Goal: Task Accomplishment & Management: Manage account settings

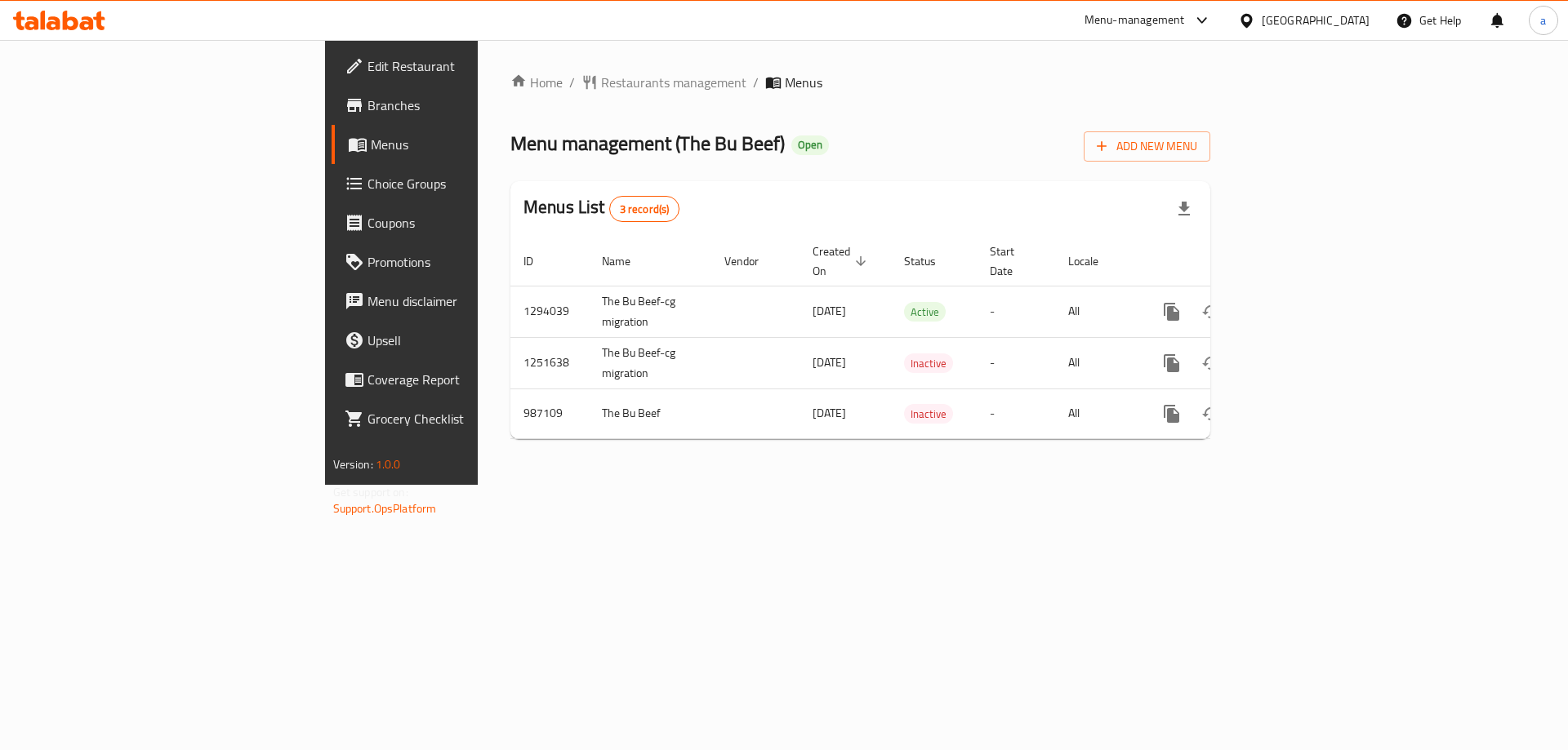
click at [367, 114] on span "Branches" at bounding box center [470, 105] width 206 height 19
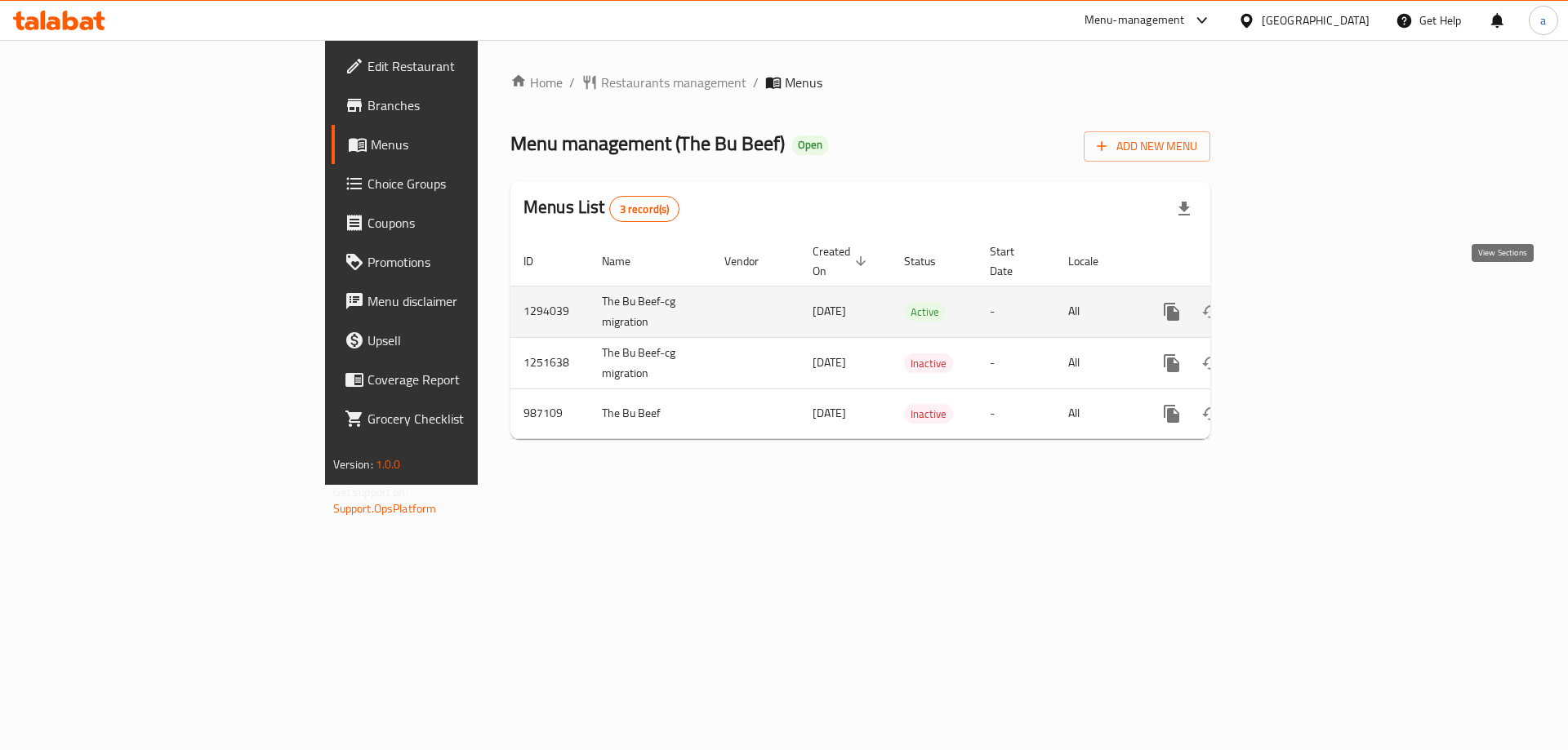
click at [1300, 302] on icon "enhanced table" at bounding box center [1289, 311] width 19 height 19
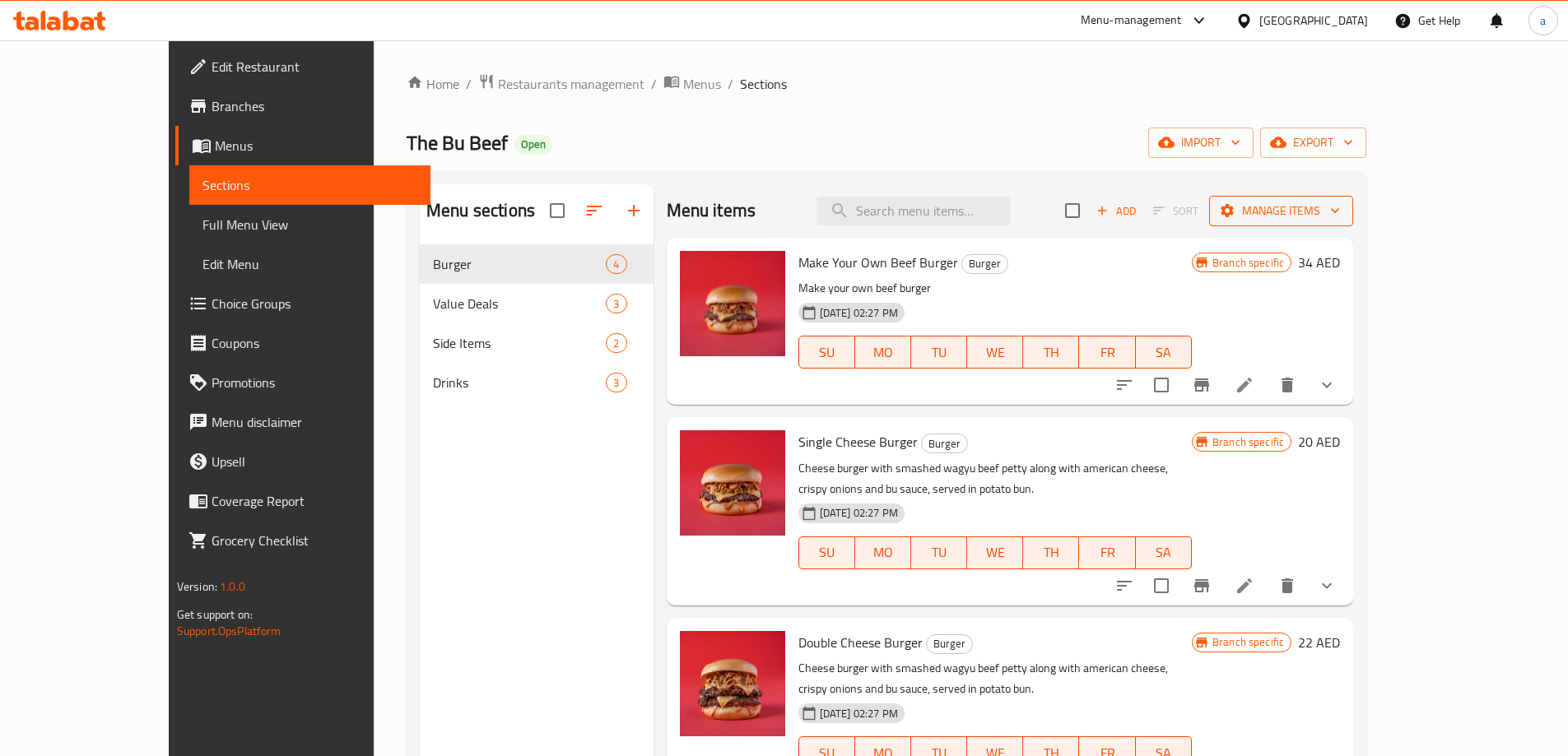
click at [1343, 205] on icon "button" at bounding box center [1334, 210] width 16 height 16
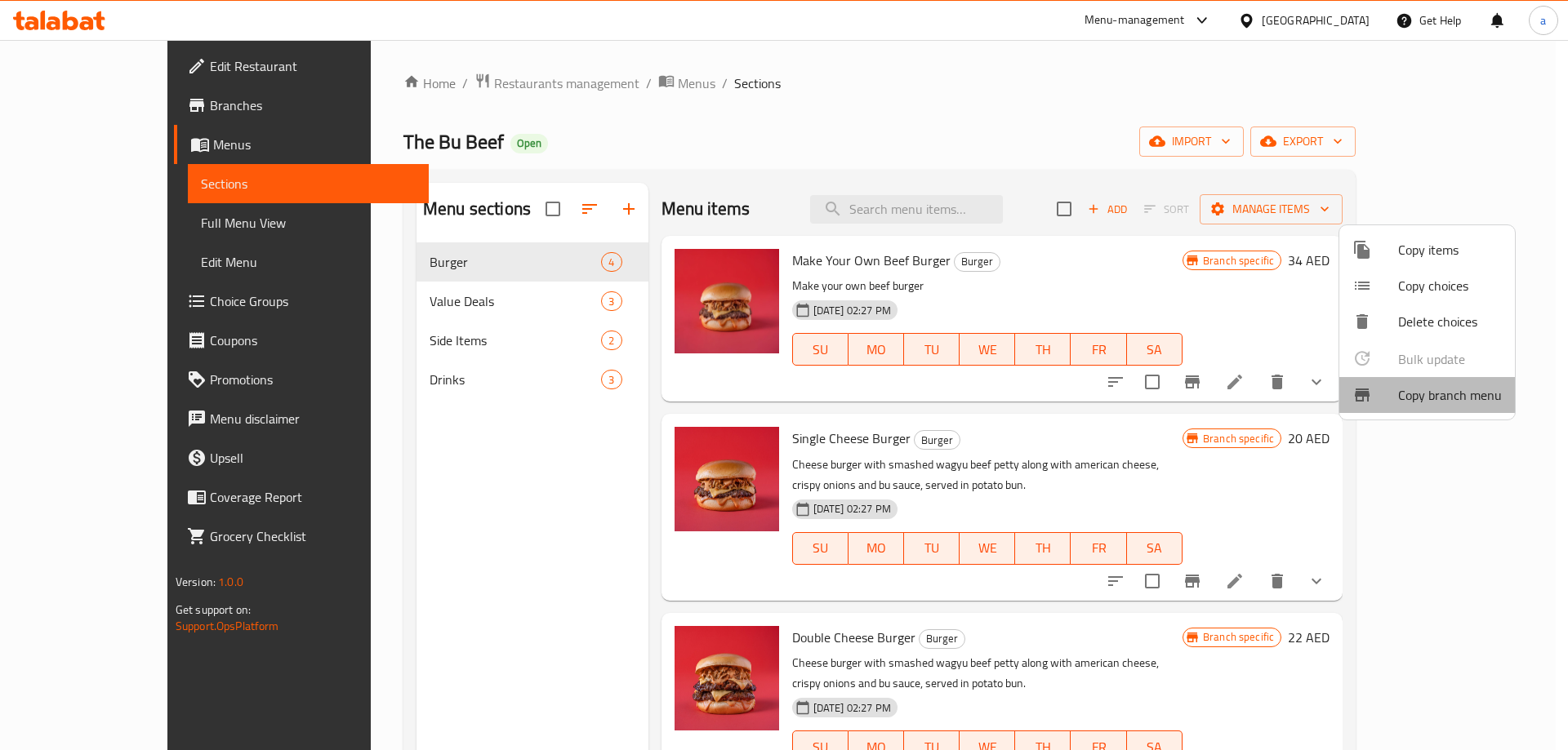
click at [1443, 401] on span "Copy branch menu" at bounding box center [1451, 395] width 104 height 19
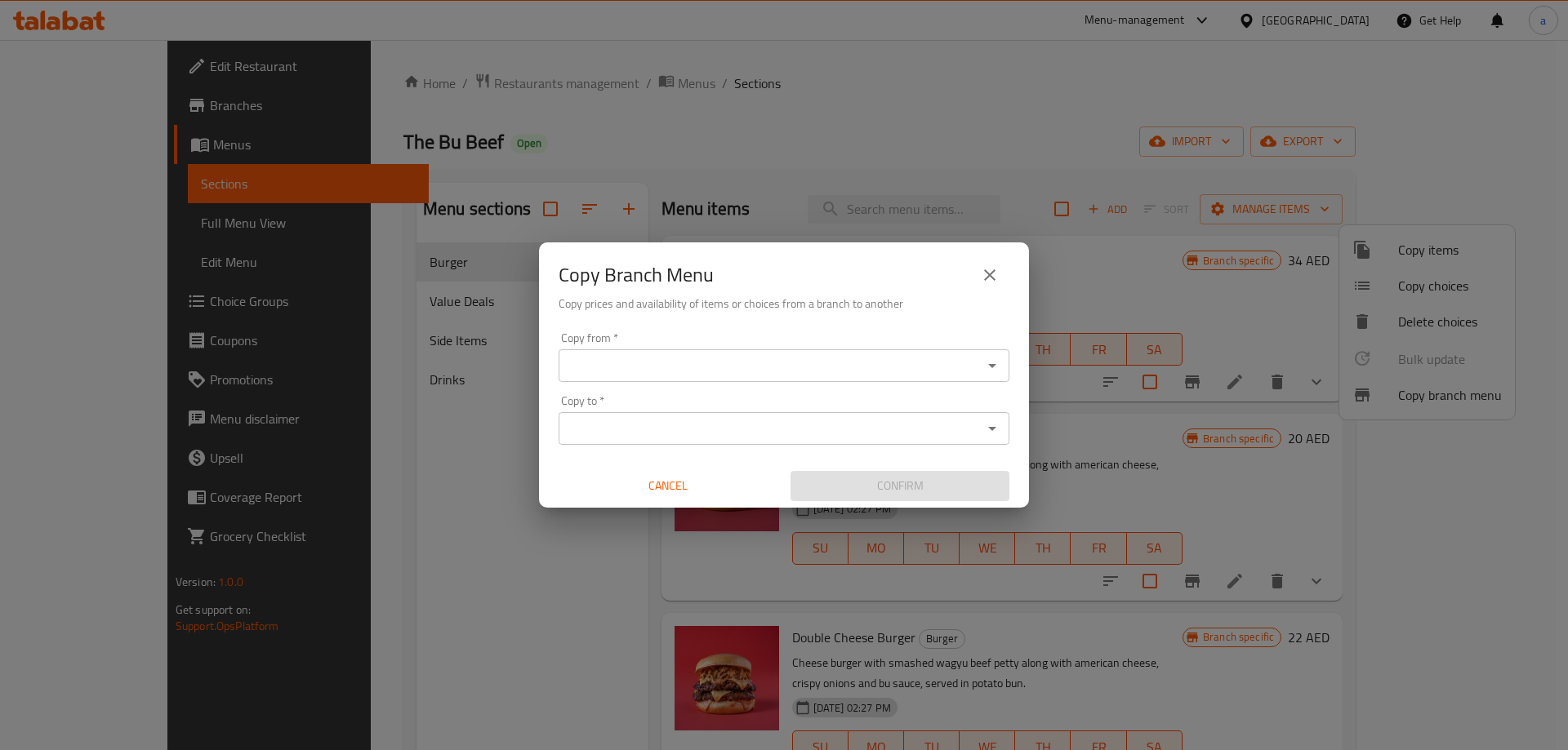
click at [994, 365] on icon "Open" at bounding box center [993, 365] width 8 height 4
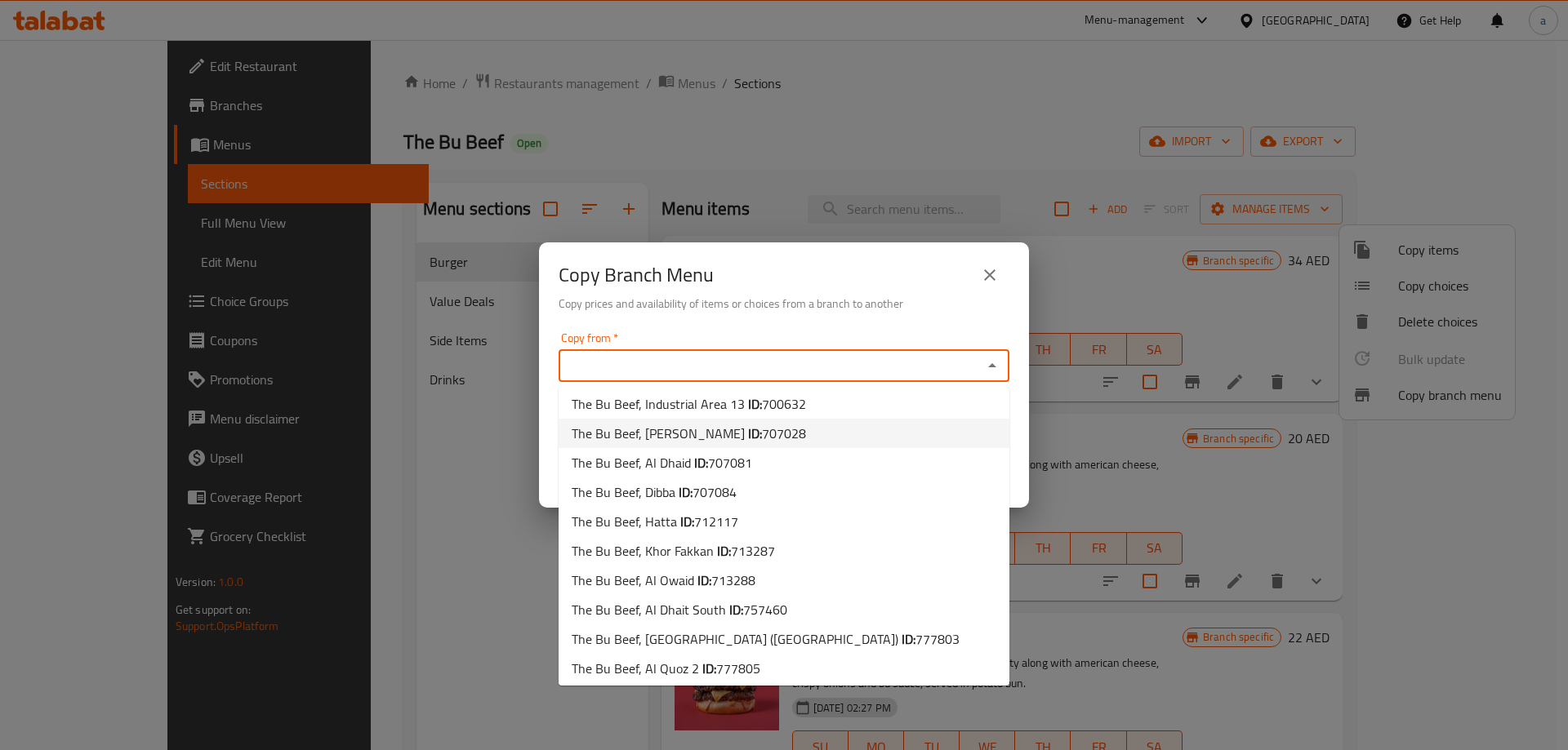
scroll to position [81, 0]
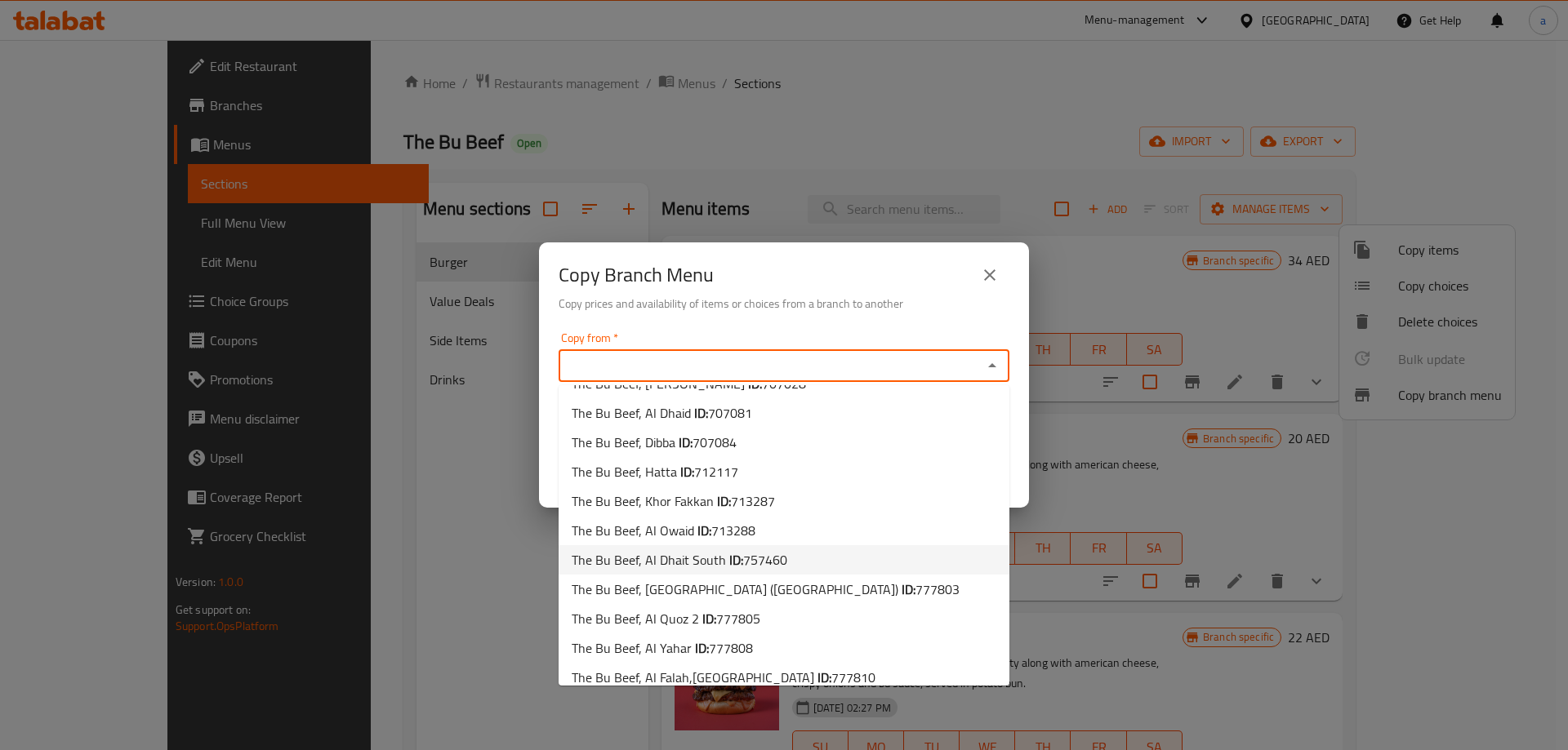
click at [750, 551] on span "757460" at bounding box center [765, 560] width 44 height 24
type input "The Bu Beef, Al Dhait South"
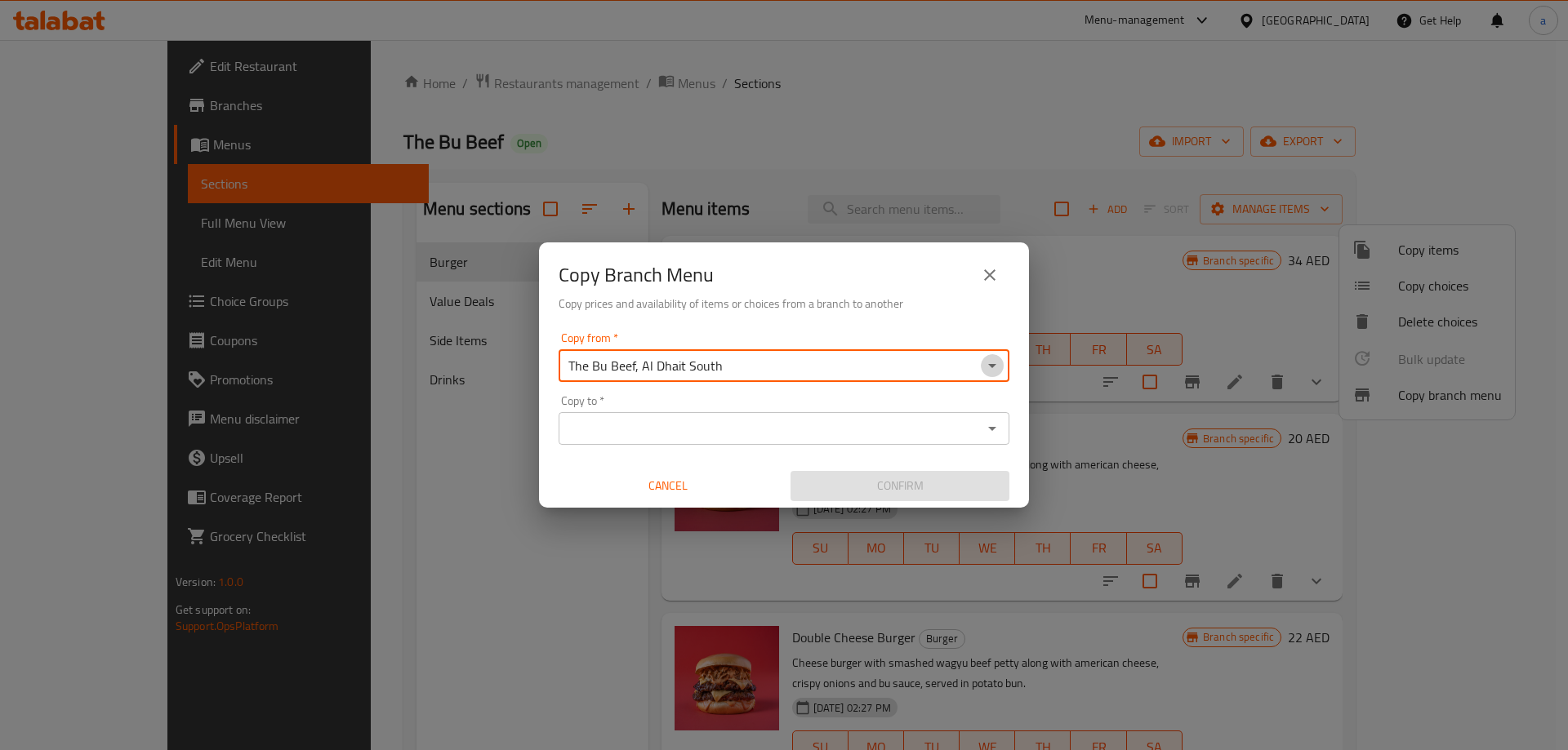
click at [994, 365] on icon "Open" at bounding box center [993, 365] width 8 height 4
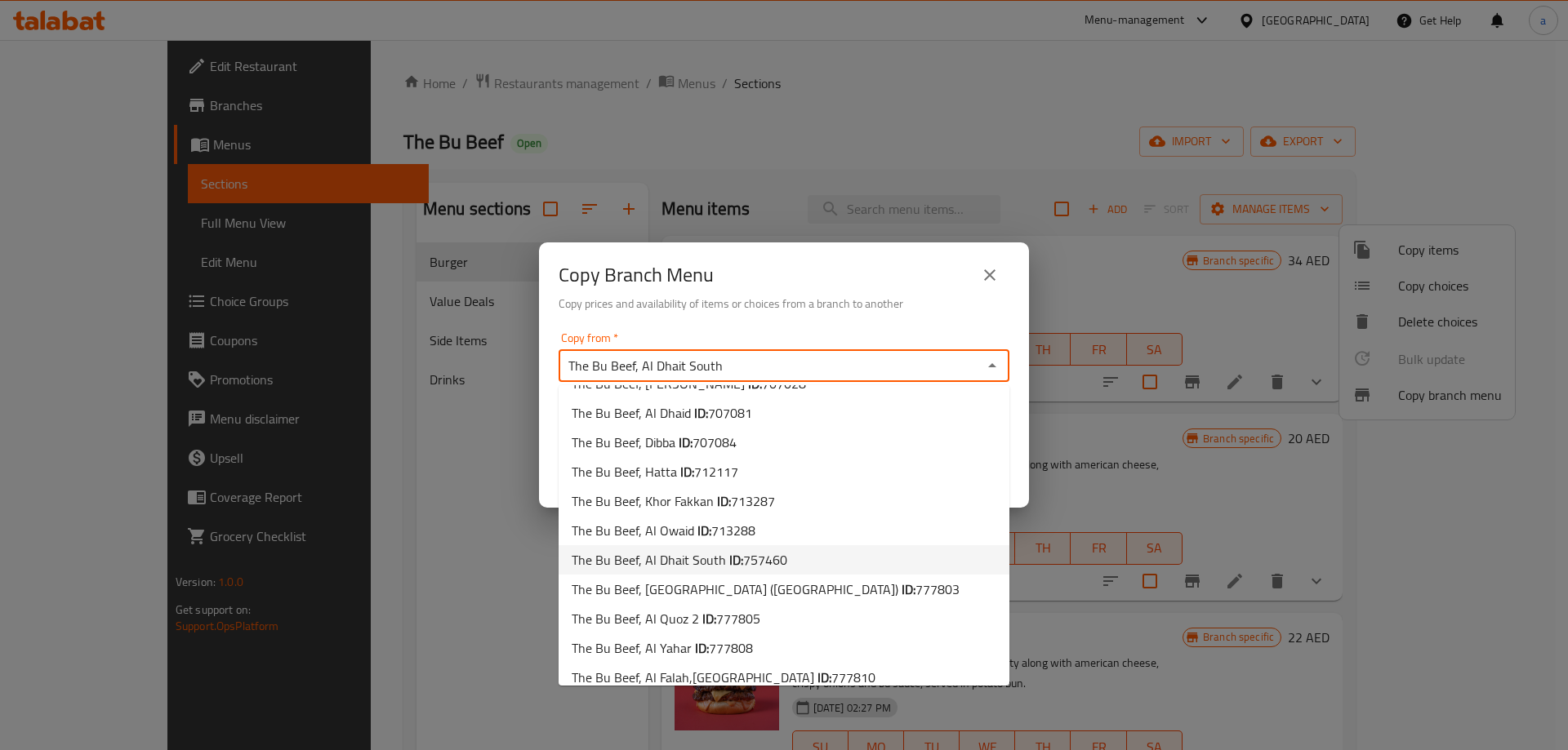
click at [746, 556] on span "757460" at bounding box center [765, 560] width 44 height 24
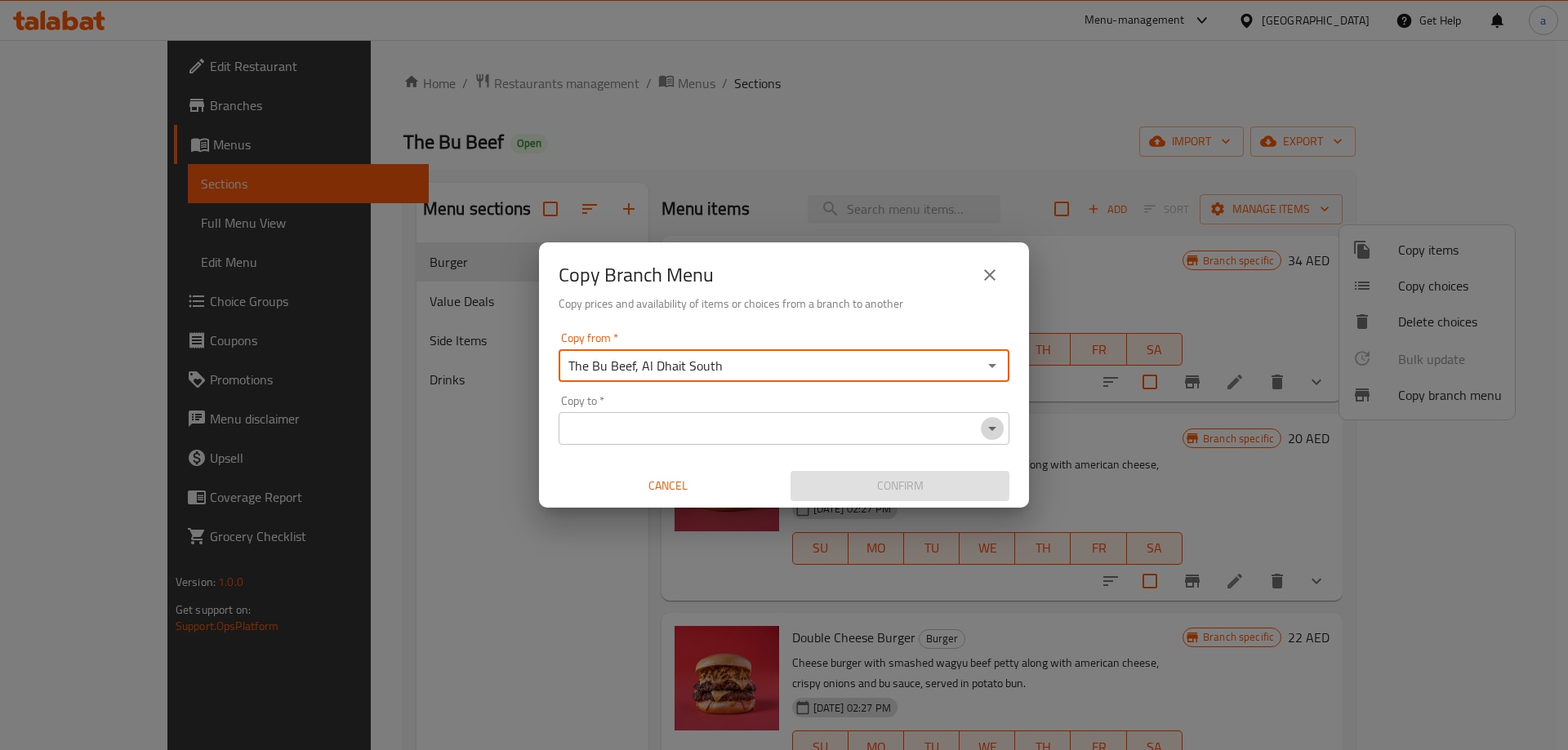
click at [999, 432] on icon "Open" at bounding box center [992, 428] width 19 height 19
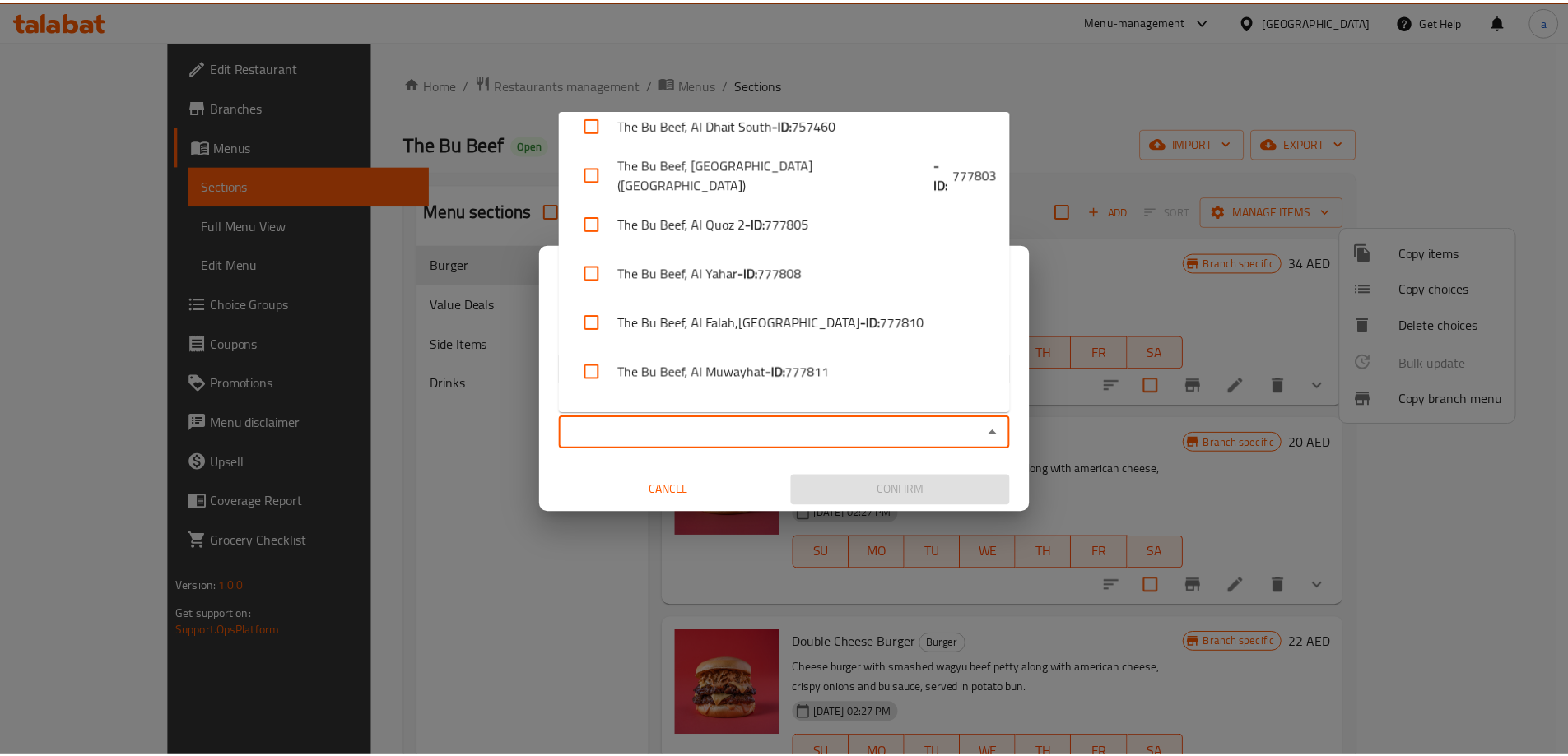
scroll to position [649, 0]
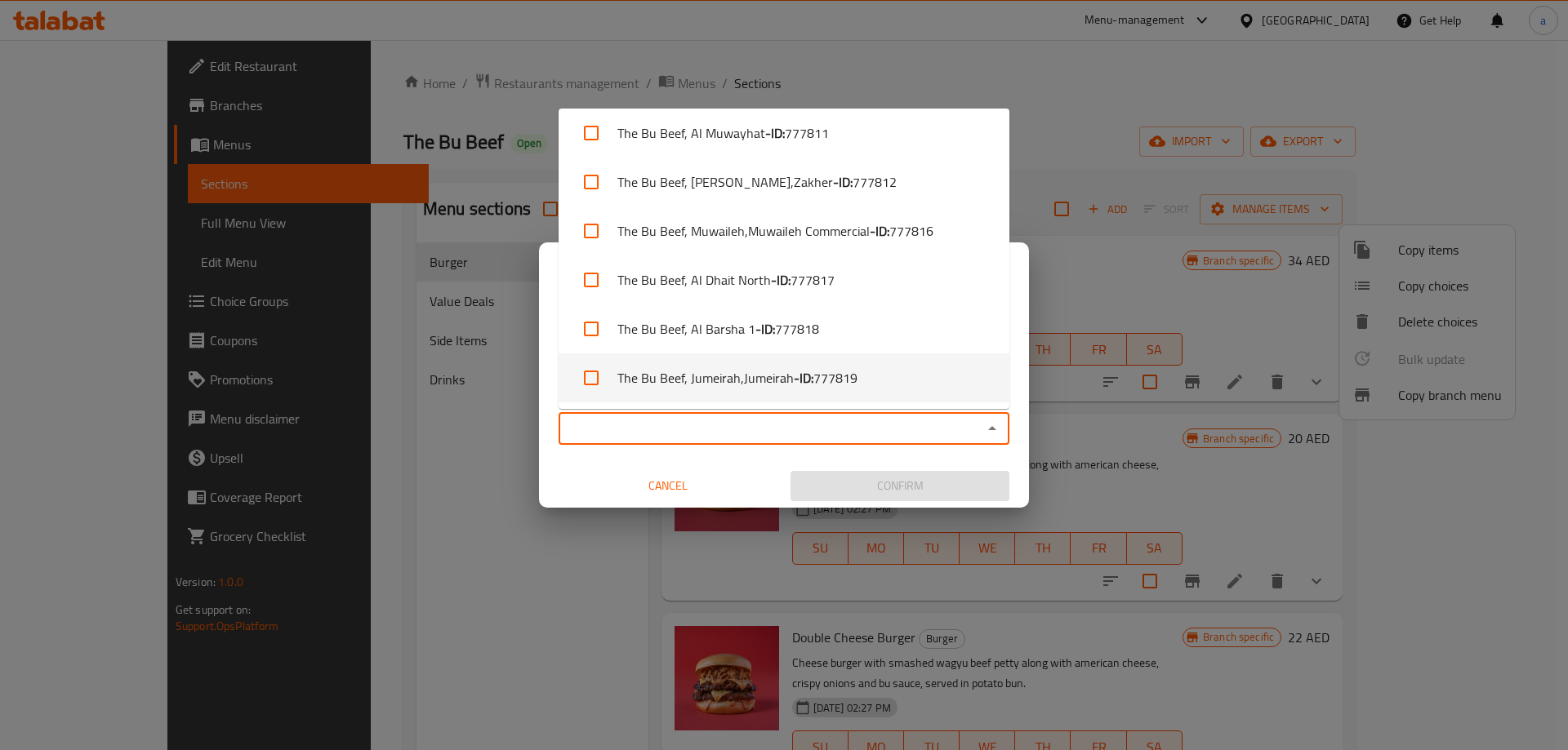
click at [757, 378] on li "The Bu Beef, Jumeirah,Jumeirah - ID: 777819" at bounding box center [784, 378] width 451 height 49
checkbox input "true"
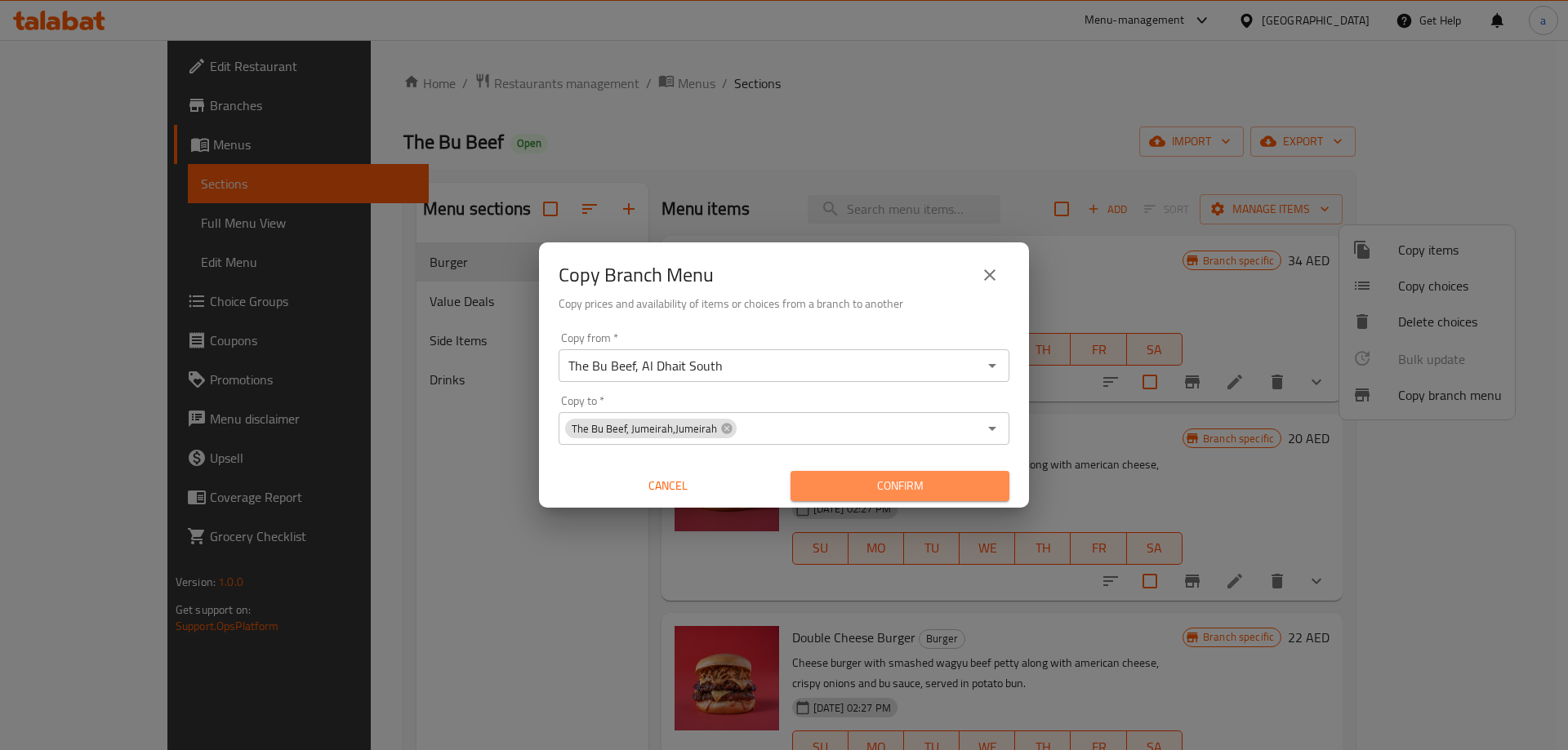
click at [941, 485] on span "Confirm" at bounding box center [901, 486] width 193 height 20
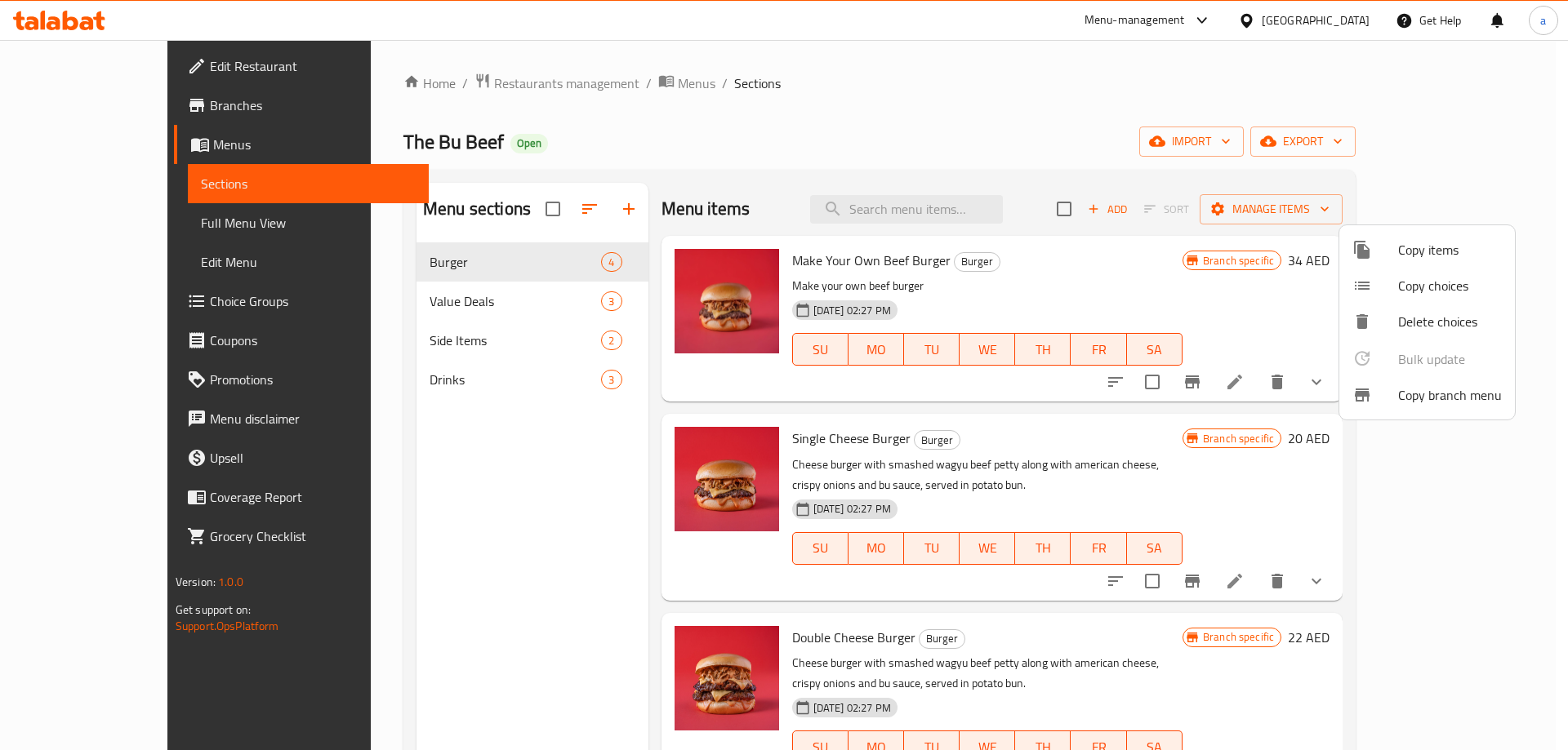
click at [87, 142] on div at bounding box center [784, 375] width 1568 height 750
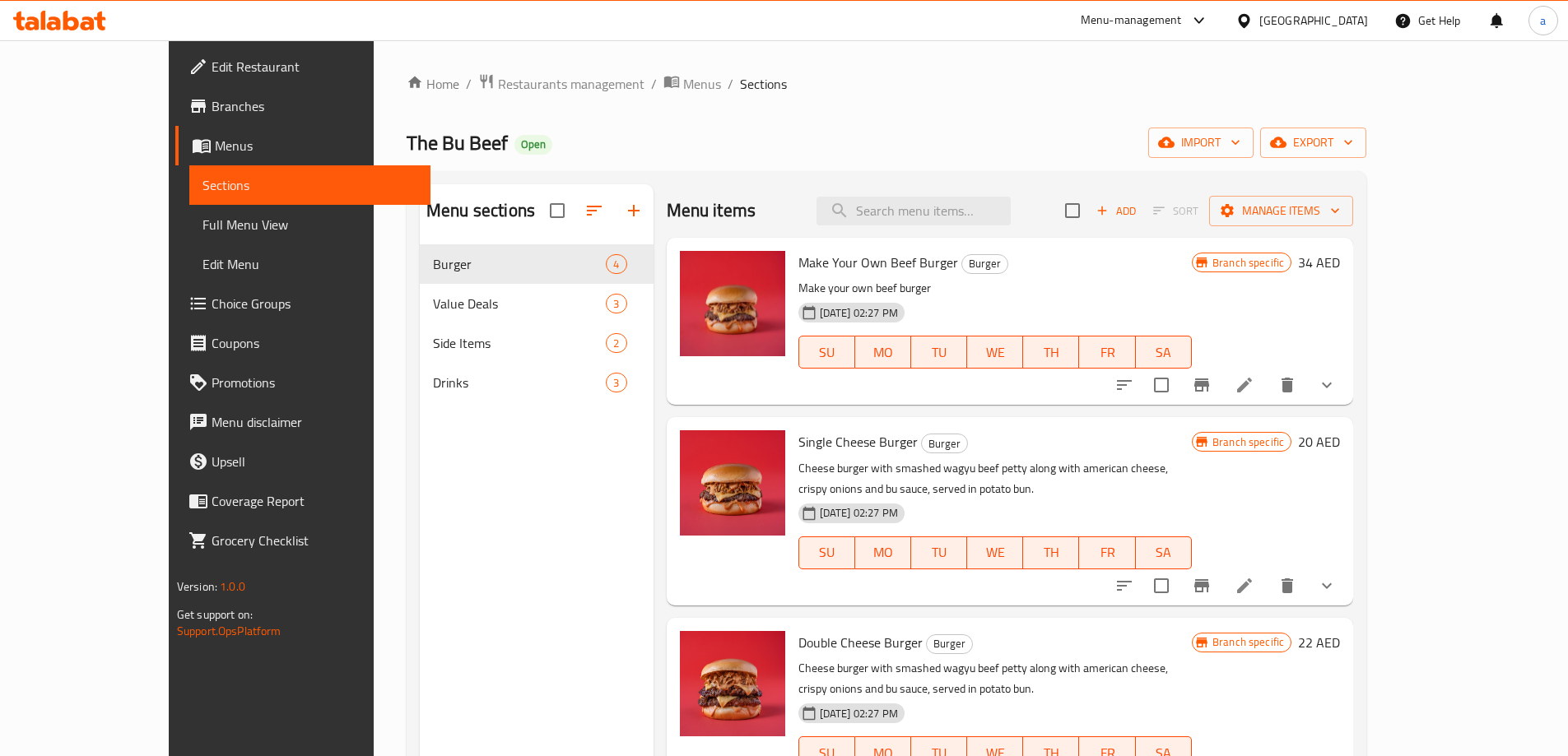
click at [215, 148] on span "Menus" at bounding box center [316, 145] width 203 height 19
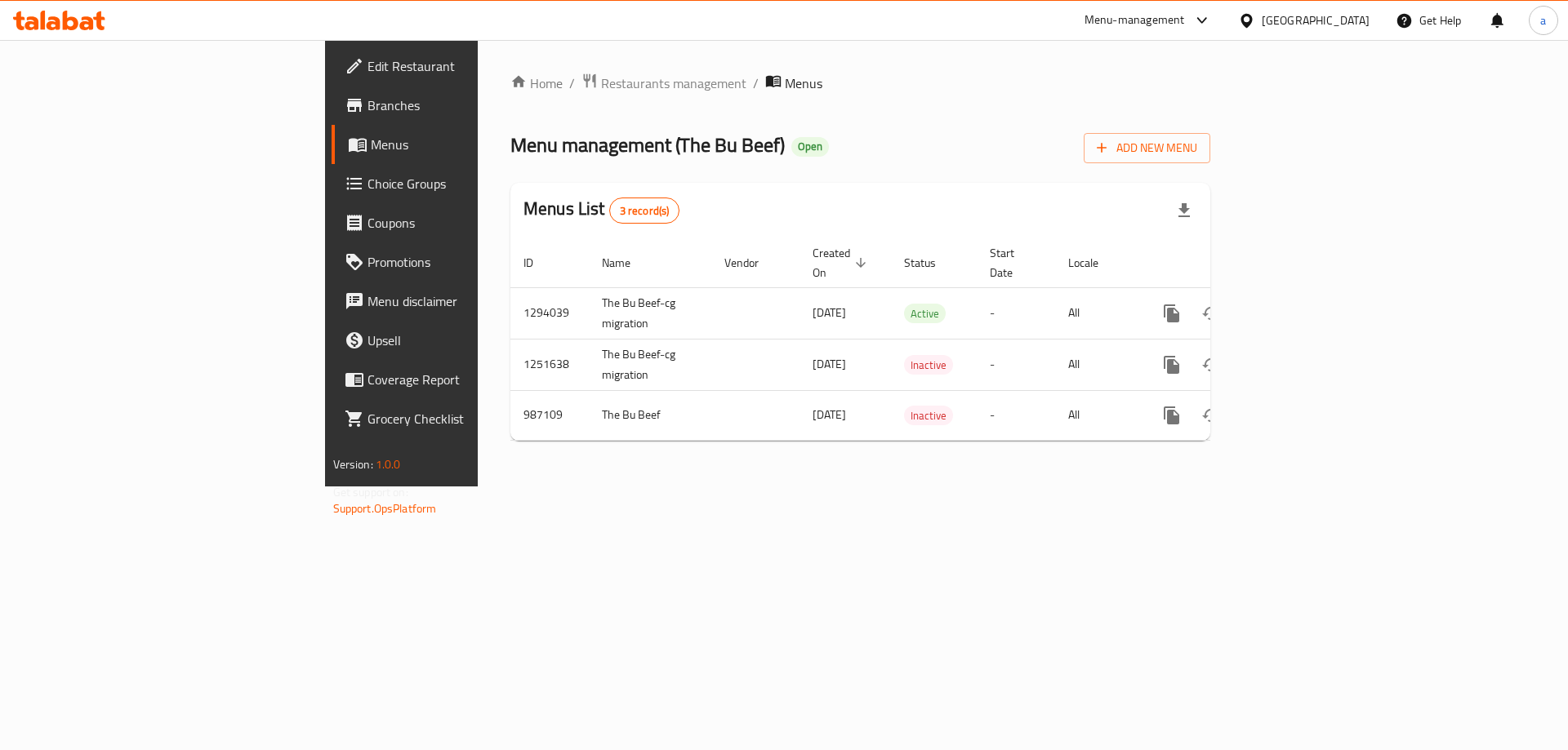
click at [371, 147] on span "Menus" at bounding box center [472, 144] width 204 height 19
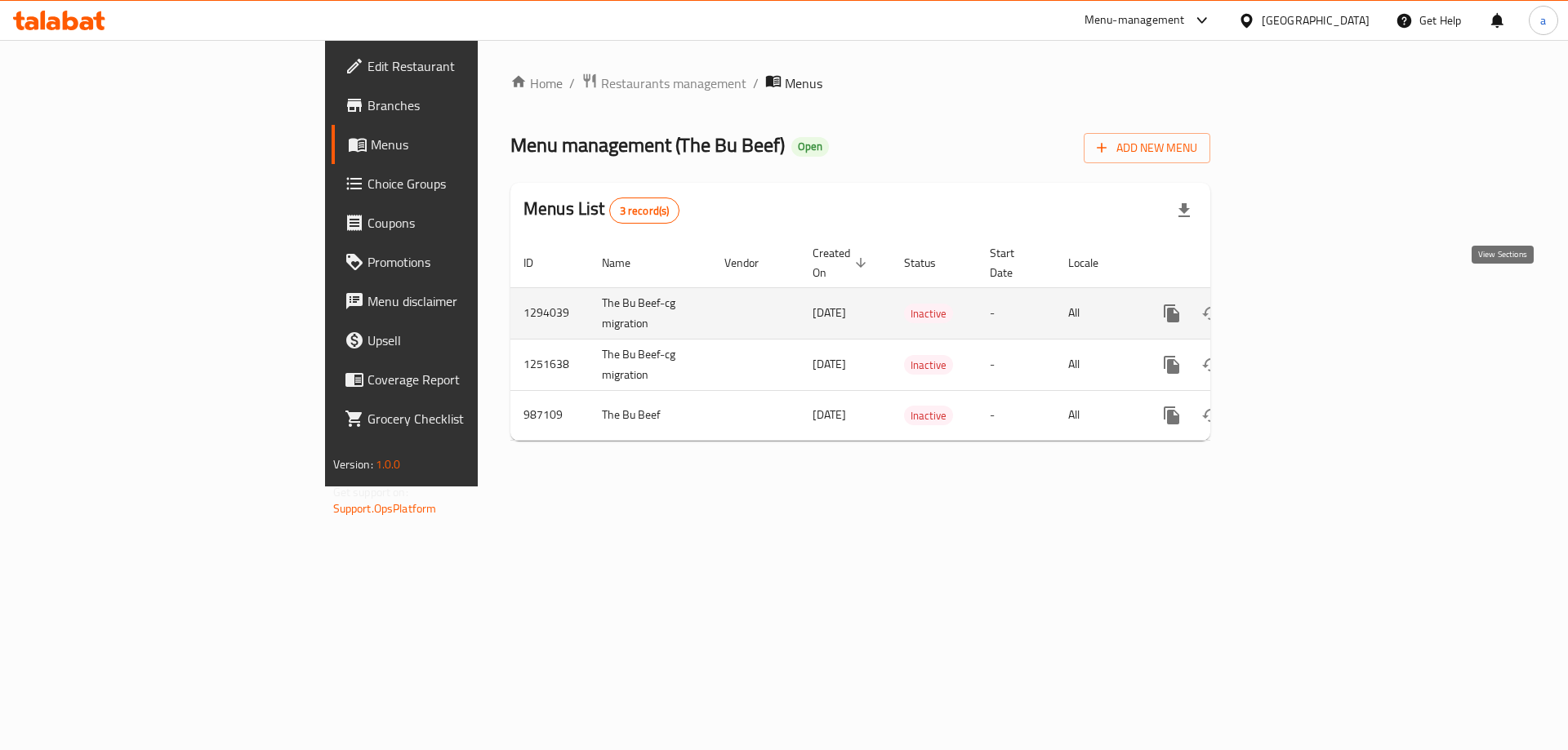
click at [1300, 303] on icon "enhanced table" at bounding box center [1289, 313] width 19 height 19
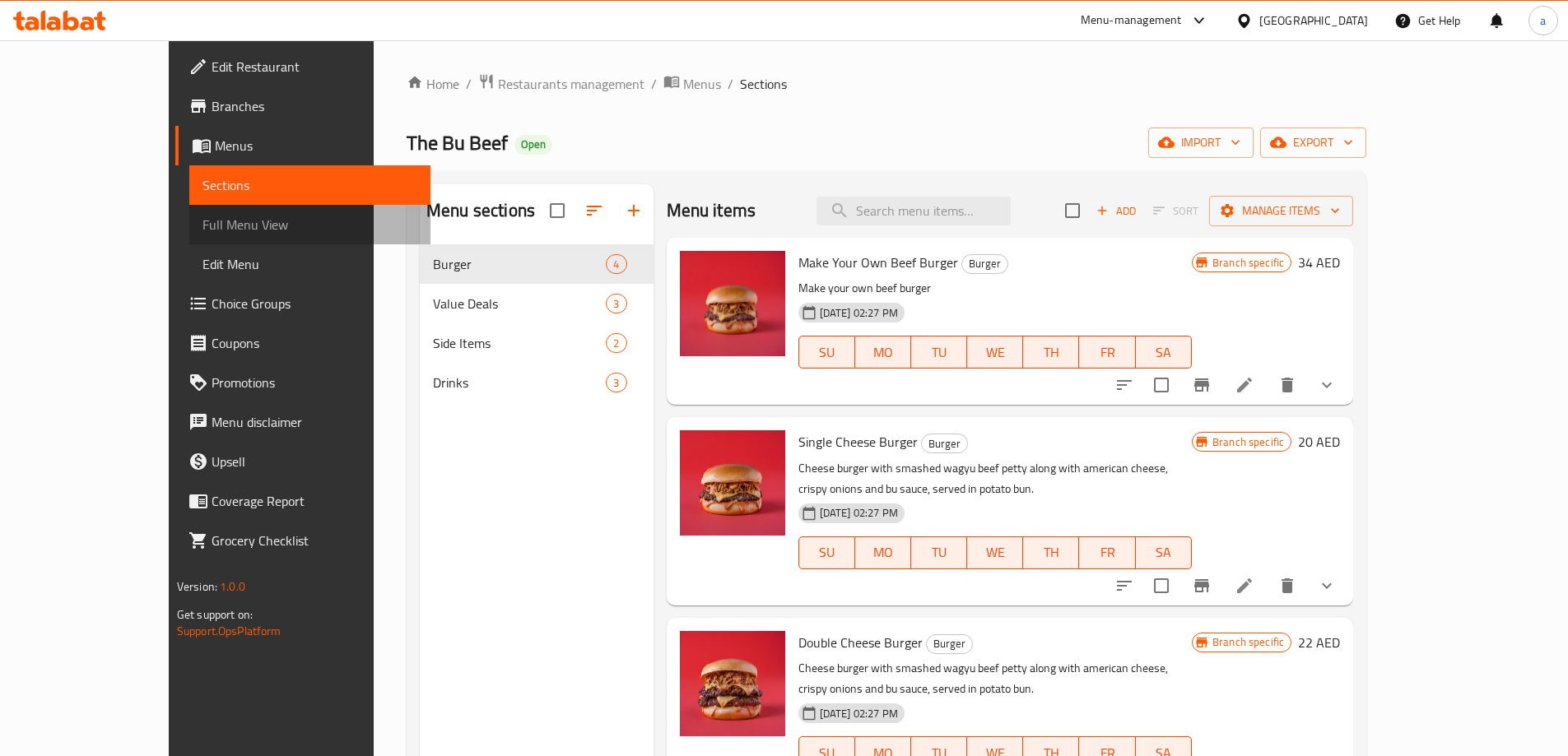
click at [203, 234] on span "Full Menu View" at bounding box center [310, 224] width 215 height 19
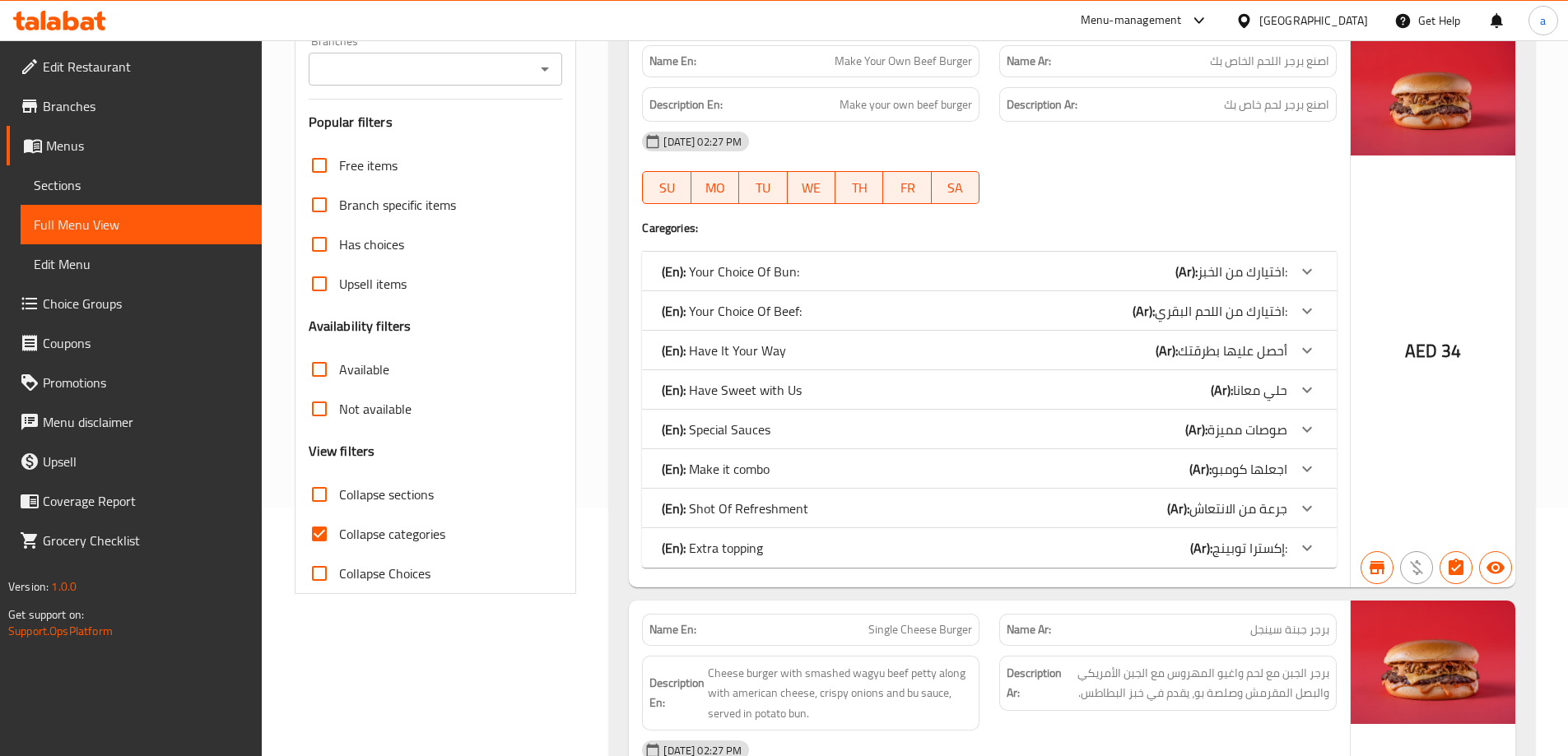
scroll to position [329, 0]
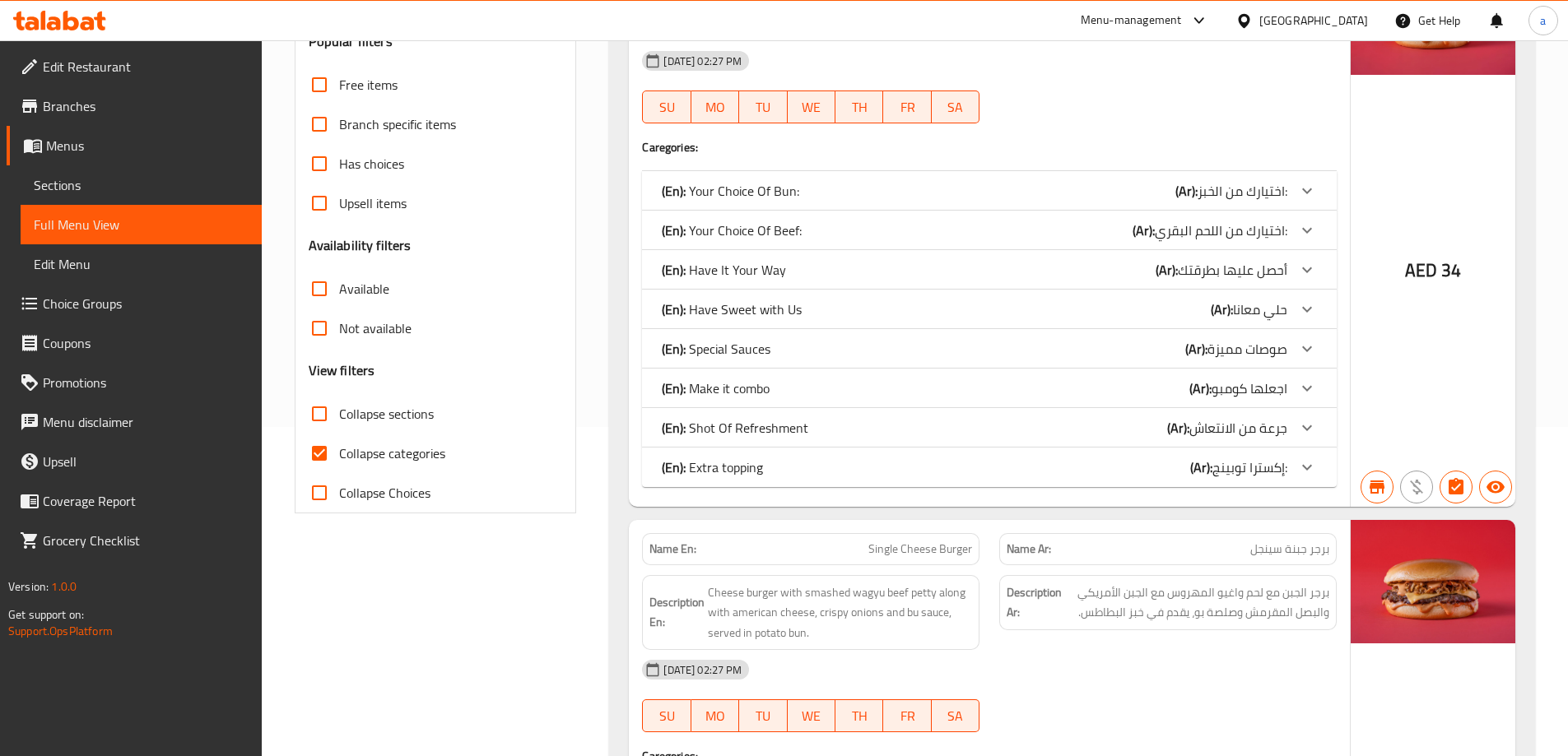
click at [330, 454] on input "Collapse categories" at bounding box center [319, 453] width 40 height 40
checkbox input "false"
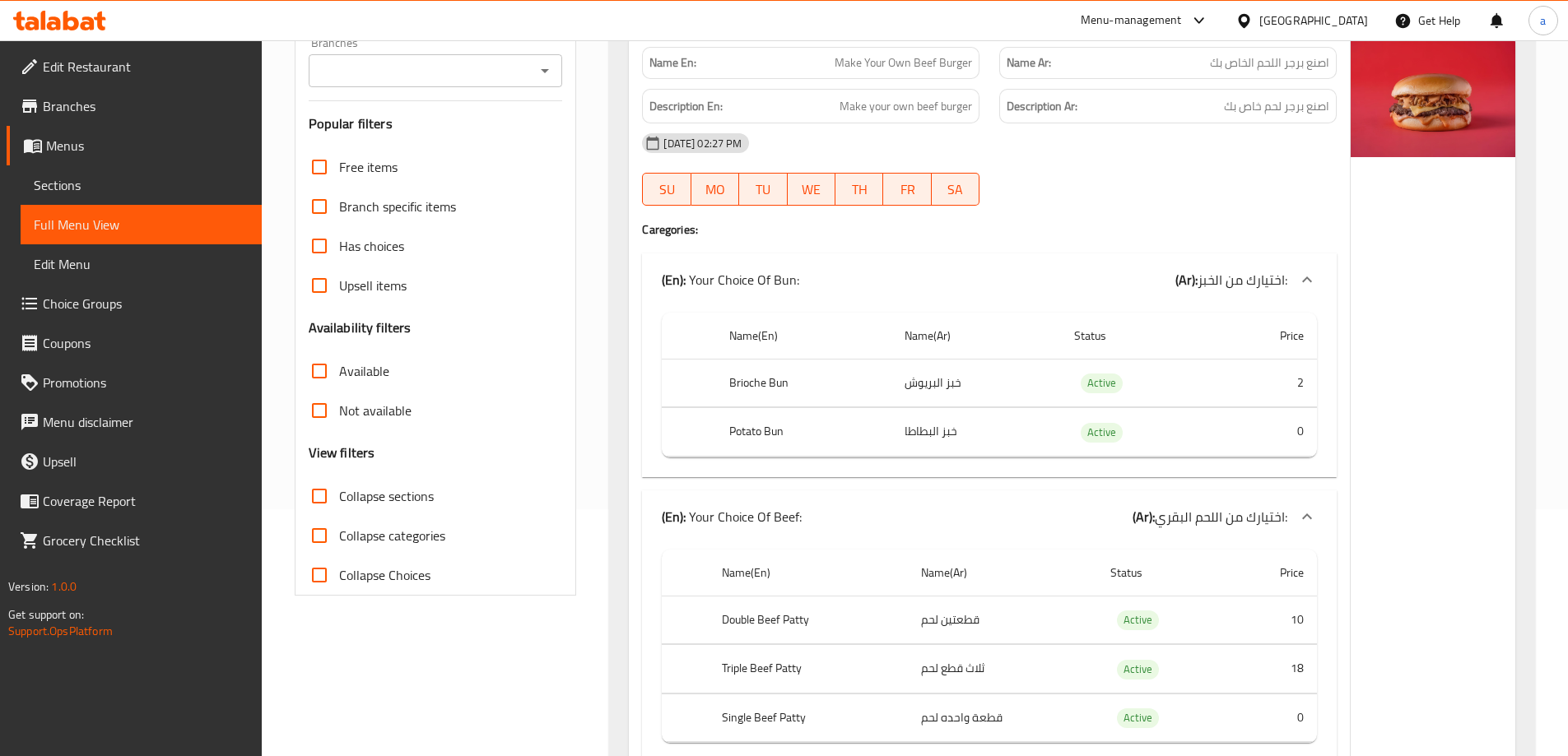
scroll to position [0, 0]
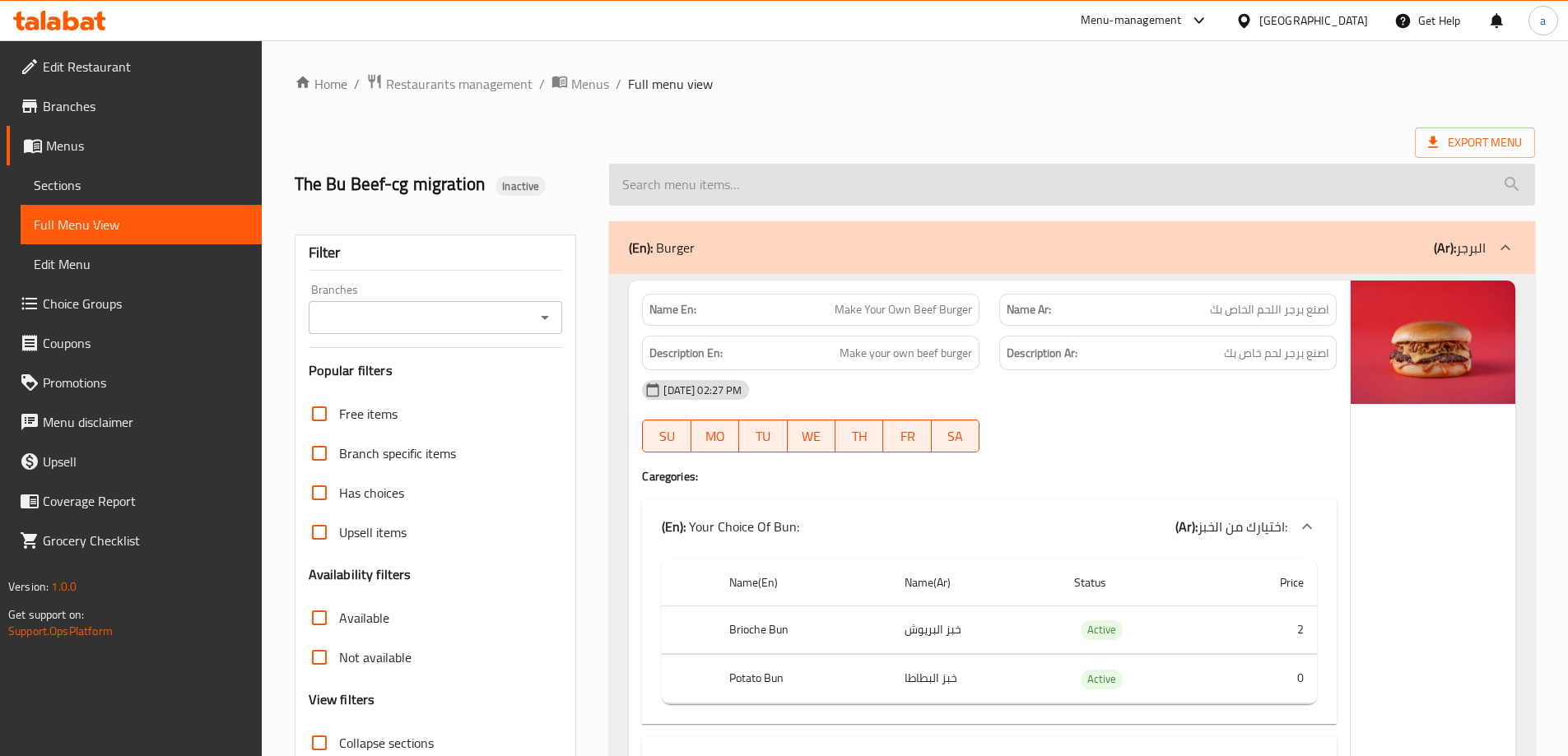
click at [698, 183] on input "search" at bounding box center [1072, 185] width 926 height 42
click at [679, 187] on input "search" at bounding box center [1072, 185] width 926 height 42
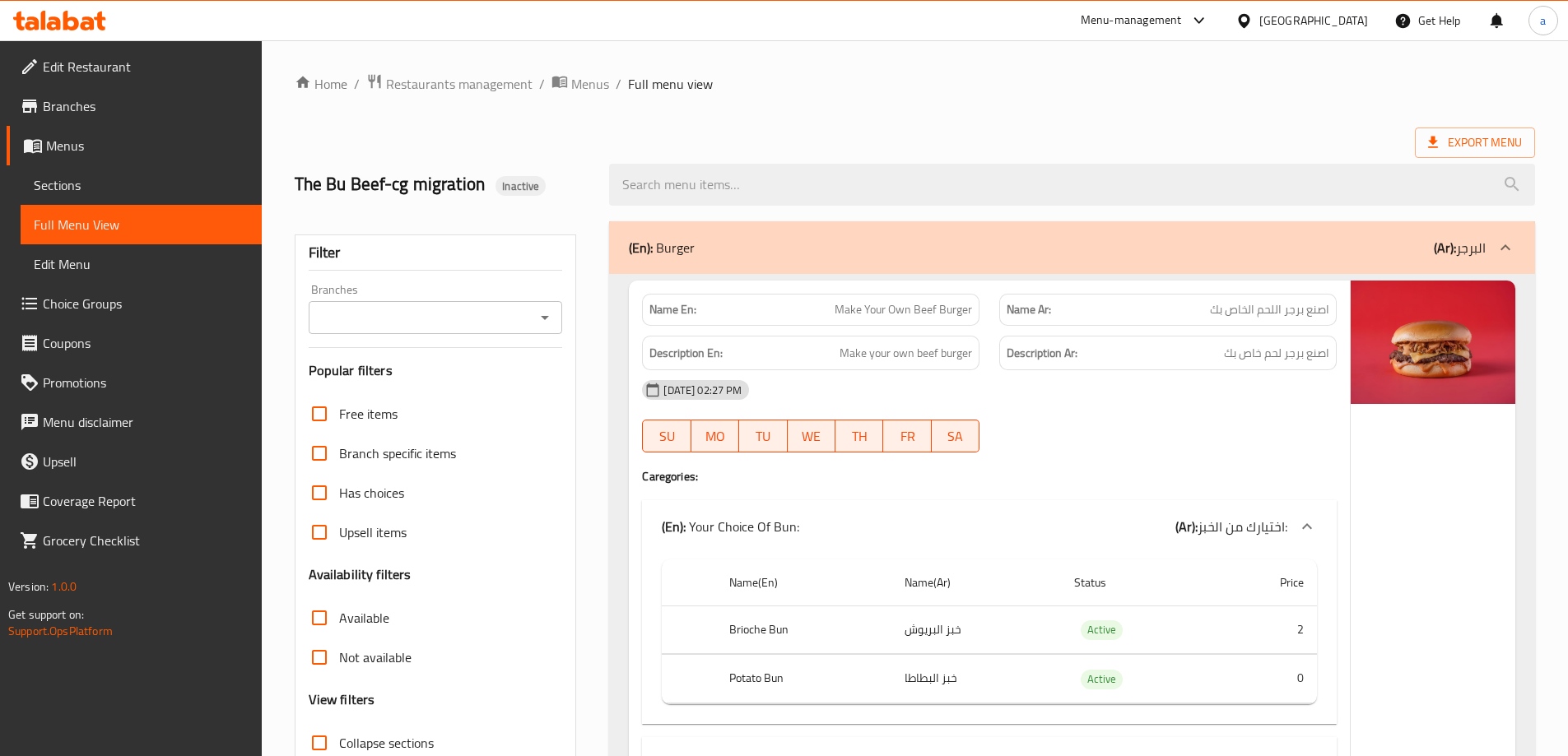
click at [422, 312] on input "Branches" at bounding box center [422, 317] width 217 height 23
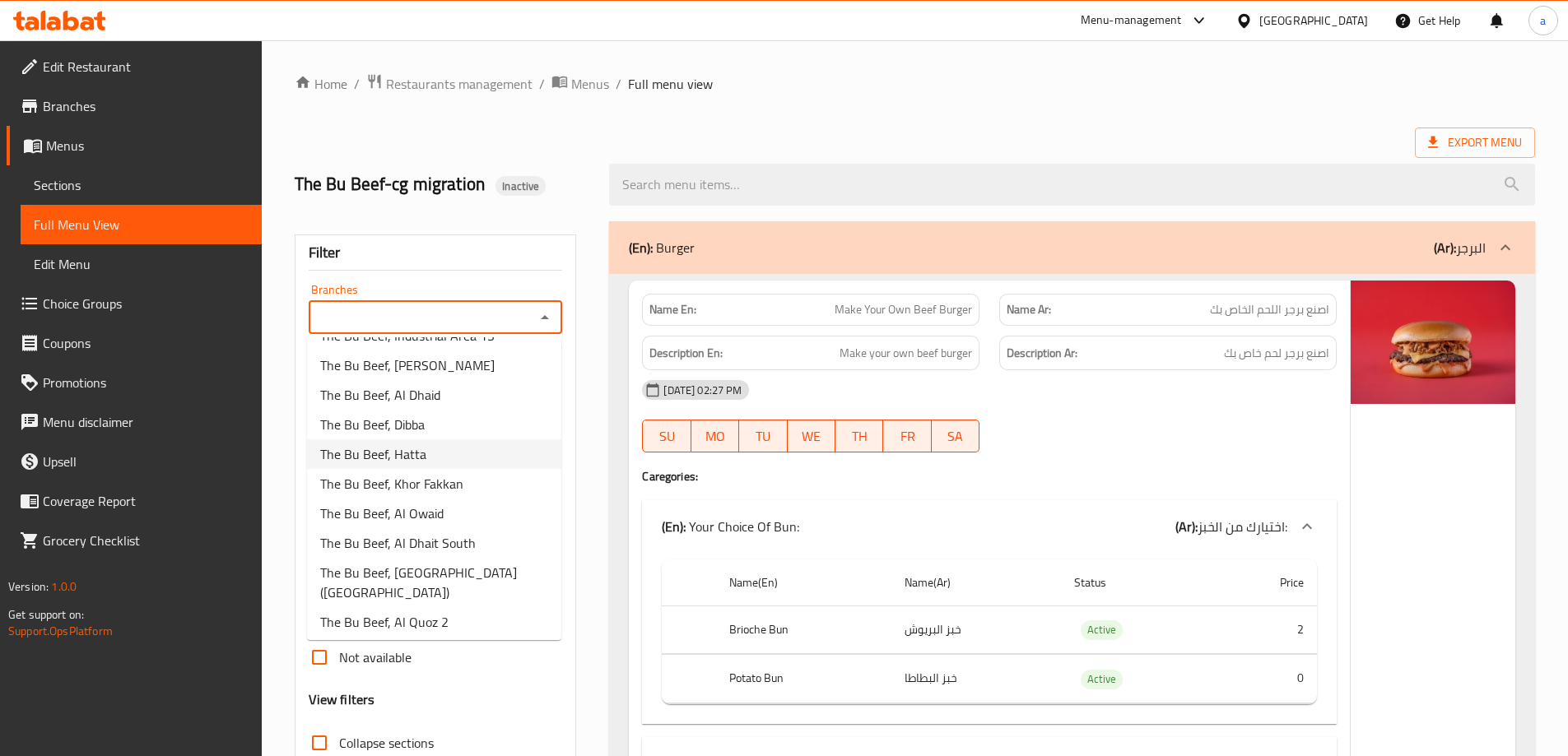
scroll to position [78, 0]
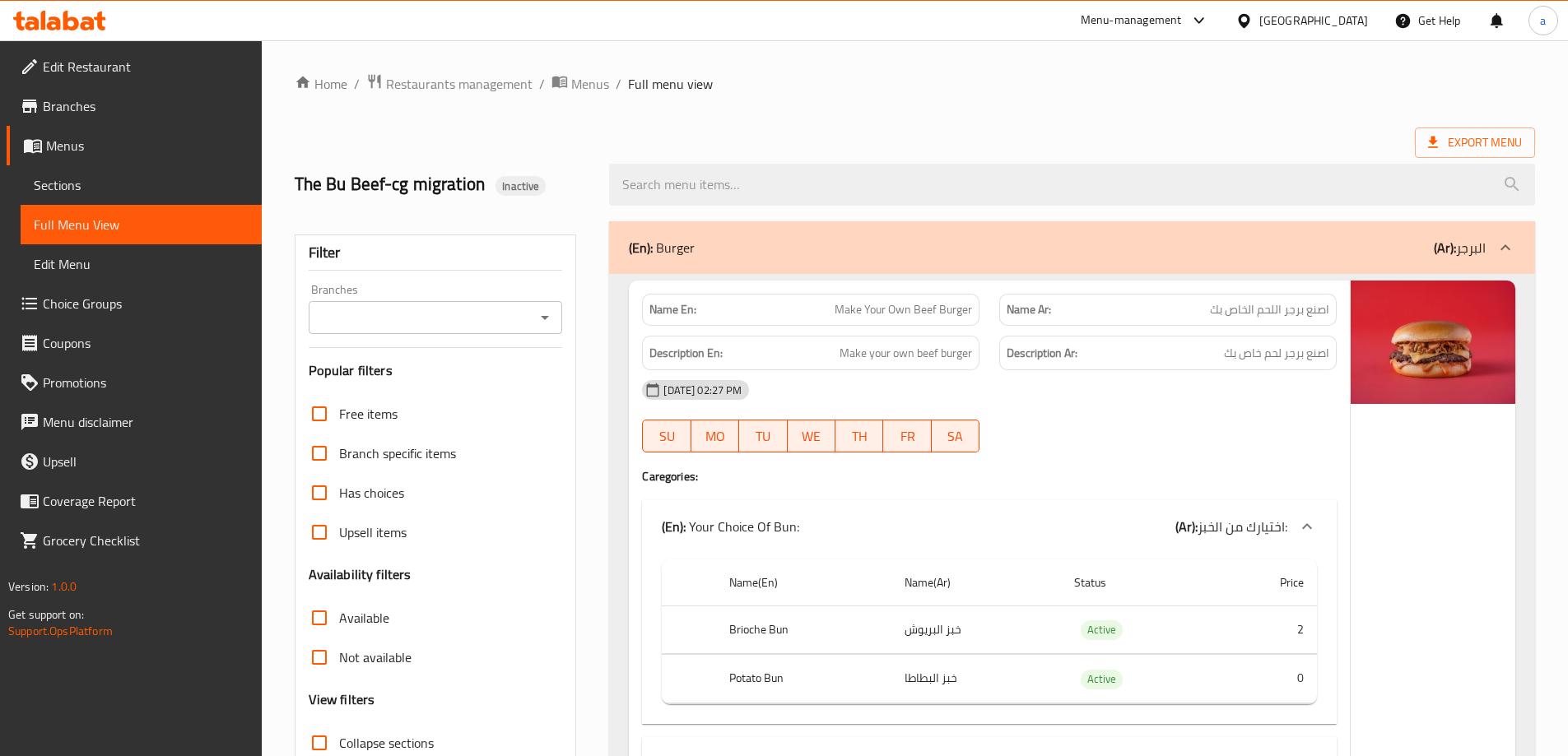
click at [549, 312] on icon "Open" at bounding box center [544, 317] width 19 height 19
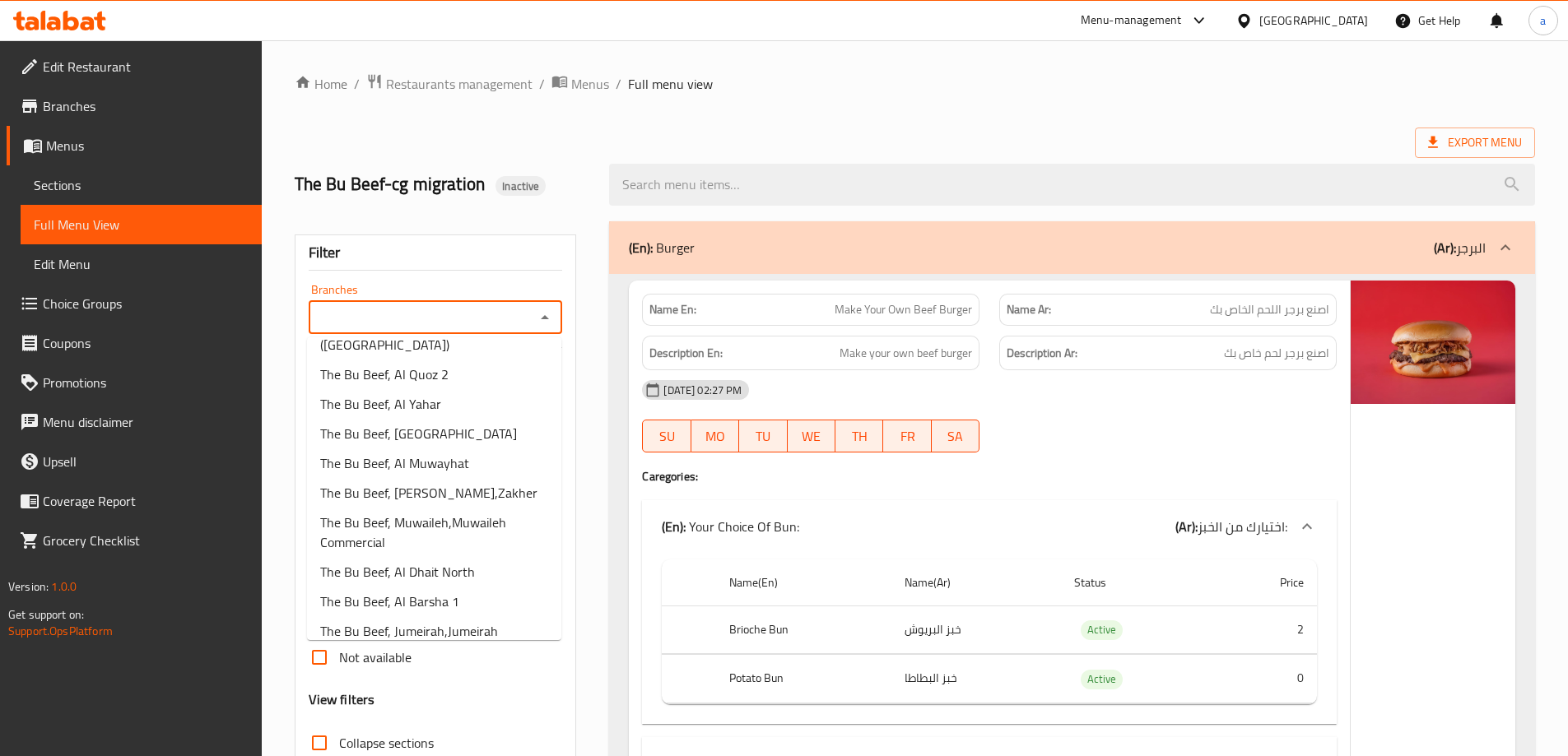
scroll to position [342, 0]
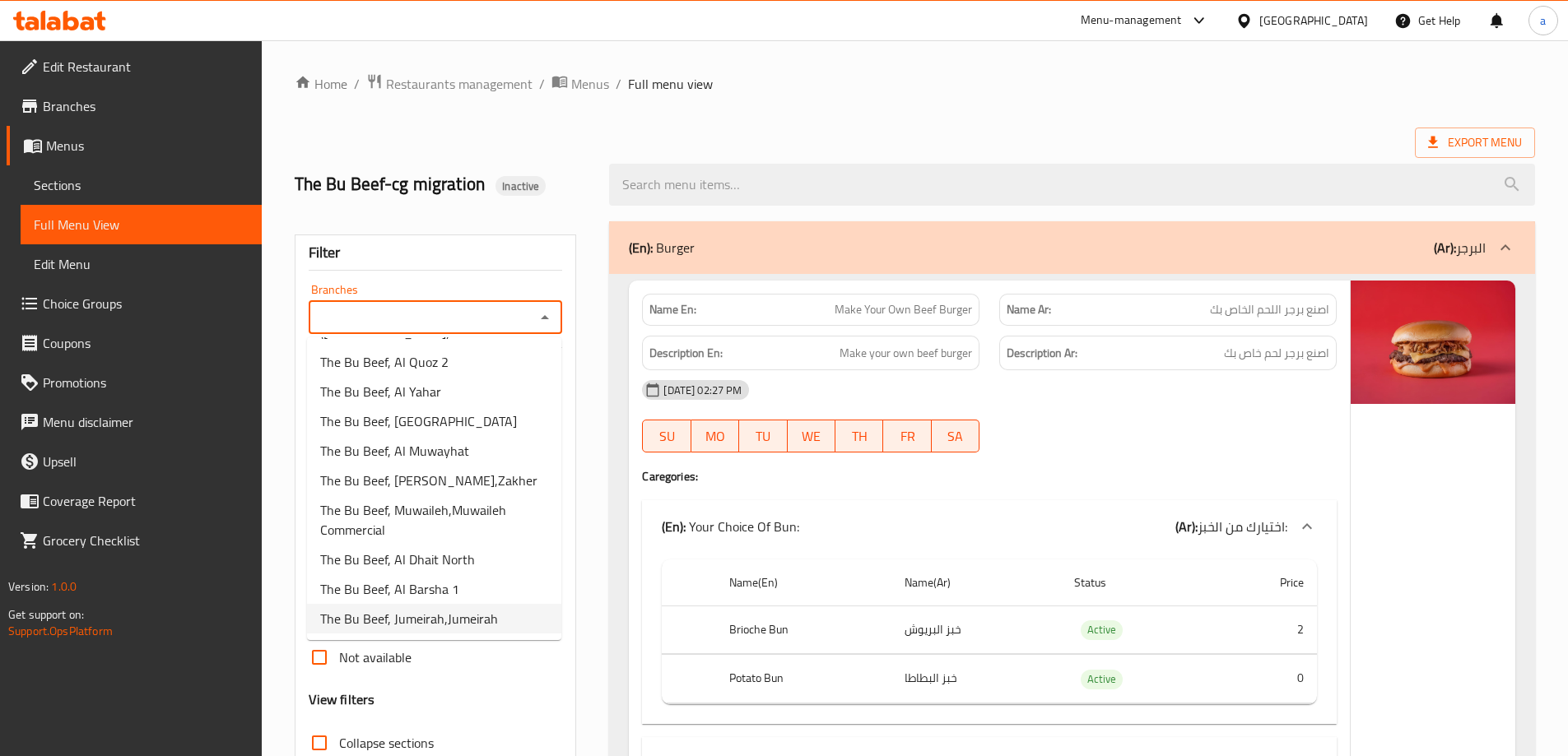
click at [440, 625] on span "The Bu Beef, Jumeirah,Jumeirah" at bounding box center [409, 618] width 177 height 19
type input "The Bu Beef, Jumeirah,Jumeirah"
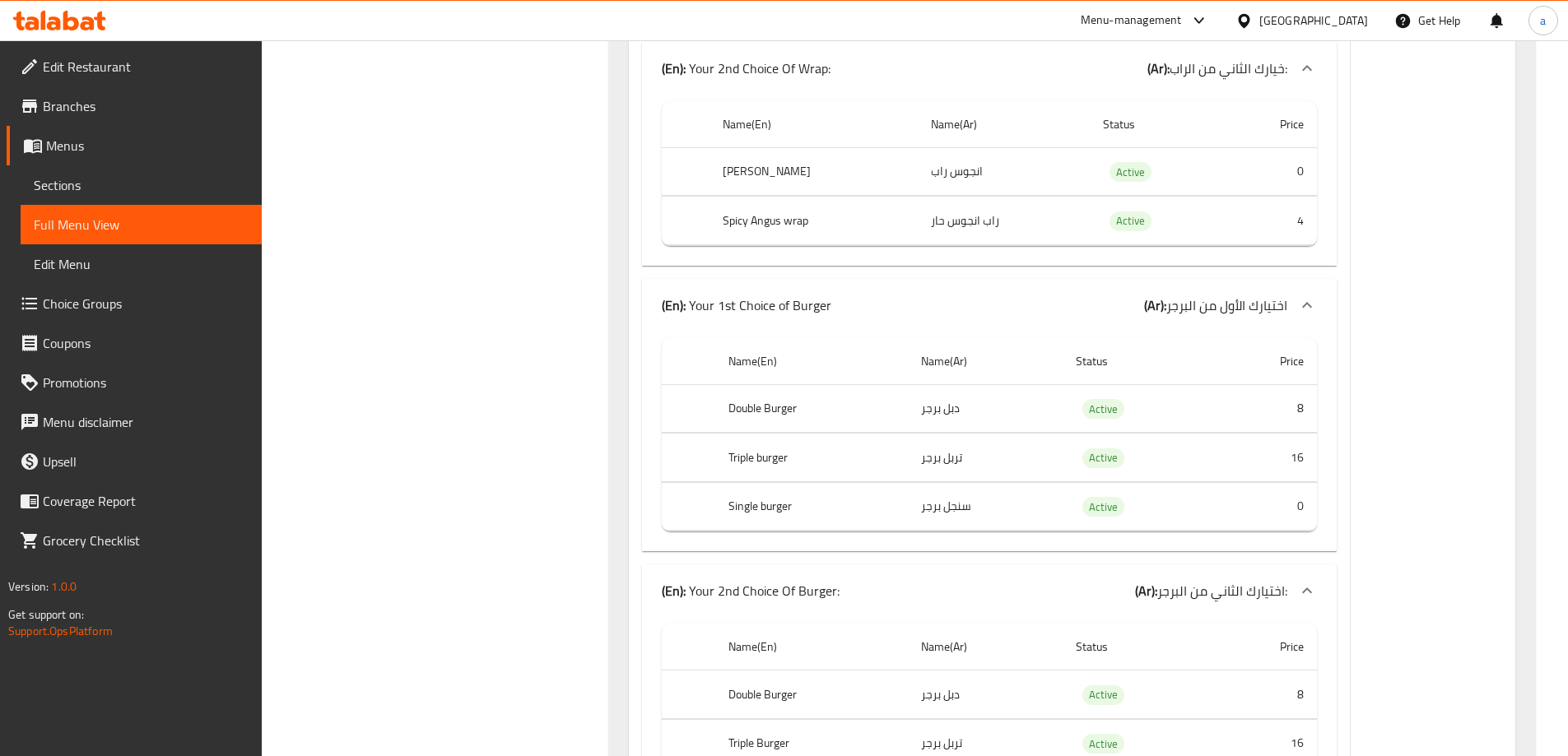
scroll to position [10864, 0]
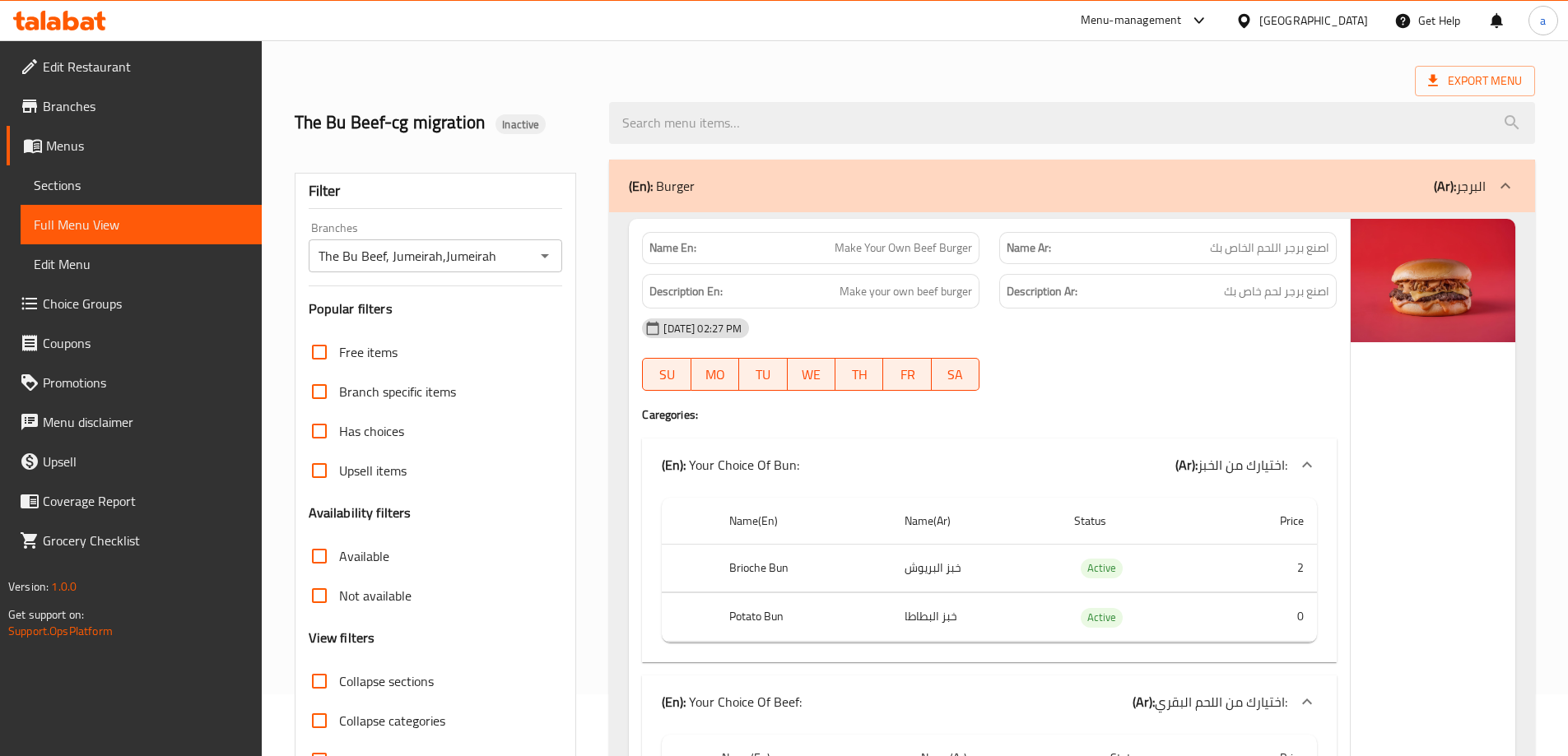
scroll to position [0, 0]
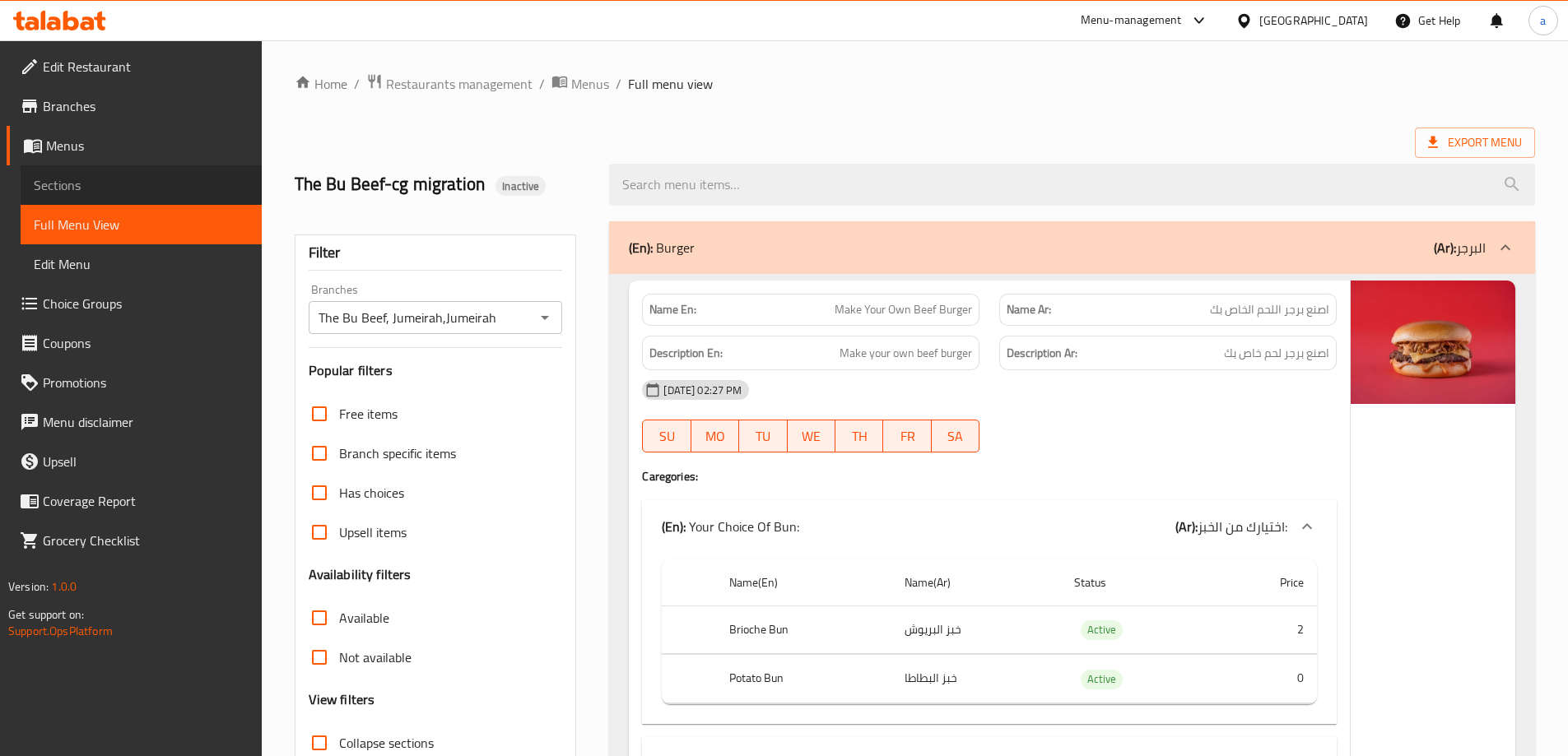
click at [120, 177] on span "Sections" at bounding box center [141, 184] width 215 height 19
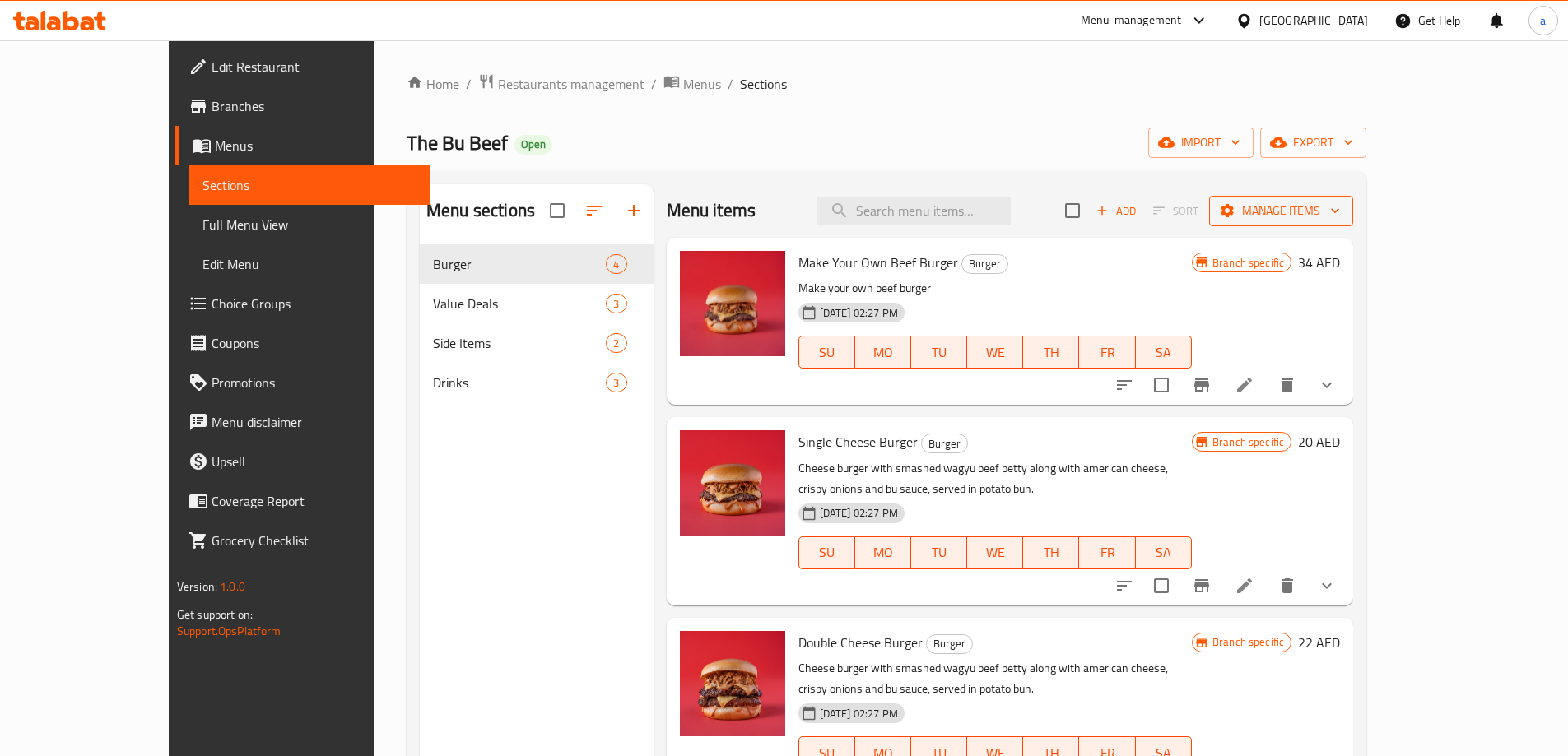
click at [1340, 207] on span "Manage items" at bounding box center [1281, 211] width 117 height 20
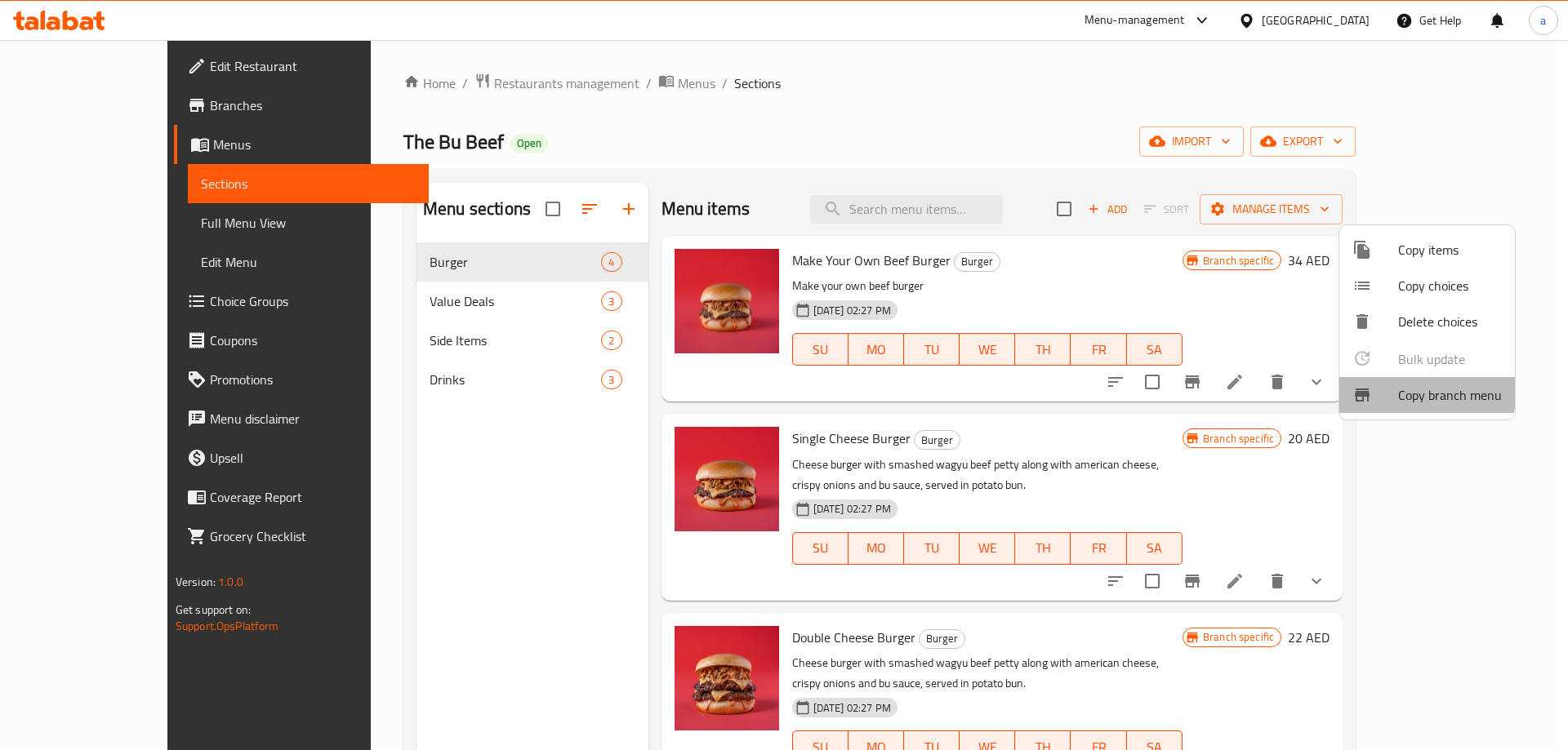
click at [1373, 391] on div at bounding box center [1375, 395] width 46 height 19
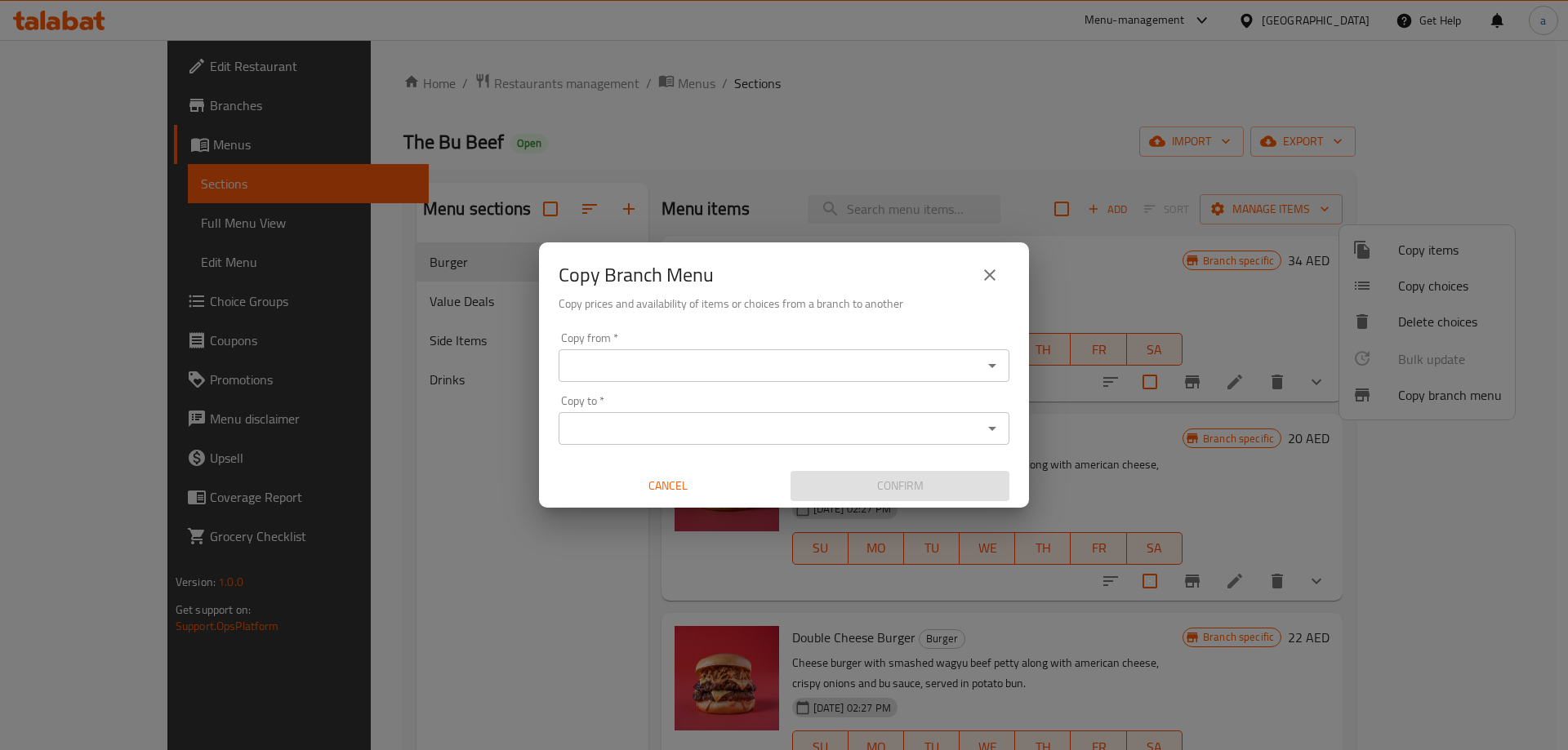
click at [462, 499] on div "Copy Branch Menu Copy prices and availability of items or choices from a branch…" at bounding box center [784, 375] width 1568 height 750
click at [996, 273] on icon "close" at bounding box center [989, 275] width 19 height 19
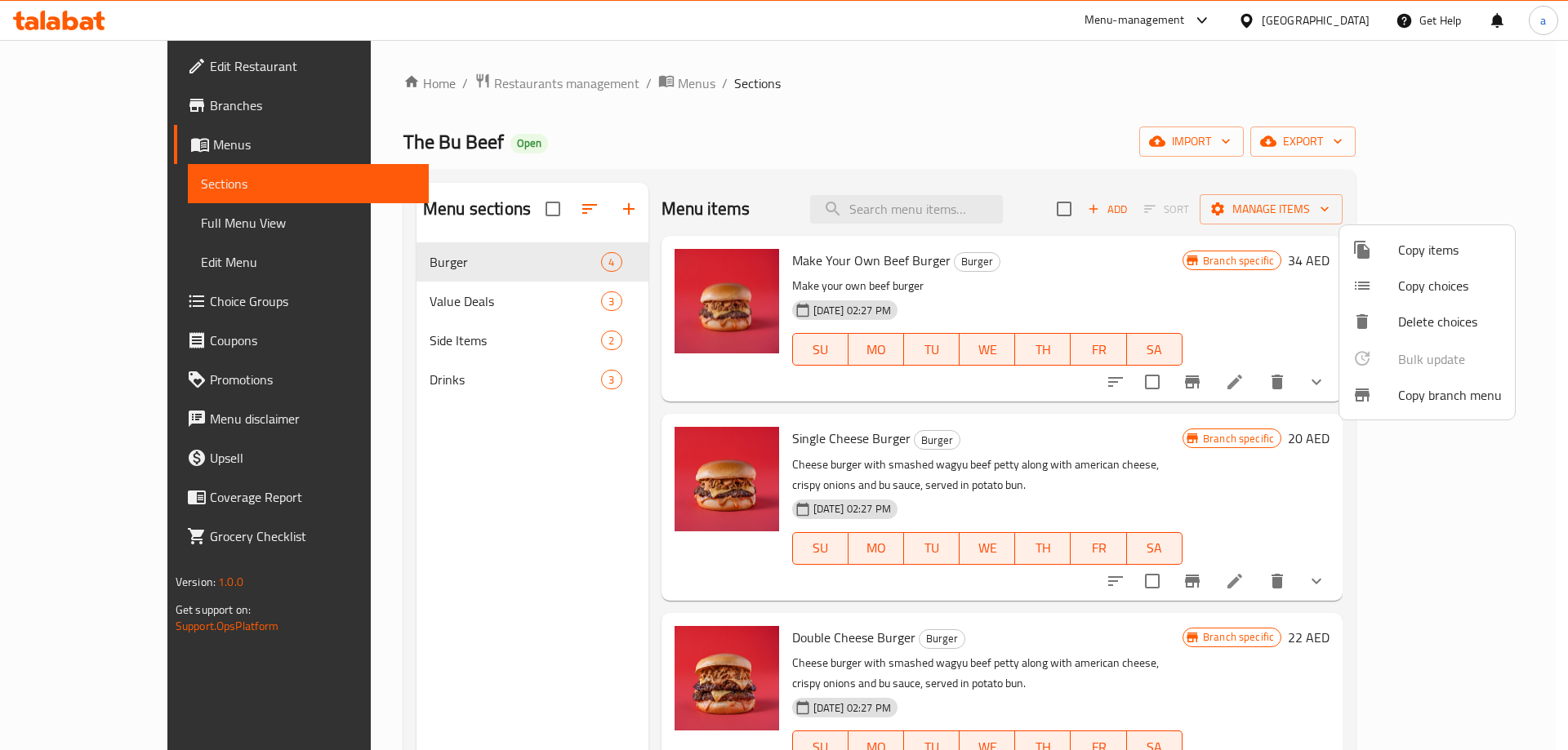
click at [117, 105] on div at bounding box center [784, 375] width 1568 height 750
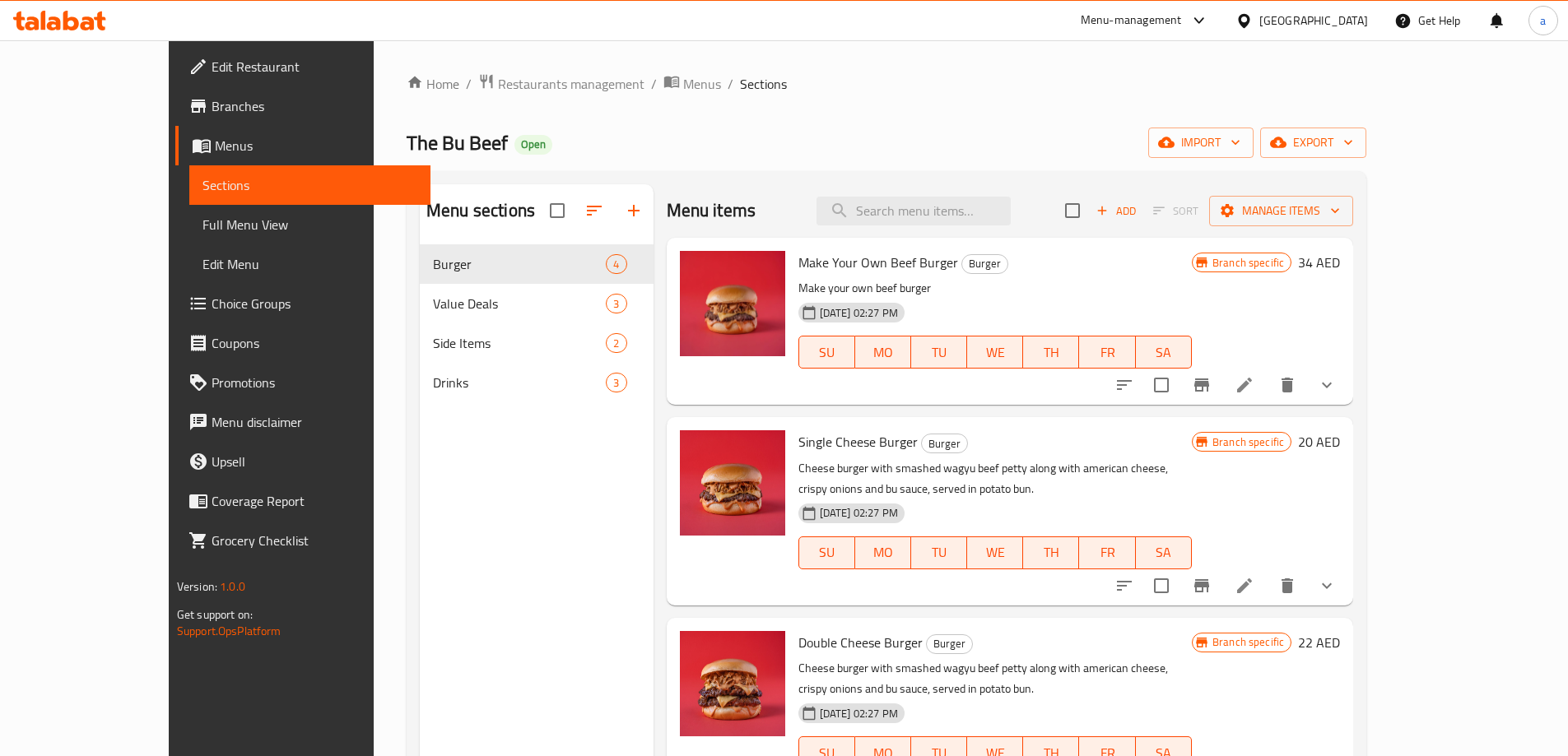
click at [211, 106] on span "Branches" at bounding box center [314, 106] width 206 height 19
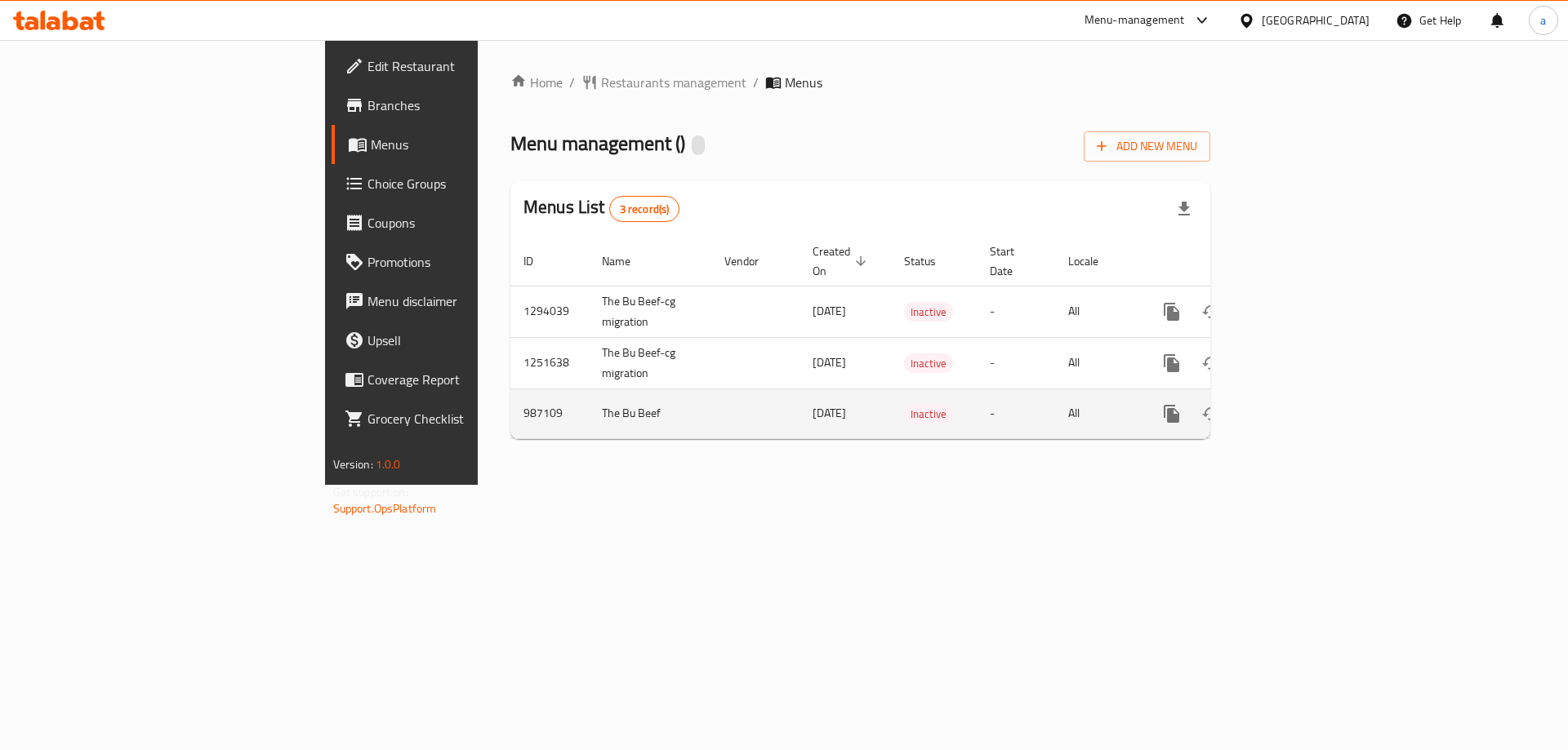
click at [921, 399] on td "Inactive" at bounding box center [934, 413] width 86 height 49
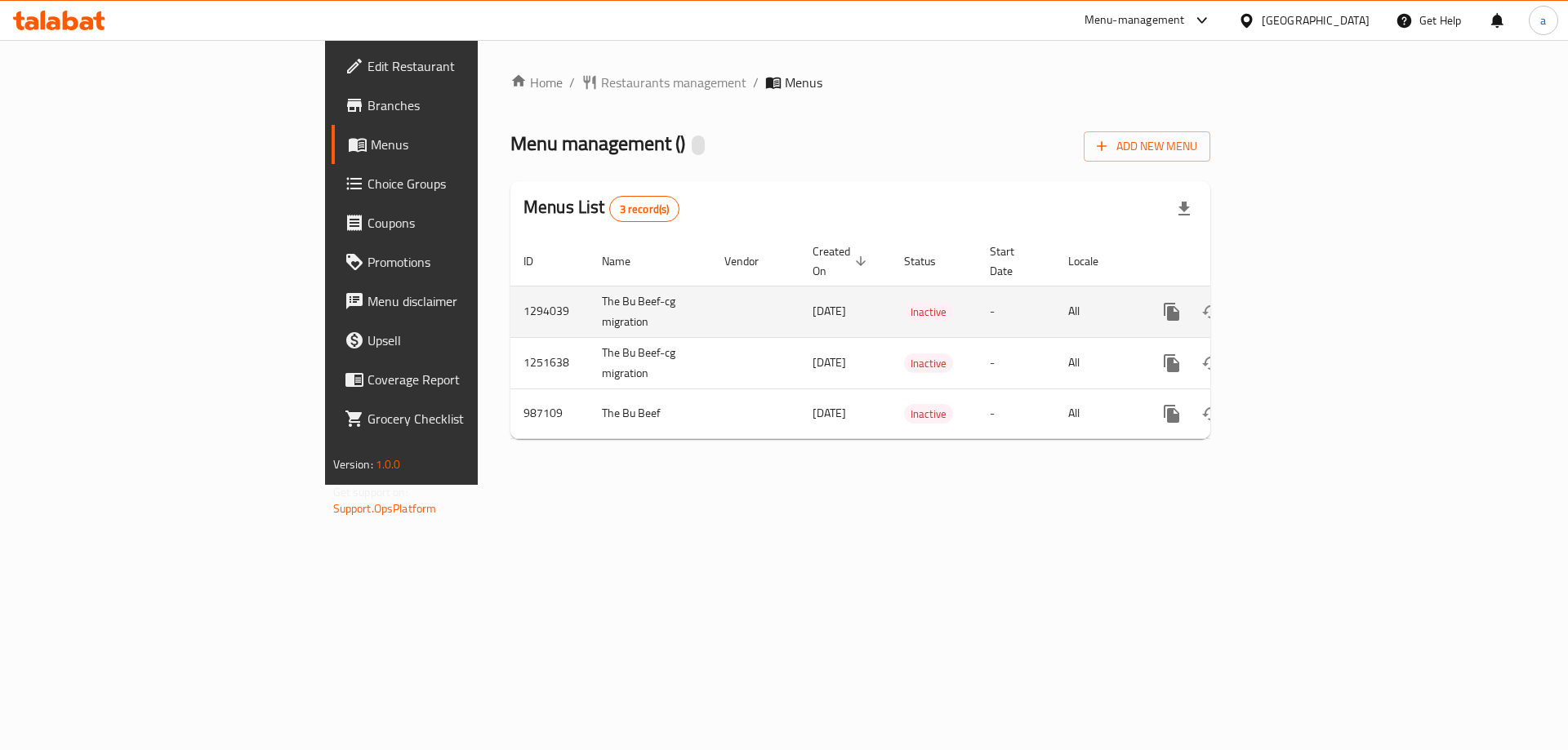
click at [800, 298] on td "[DATE]" at bounding box center [845, 311] width 91 height 51
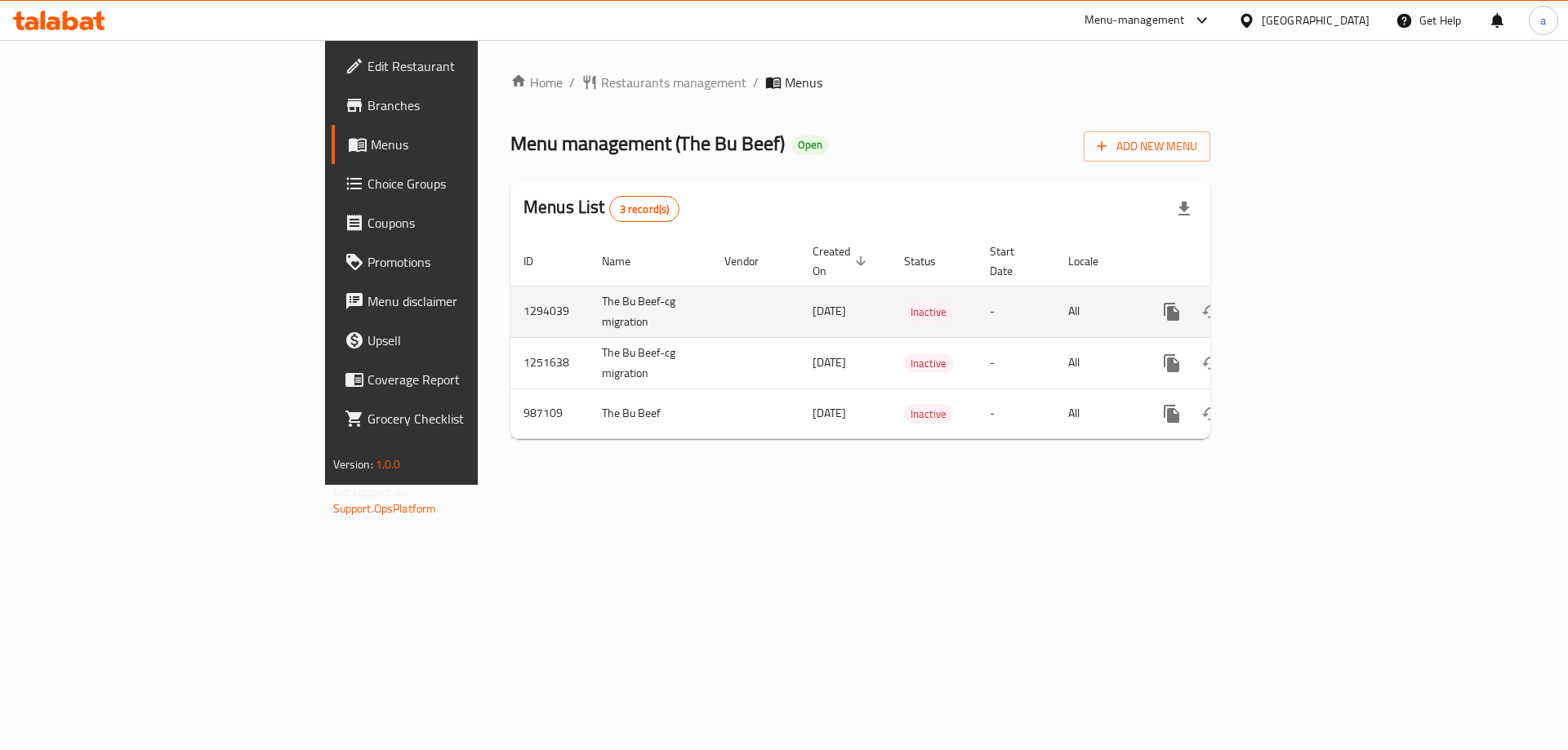
click at [1056, 309] on td "-" at bounding box center [1016, 311] width 79 height 51
drag, startPoint x: 815, startPoint y: 287, endPoint x: 854, endPoint y: 288, distance: 39.0
click at [904, 303] on span "Inactive" at bounding box center [928, 312] width 49 height 18
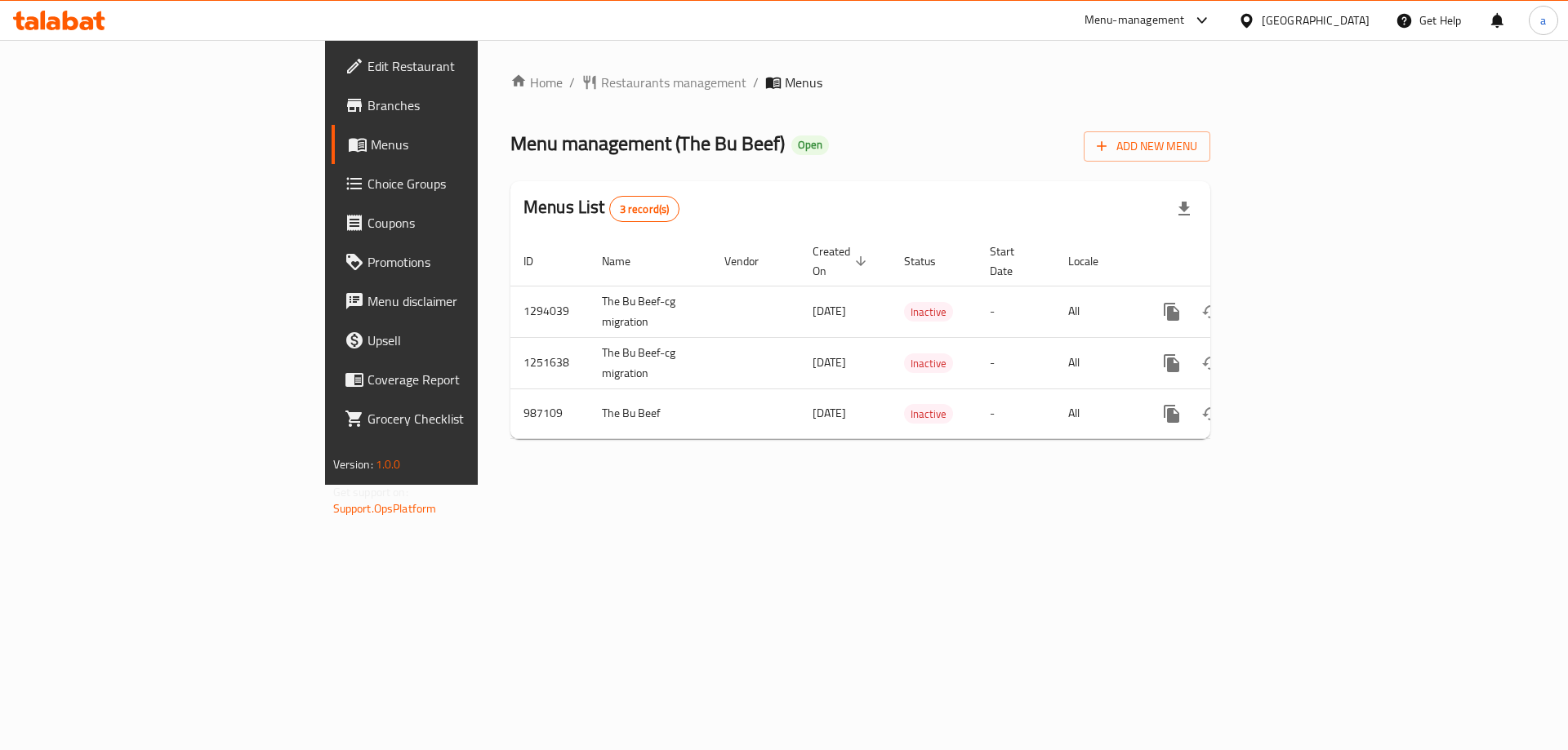
click at [861, 208] on div "Menus List 3 record(s)" at bounding box center [860, 209] width 700 height 55
click at [79, 13] on icon at bounding box center [60, 20] width 92 height 19
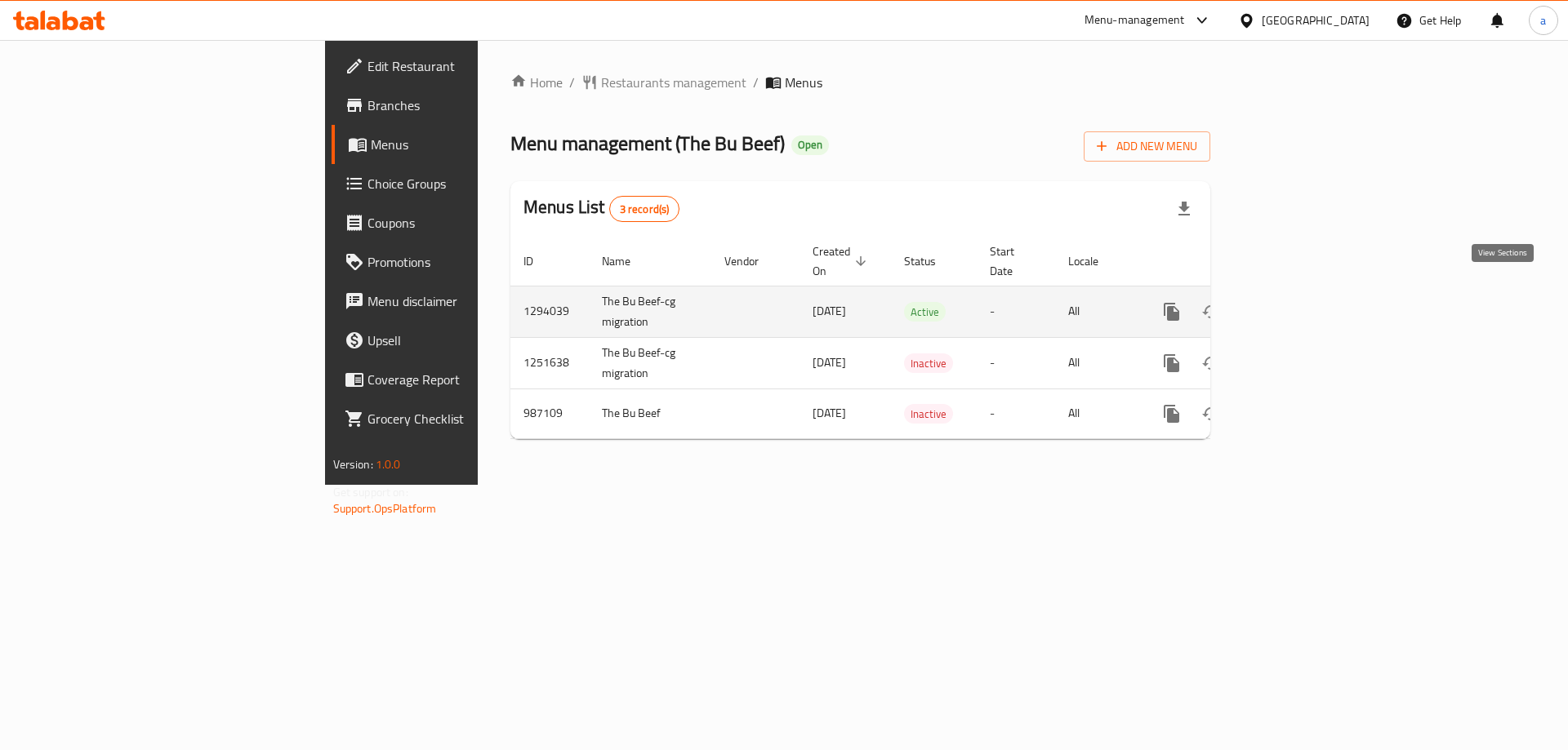
click at [1300, 302] on icon "enhanced table" at bounding box center [1289, 311] width 19 height 19
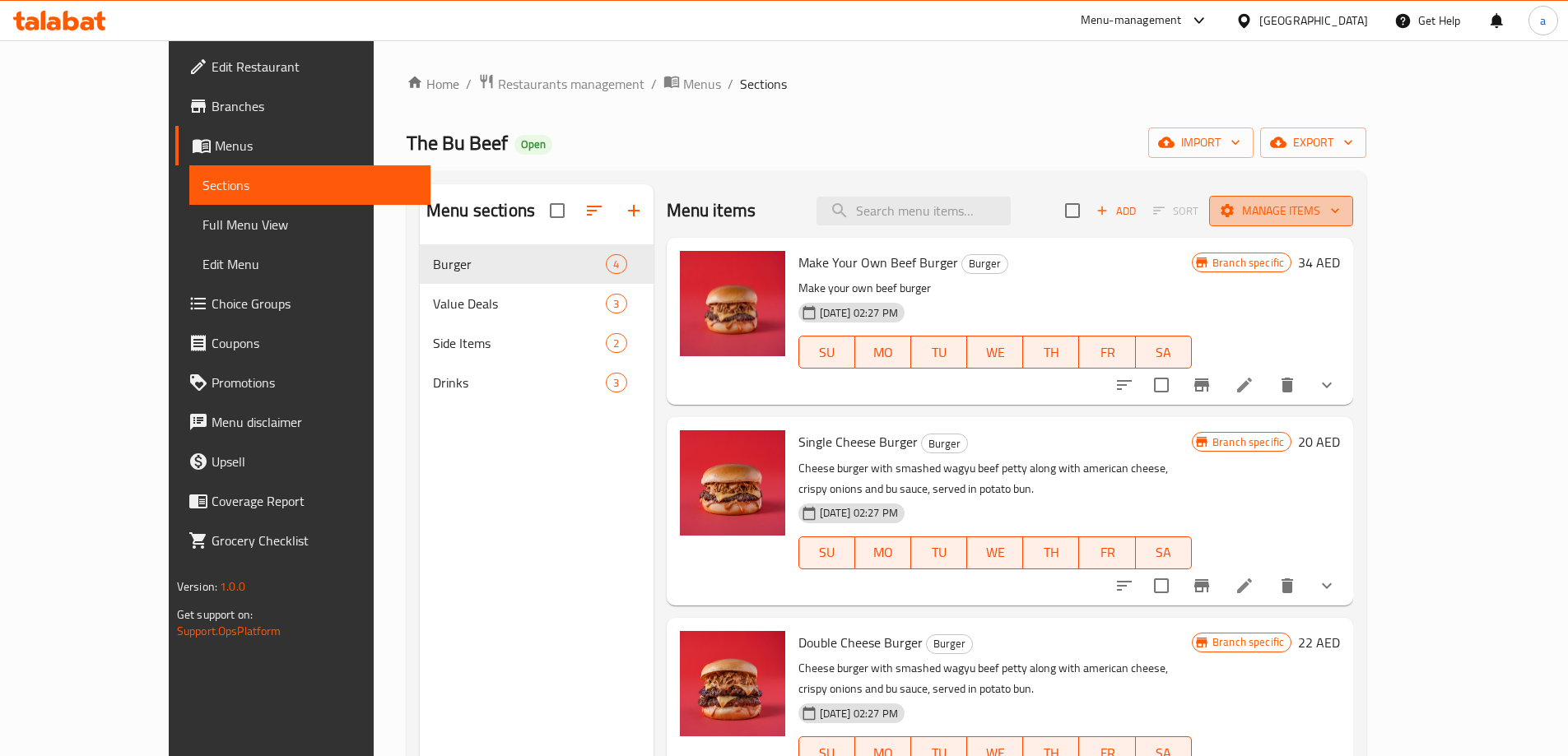
click at [1340, 209] on span "Manage items" at bounding box center [1281, 211] width 117 height 20
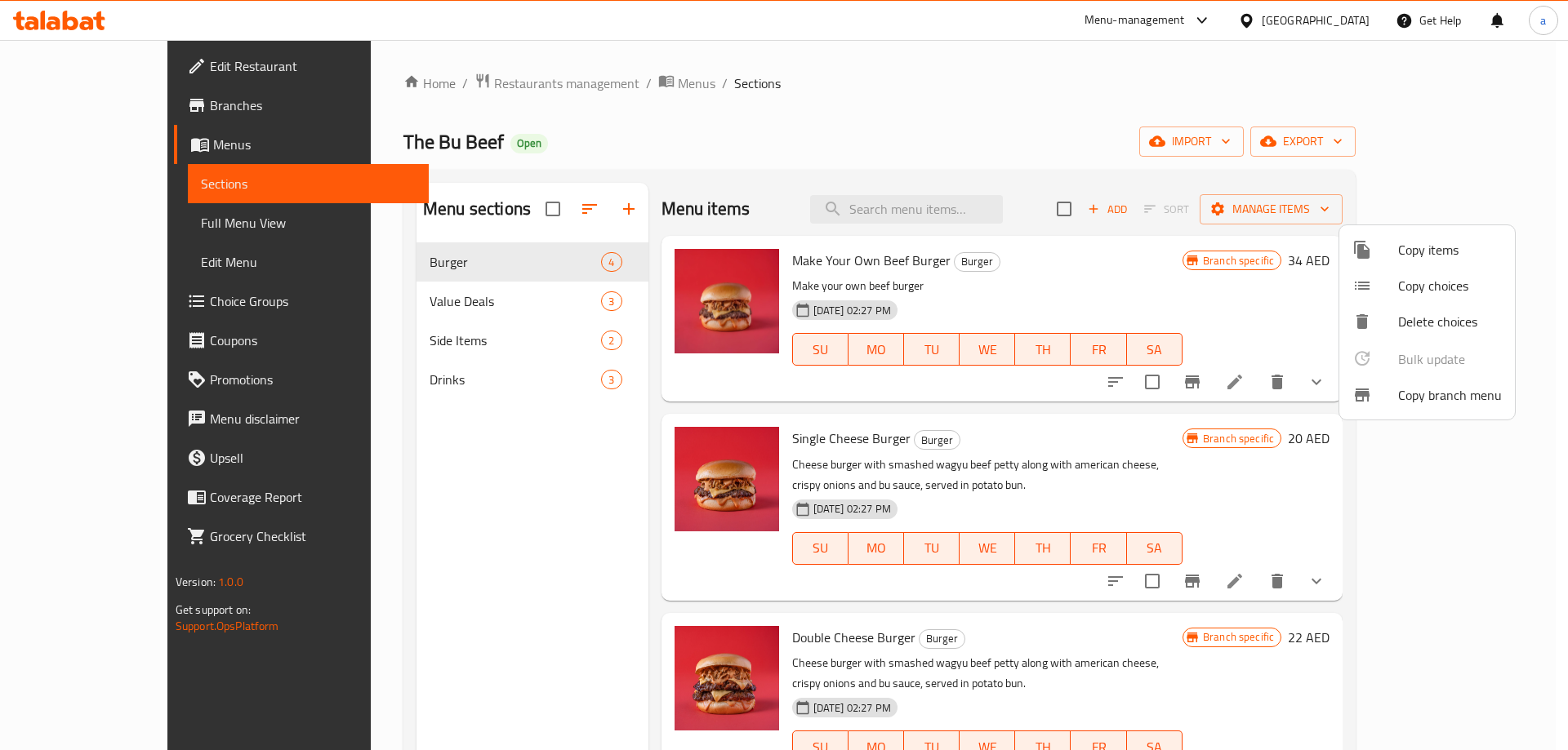
click at [1440, 392] on span "Copy branch menu" at bounding box center [1451, 395] width 104 height 19
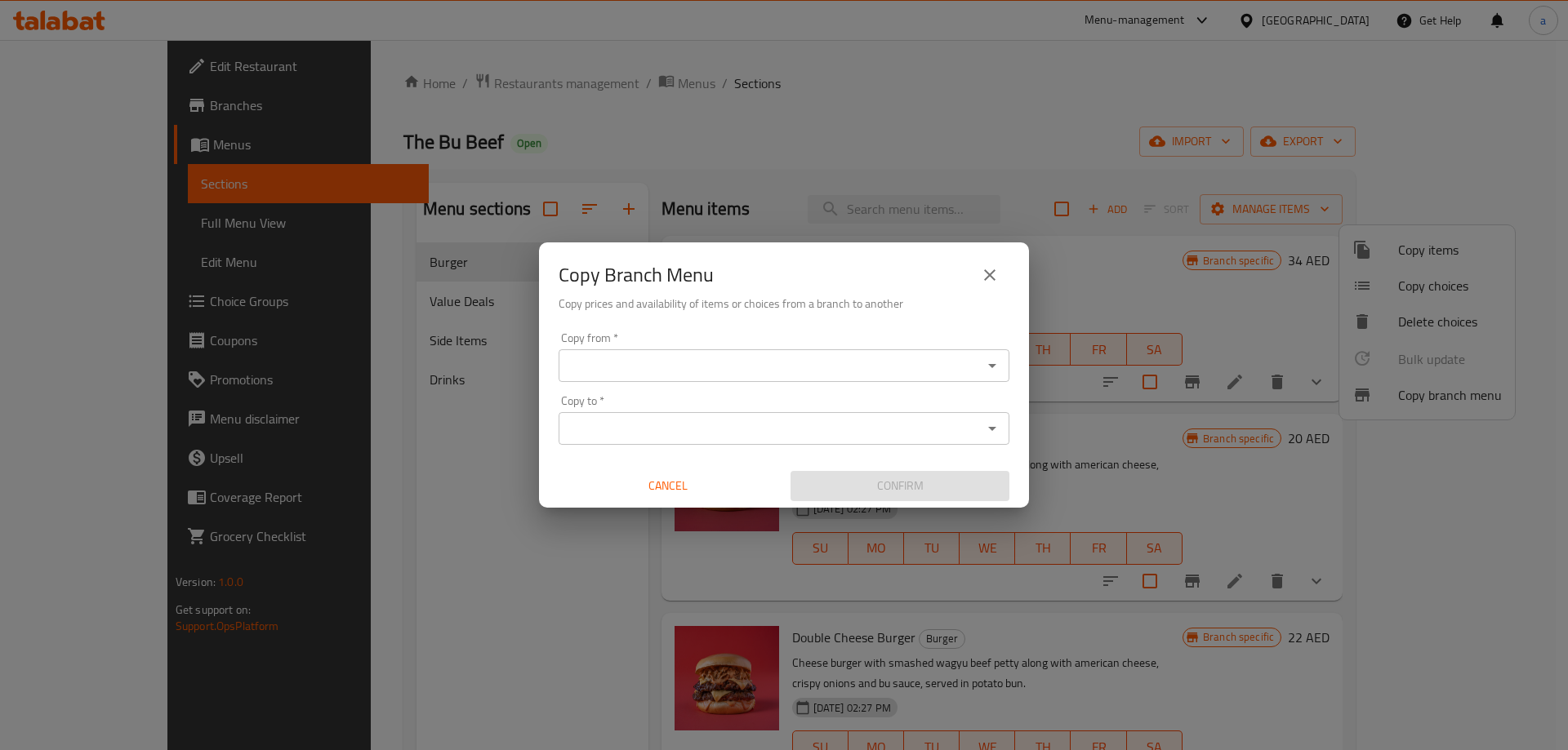
click at [640, 380] on div "Copy from *" at bounding box center [784, 365] width 451 height 33
click at [997, 365] on icon "Open" at bounding box center [992, 365] width 19 height 19
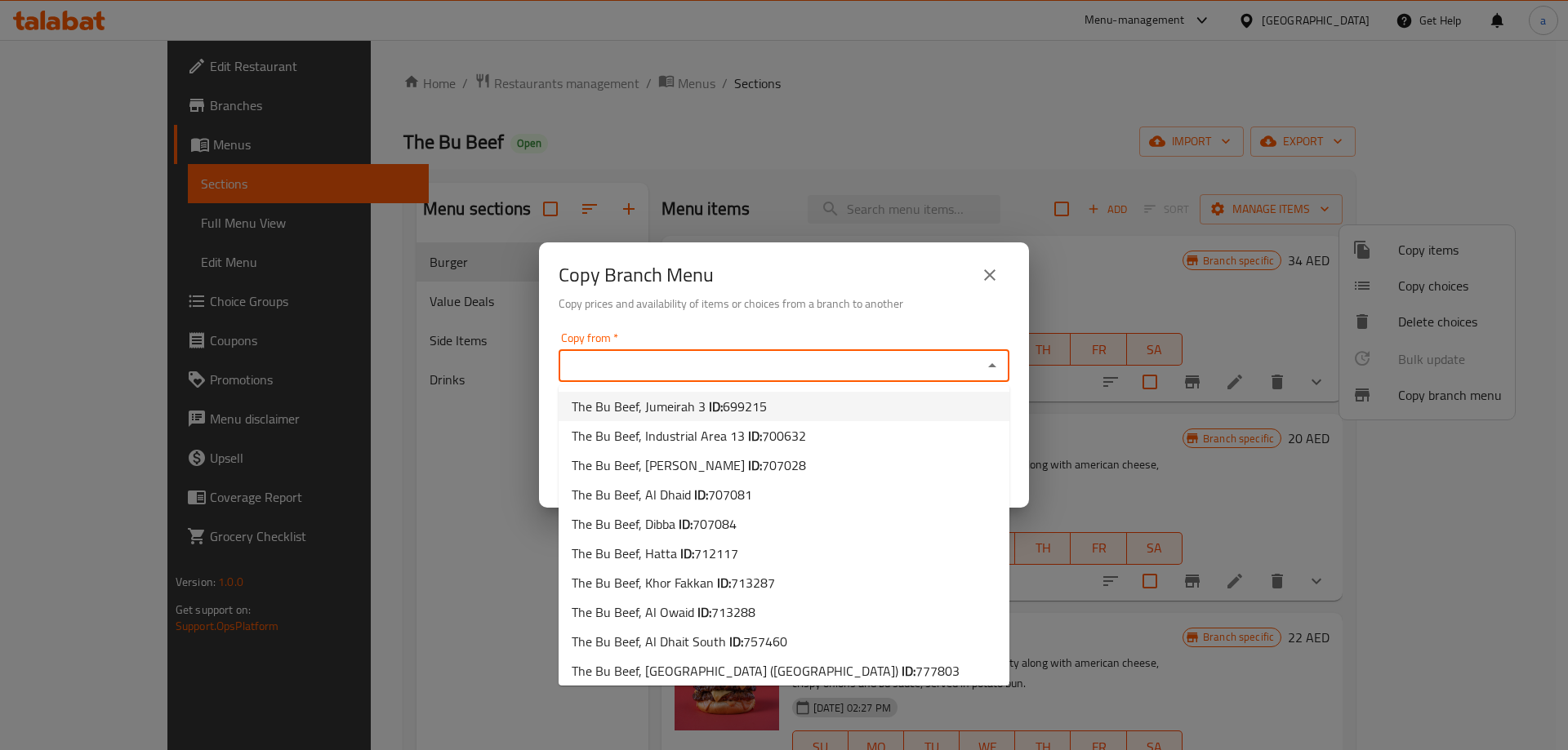
click at [688, 403] on span "The Bu Beef, Jumeirah 3 ID: 699215" at bounding box center [669, 406] width 195 height 19
type input "The Bu Beef, Jumeirah 3"
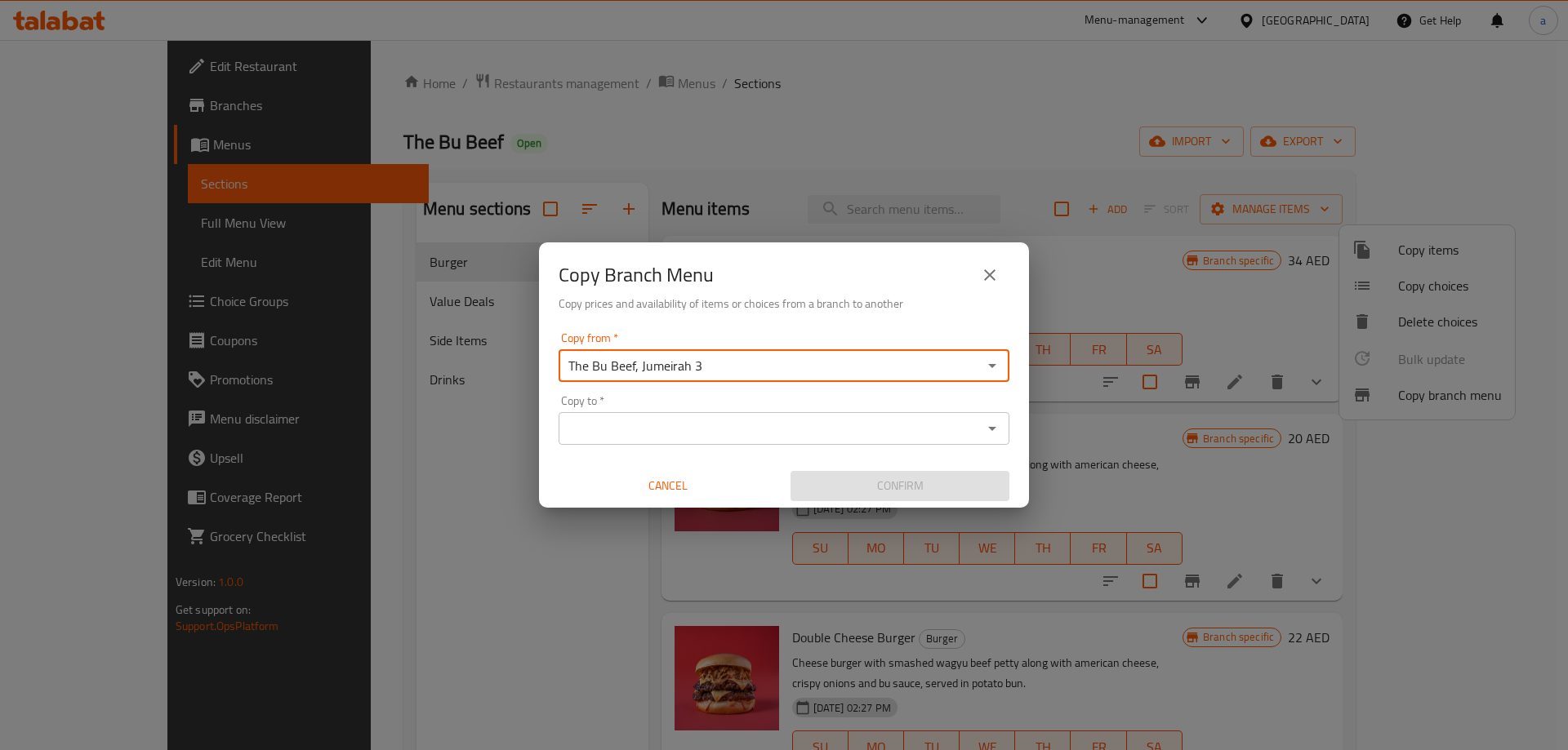
click at [996, 430] on icon "Open" at bounding box center [992, 428] width 19 height 19
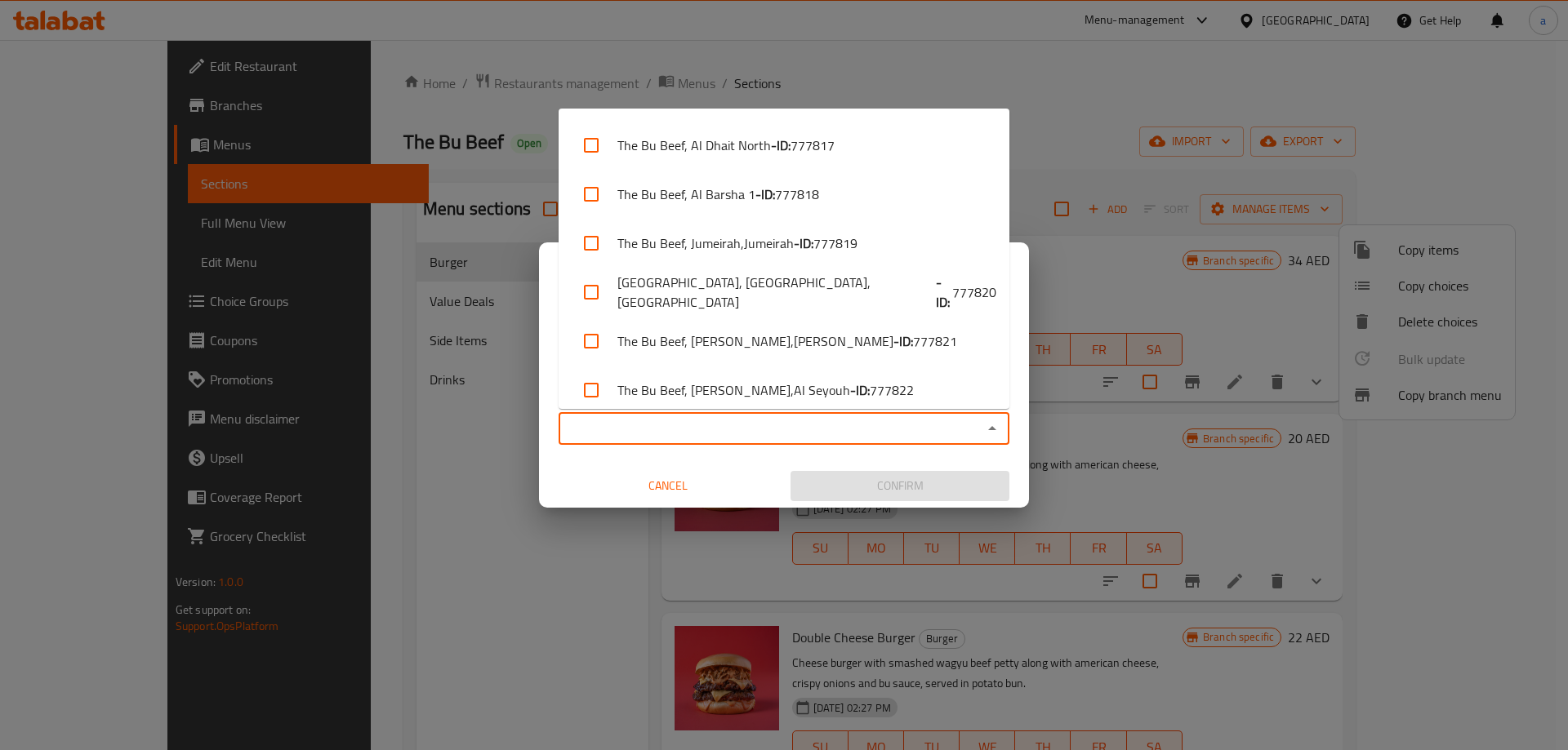
scroll to position [790, 0]
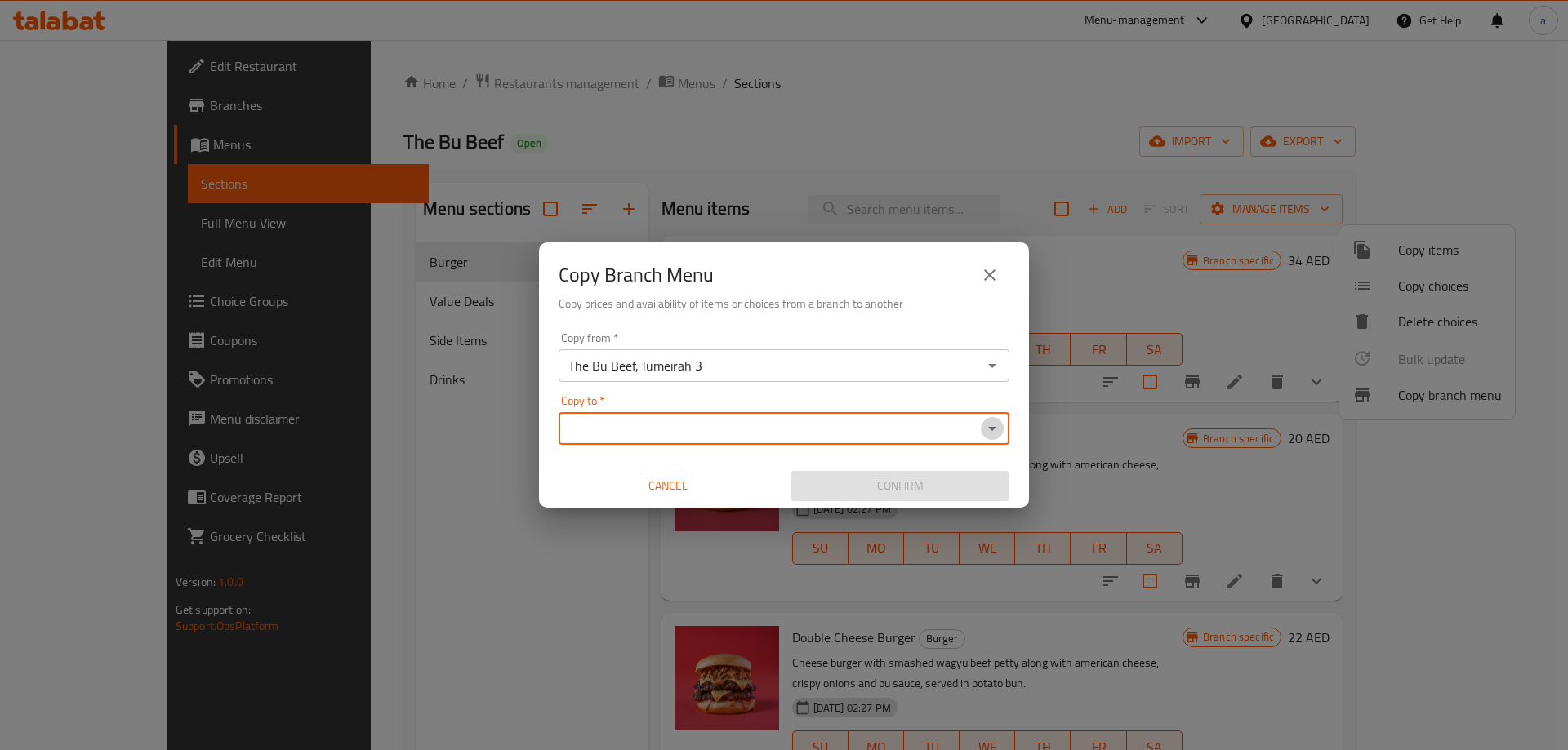
click at [999, 433] on icon "Open" at bounding box center [992, 428] width 19 height 19
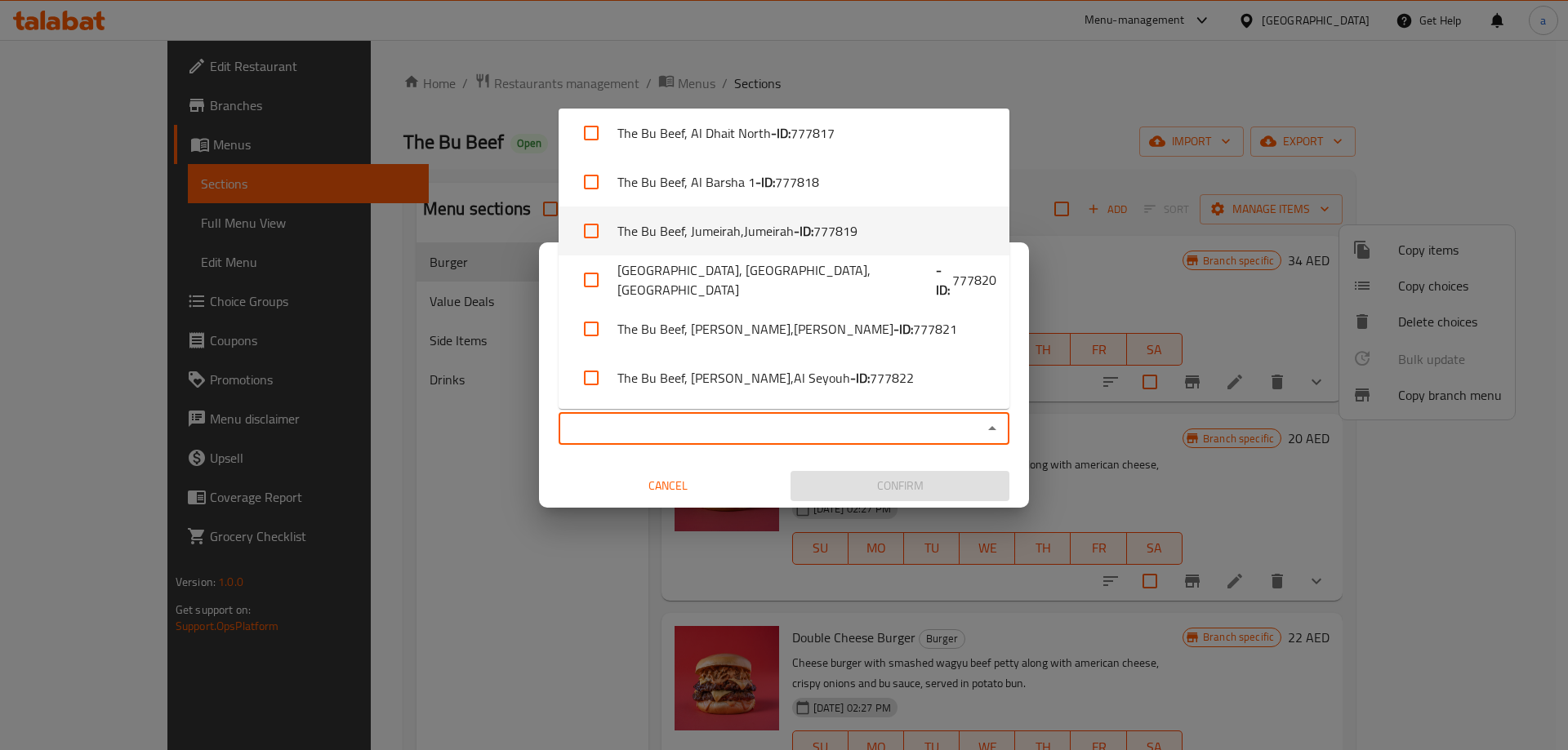
click at [632, 234] on li "The Bu Beef, Jumeirah,Jumeirah - ID: 777819" at bounding box center [784, 230] width 451 height 49
checkbox input "true"
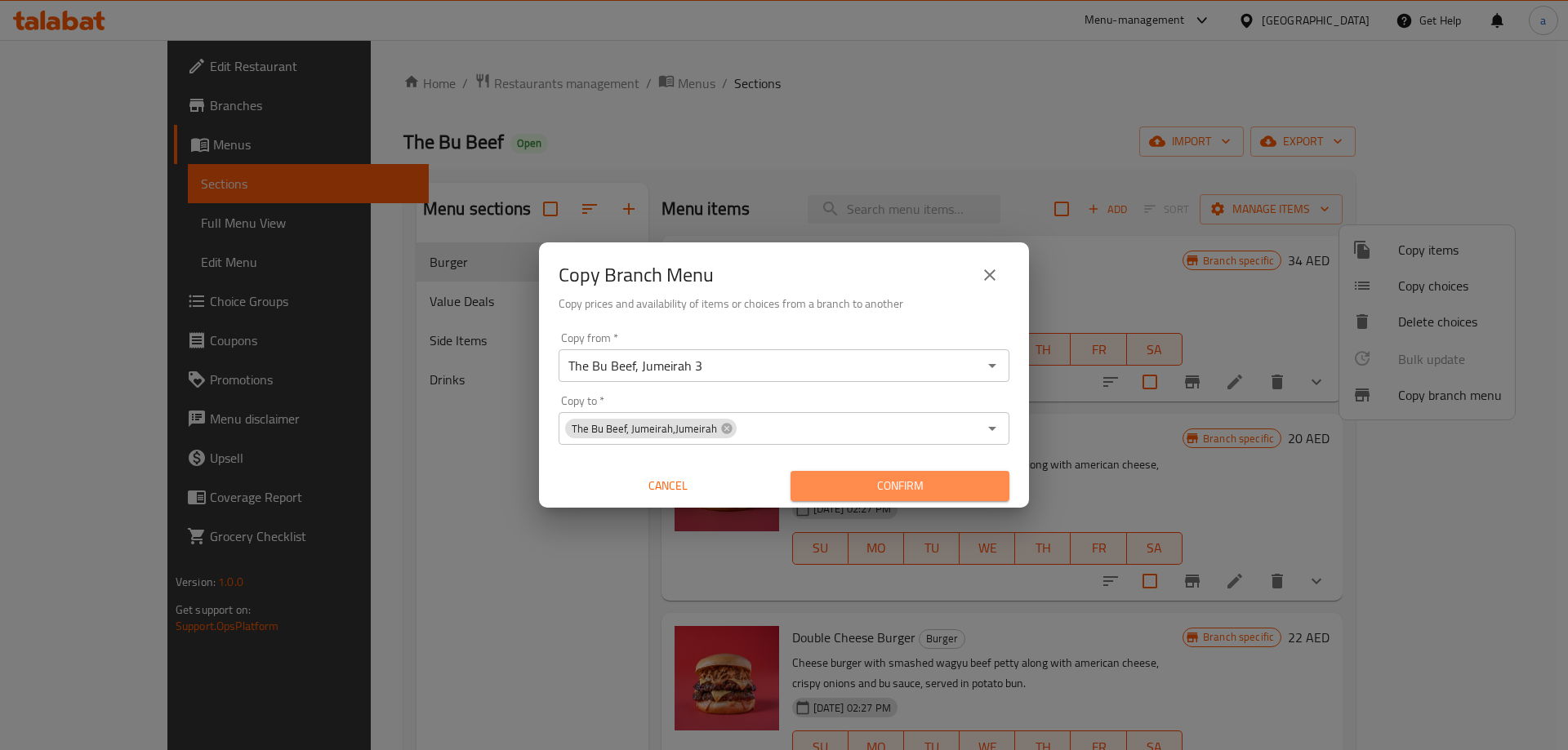
click at [849, 489] on span "Confirm" at bounding box center [901, 486] width 193 height 20
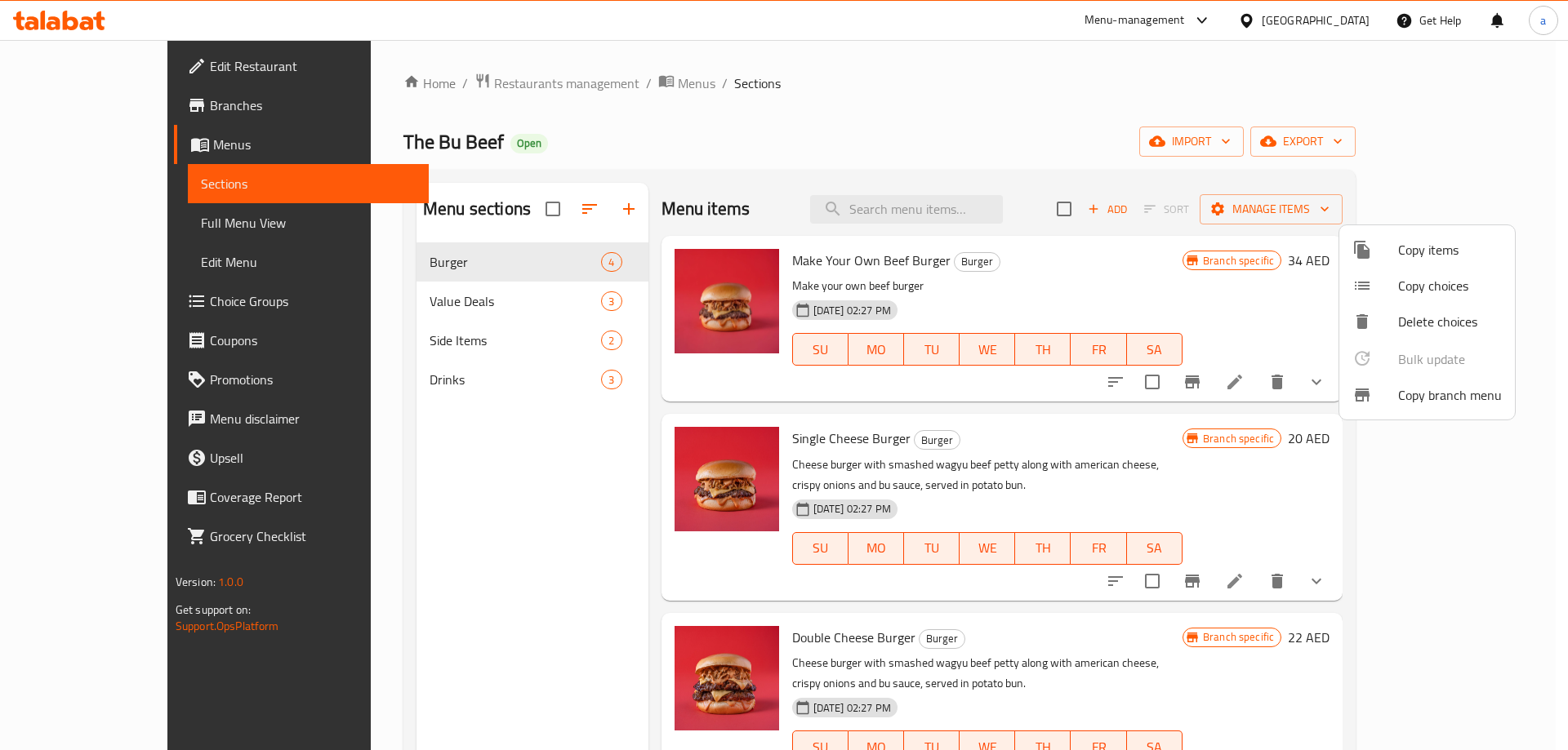
click at [2, 175] on div at bounding box center [784, 375] width 1568 height 750
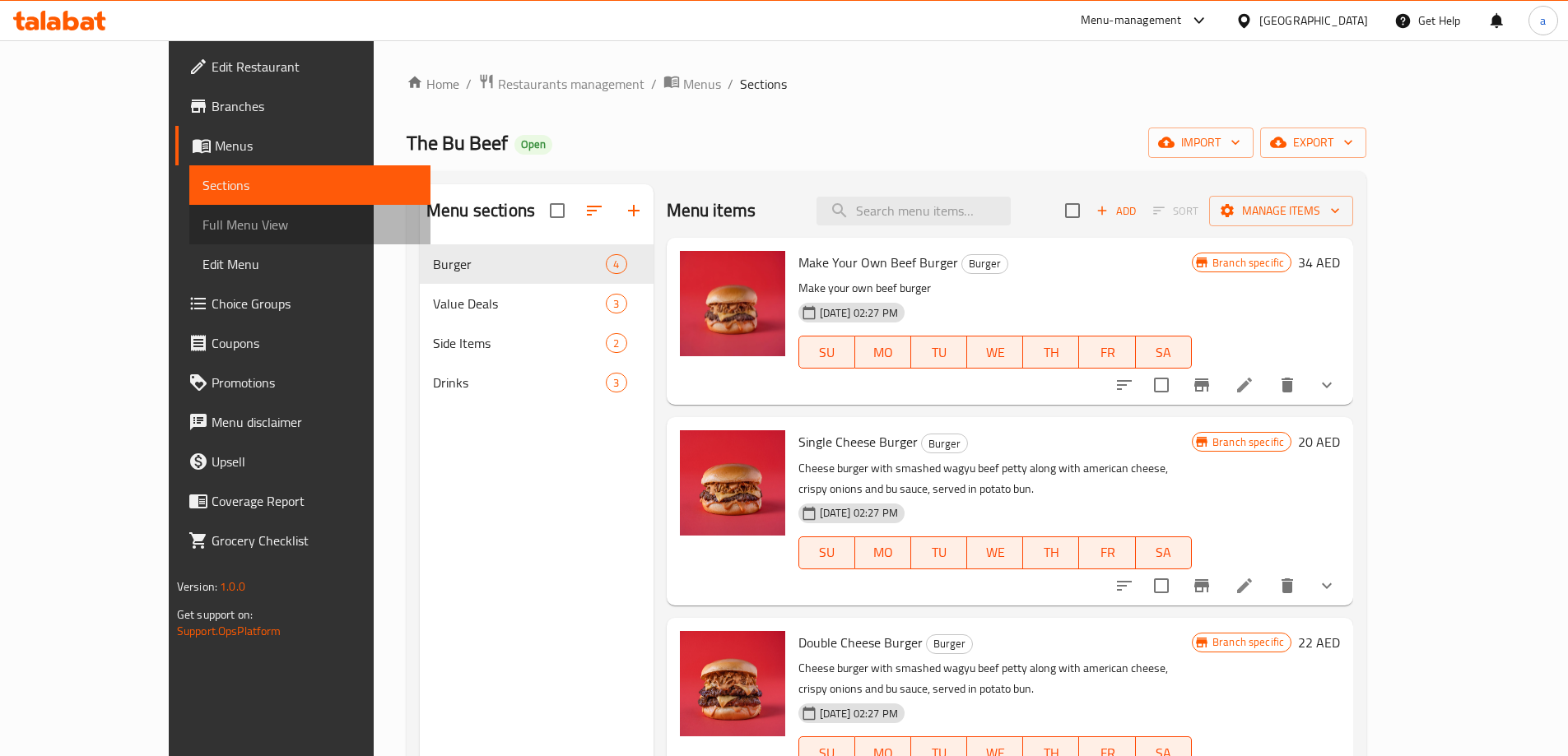
click at [203, 222] on span "Full Menu View" at bounding box center [310, 224] width 215 height 19
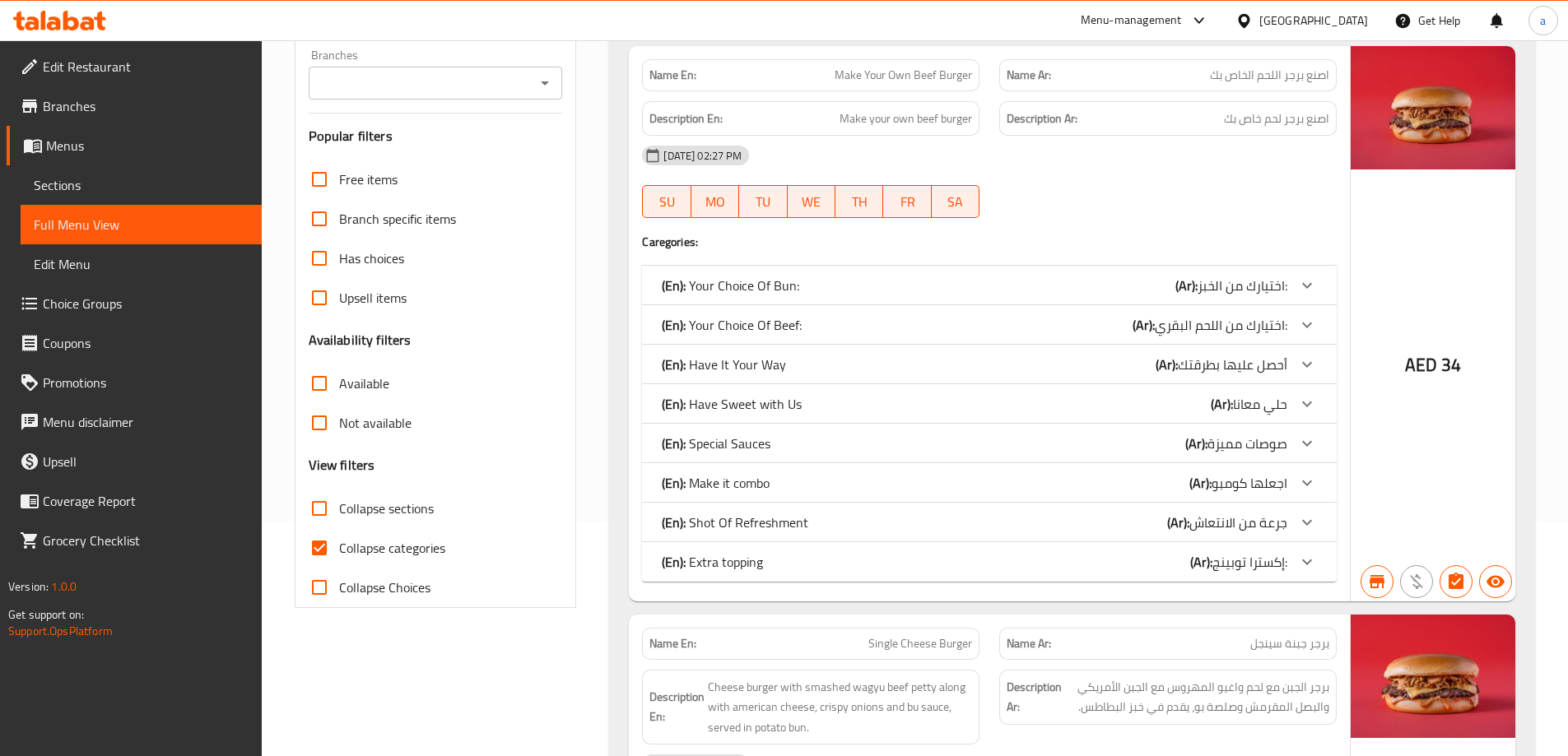
scroll to position [329, 0]
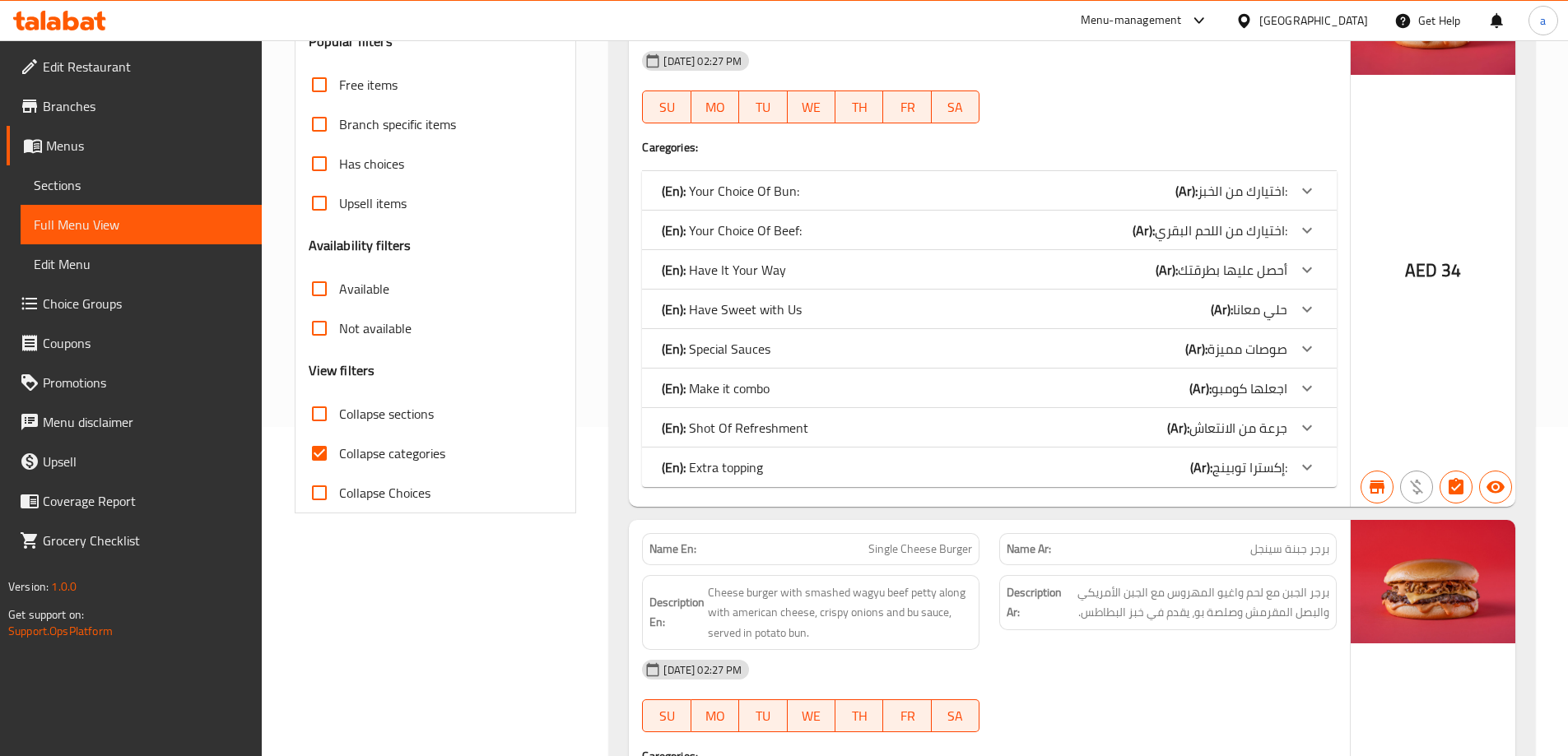
click at [330, 454] on input "Collapse categories" at bounding box center [319, 453] width 40 height 40
checkbox input "false"
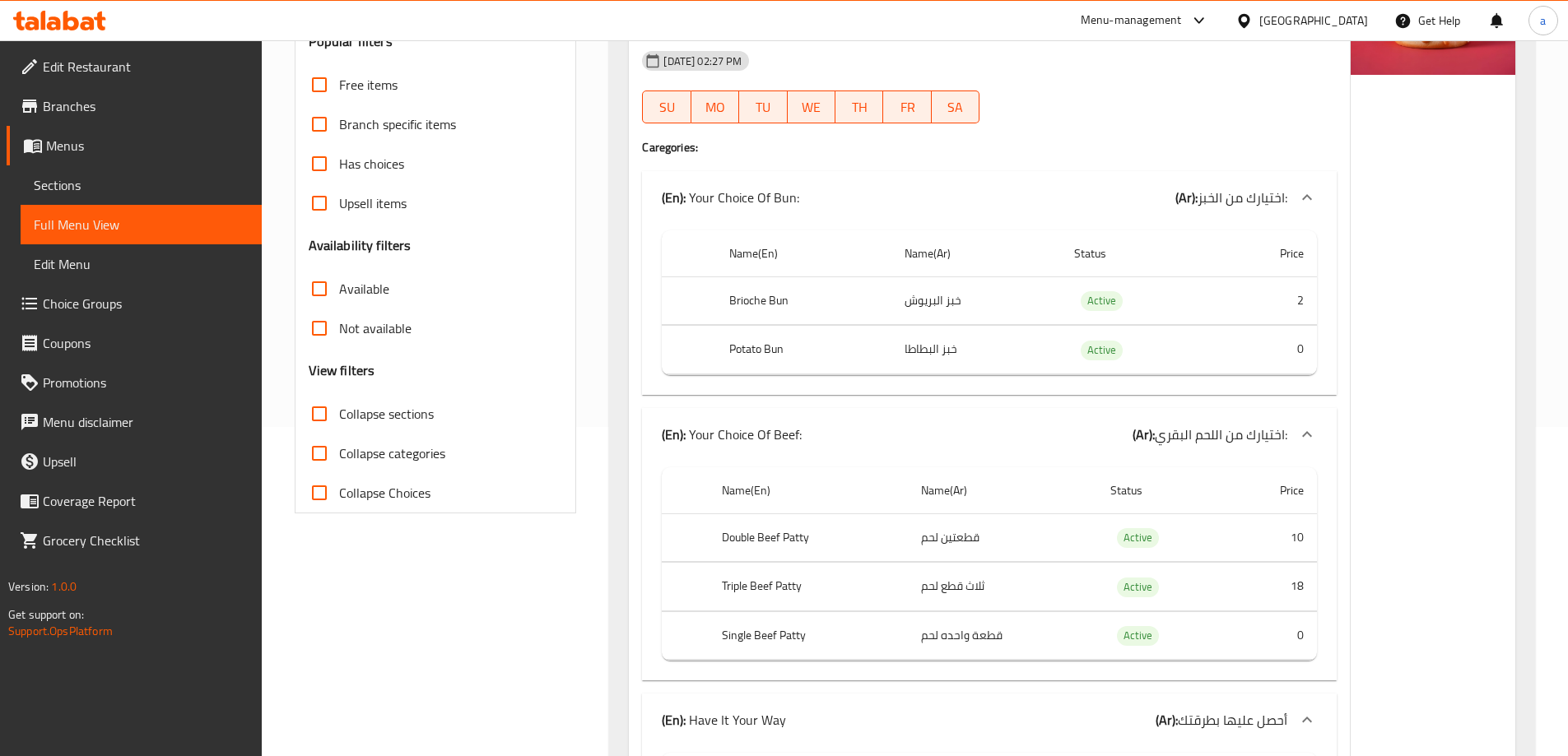
scroll to position [0, 0]
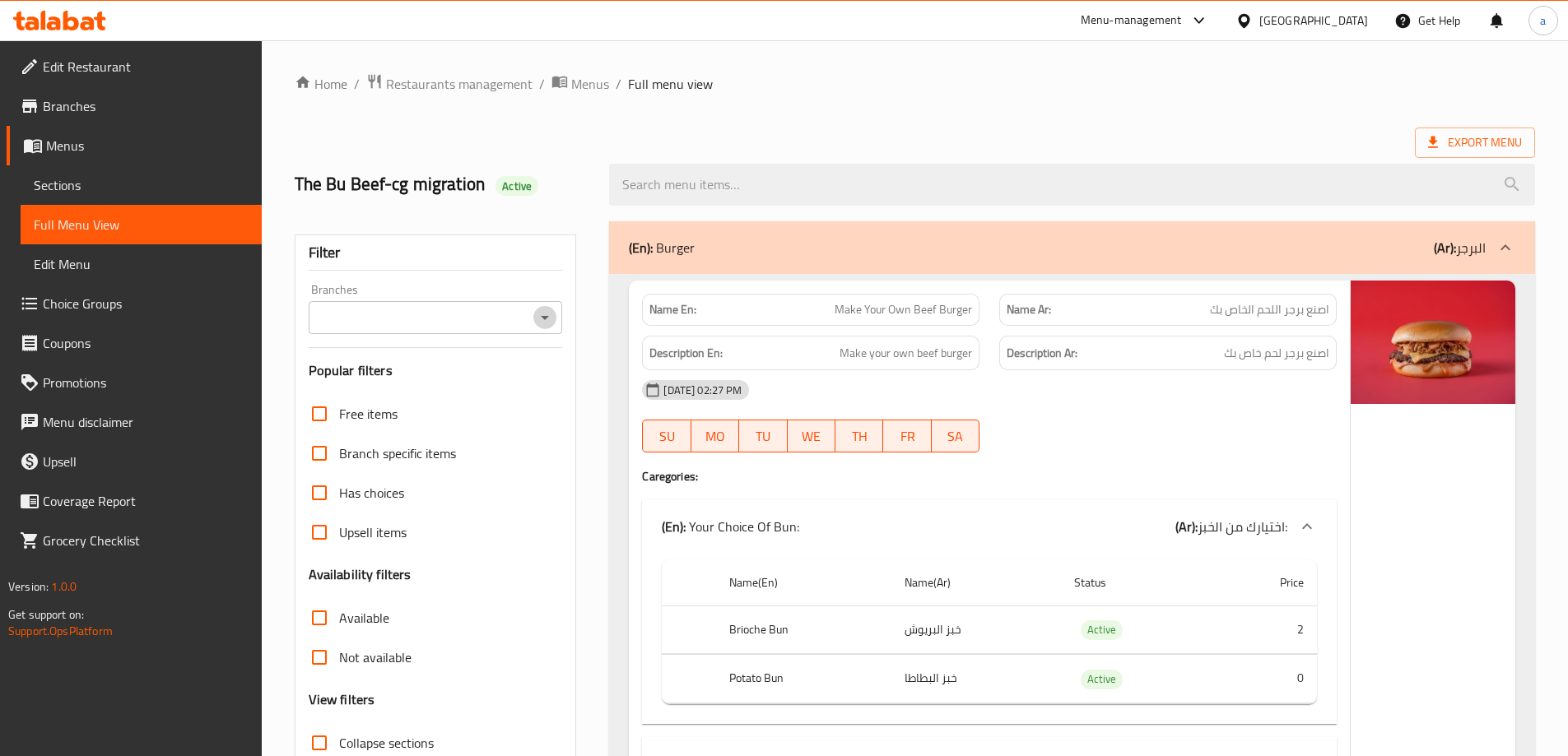
click at [544, 318] on icon "Open" at bounding box center [545, 318] width 8 height 4
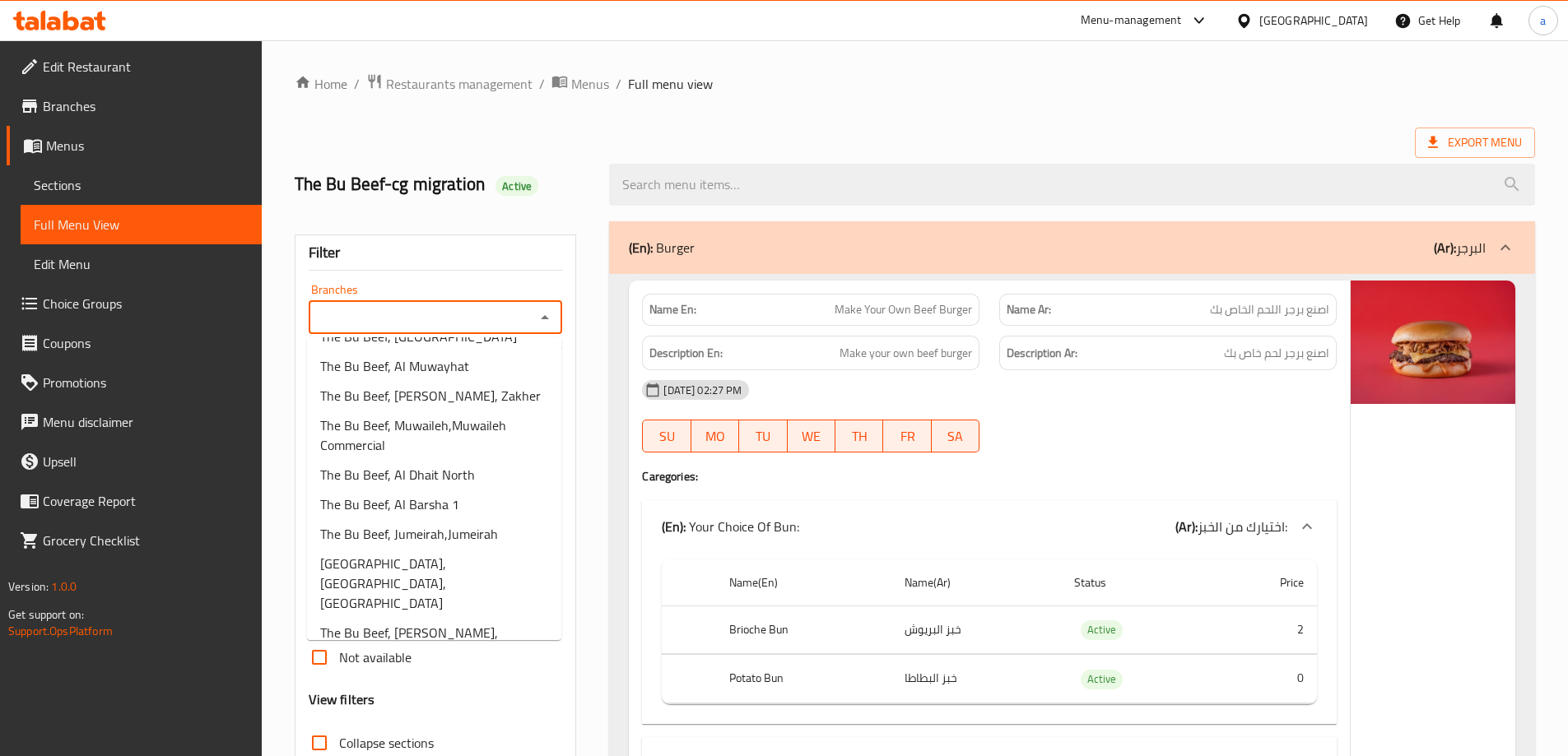
scroll to position [431, 0]
click at [449, 525] on span "The Bu Beef, Jumeirah,Jumeirah" at bounding box center [409, 530] width 177 height 19
type input "The Bu Beef, Jumeirah,Jumeirah"
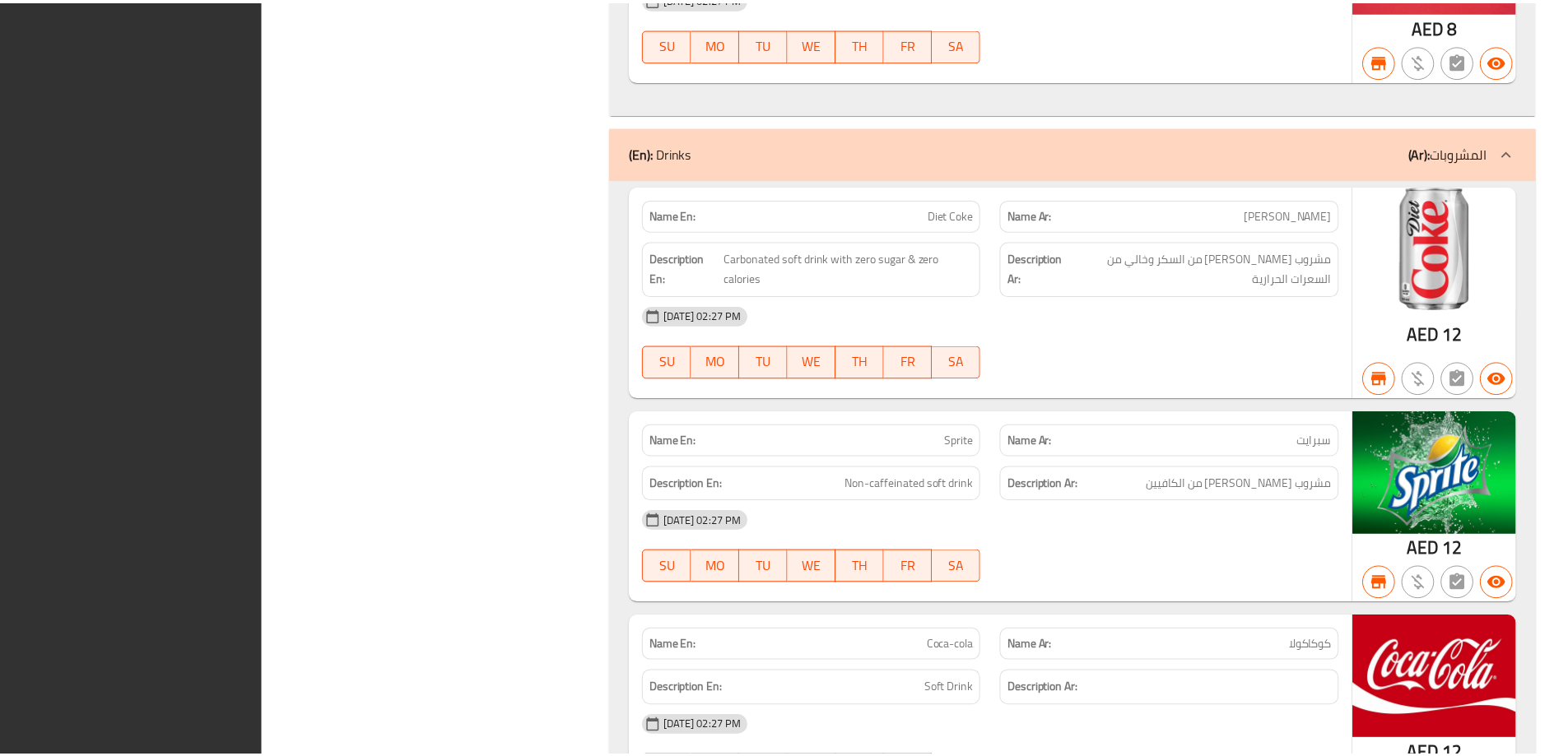
scroll to position [22547, 0]
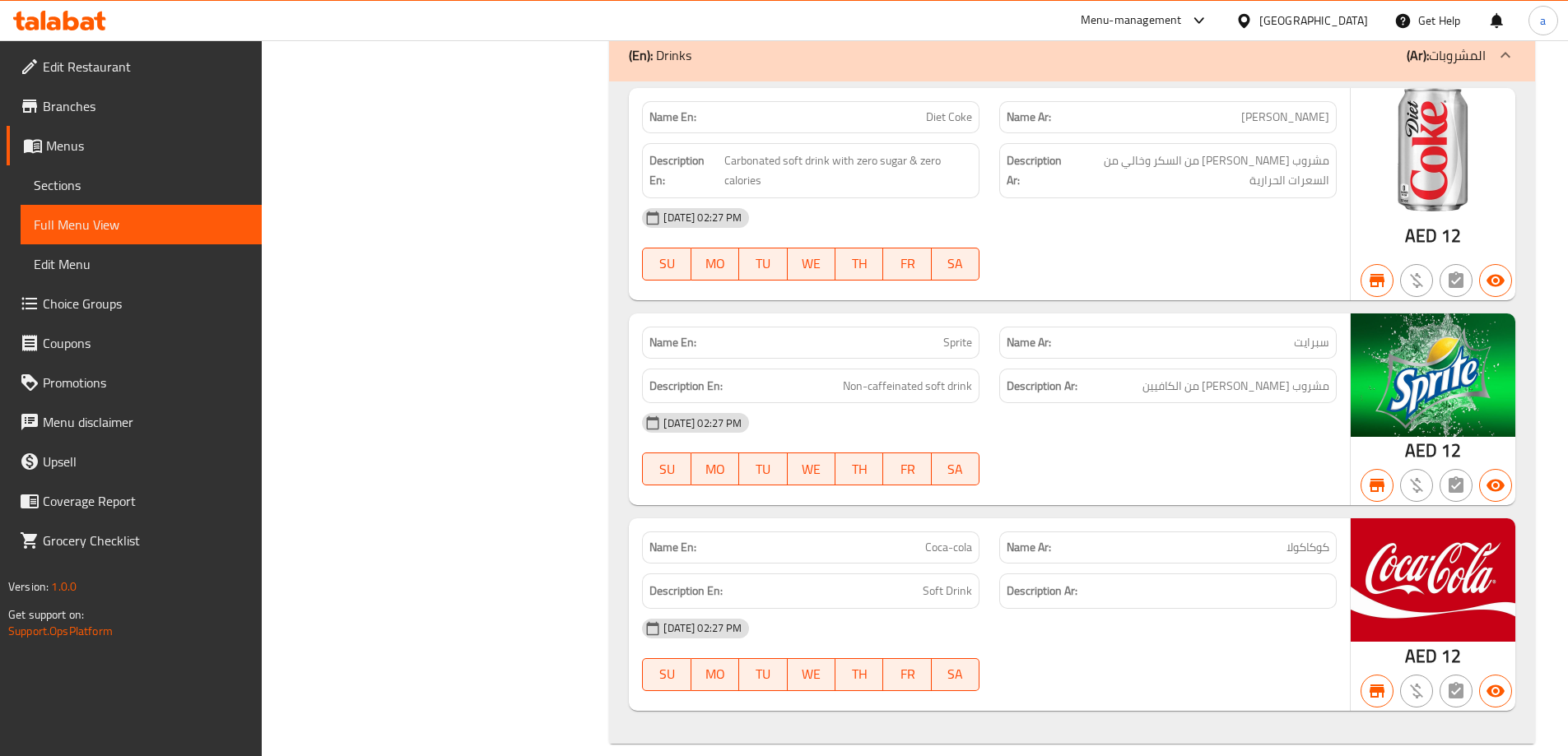
click at [68, 133] on link "Menus" at bounding box center [134, 145] width 255 height 40
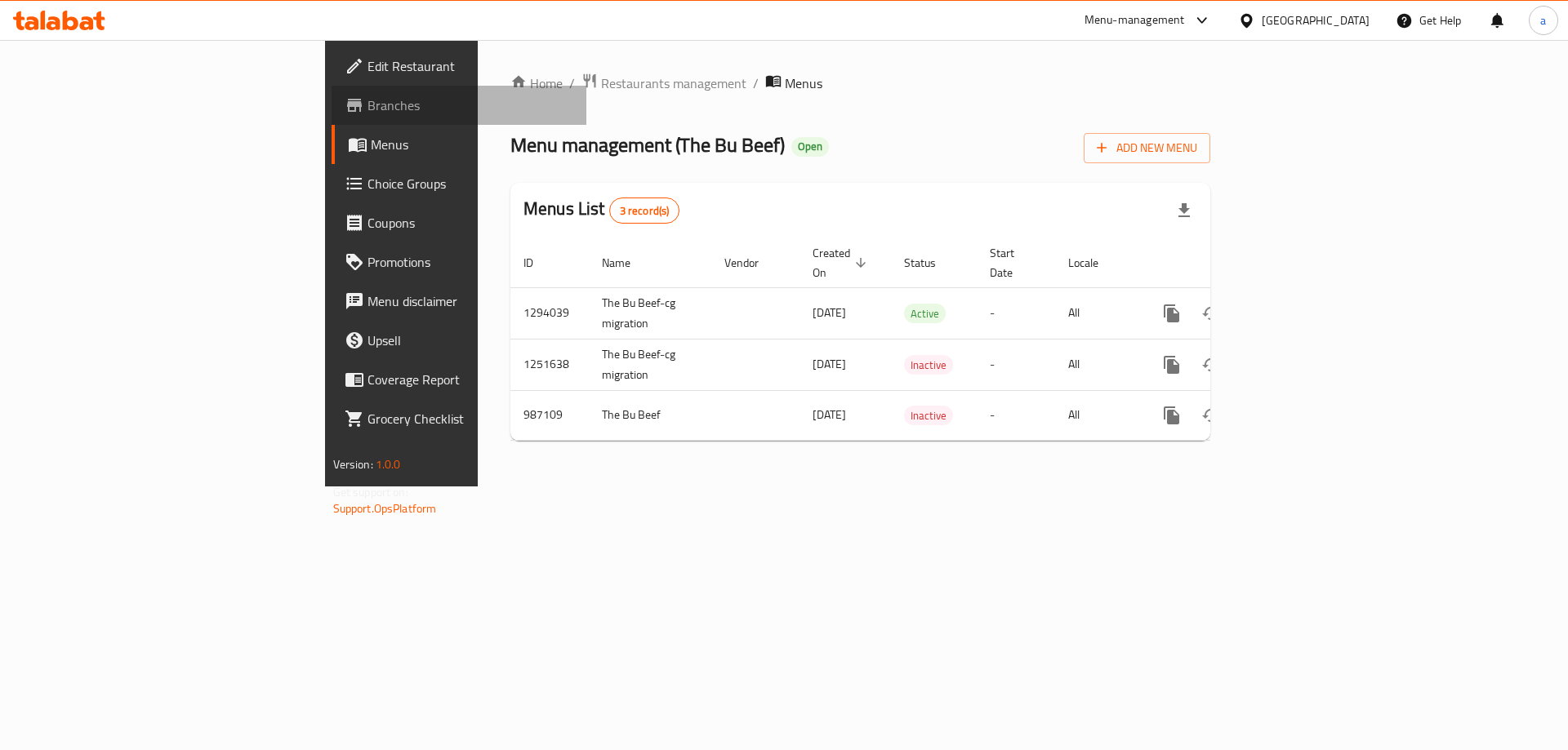
click at [367, 113] on span "Branches" at bounding box center [470, 105] width 206 height 19
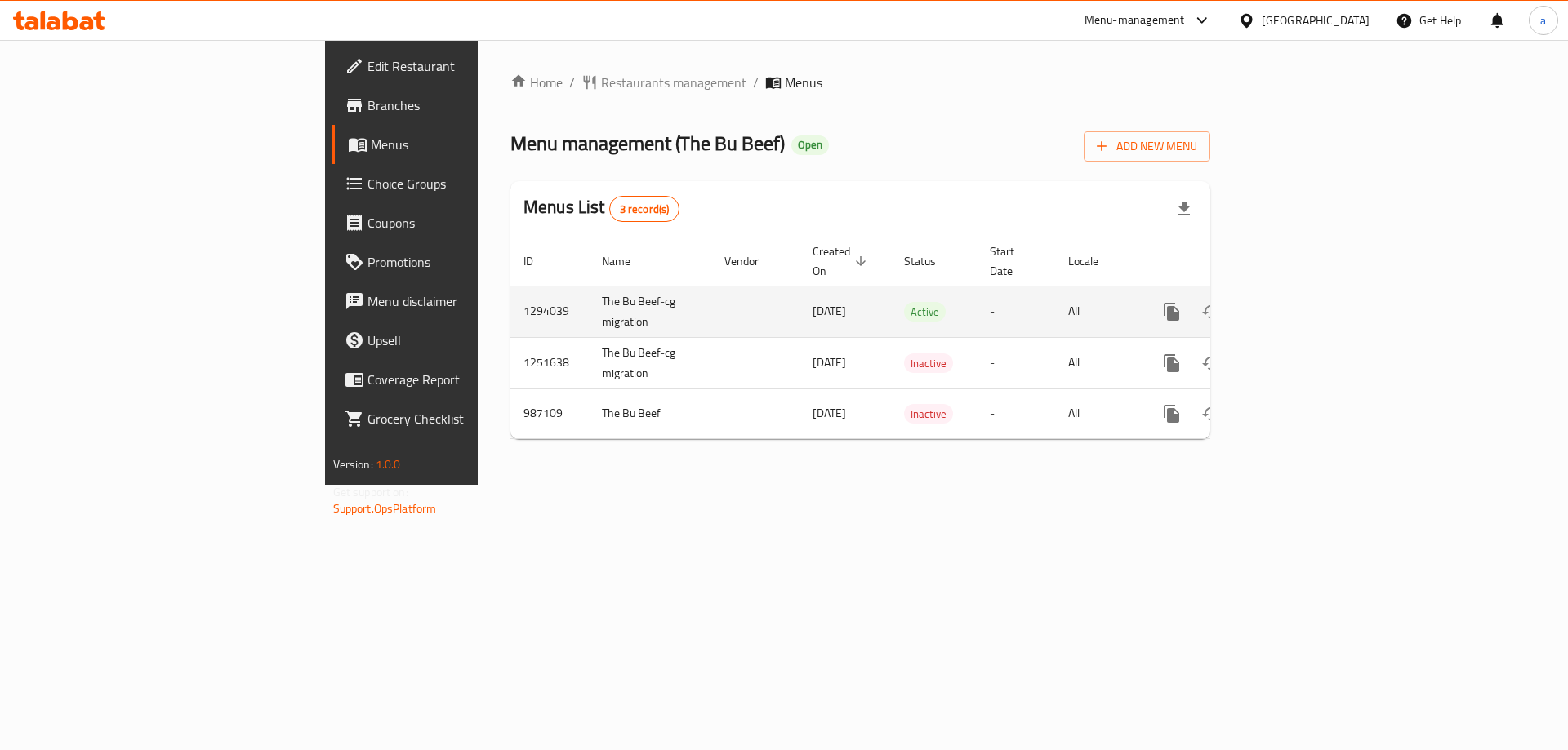
click at [1322, 297] on td "enhanced table" at bounding box center [1231, 311] width 183 height 51
click at [1300, 302] on icon "enhanced table" at bounding box center [1289, 311] width 19 height 19
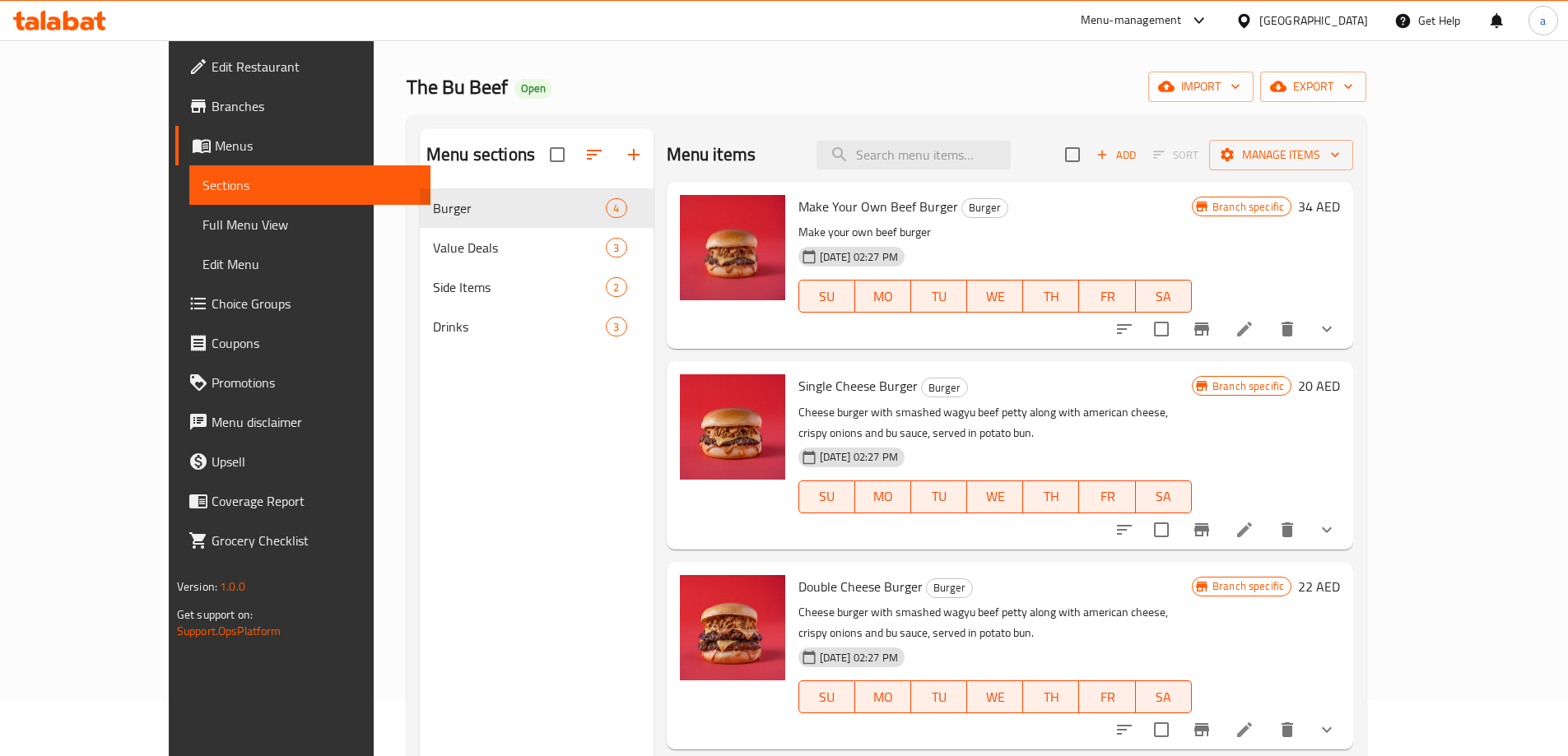
scroll to position [165, 0]
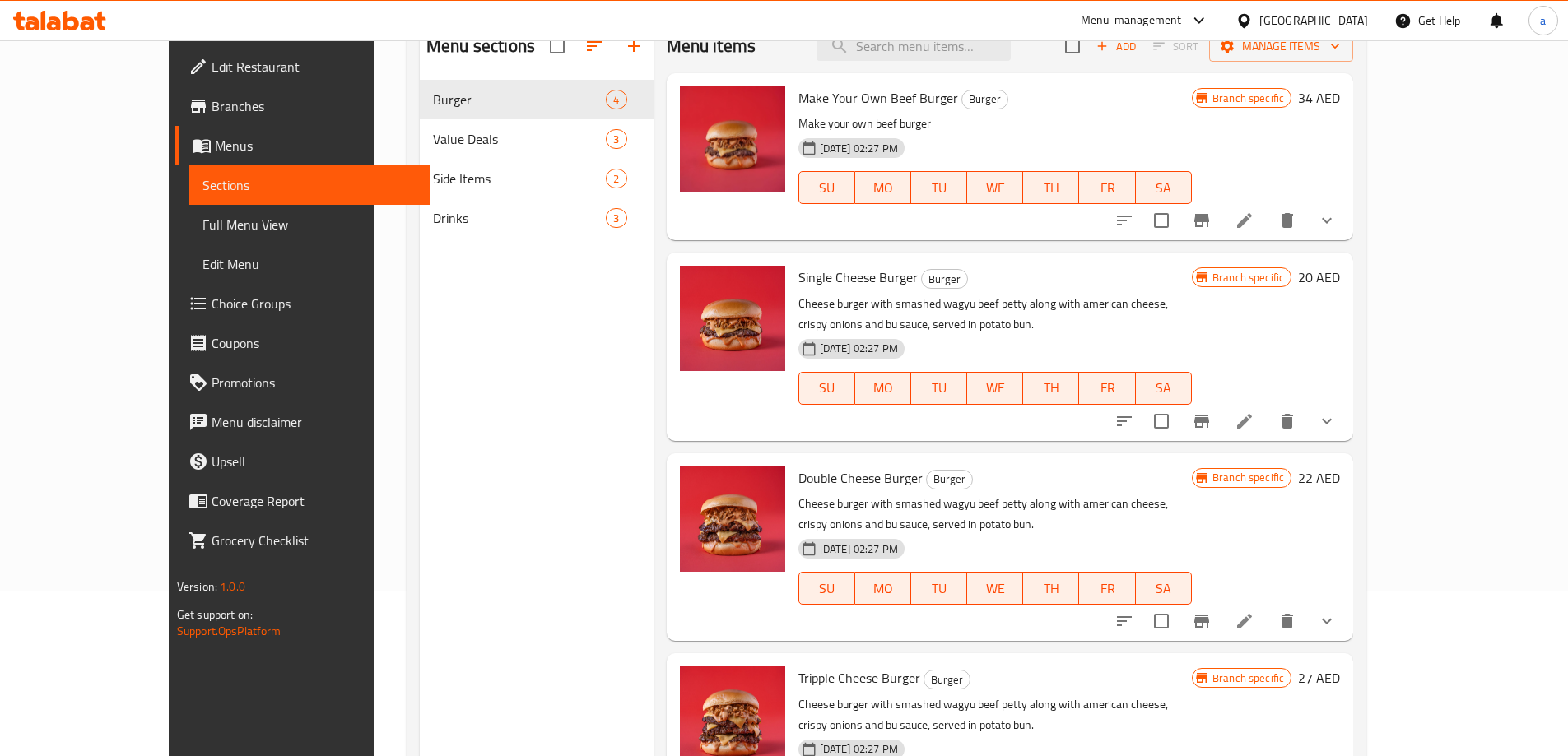
click at [211, 63] on span "Edit Restaurant" at bounding box center [314, 66] width 206 height 19
